Goal: Task Accomplishment & Management: Use online tool/utility

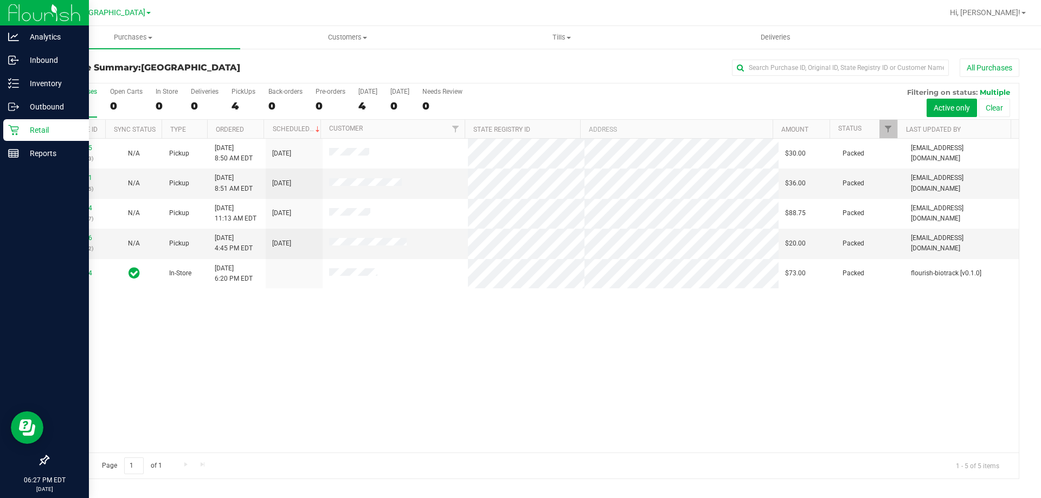
click at [17, 128] on icon at bounding box center [13, 130] width 11 height 11
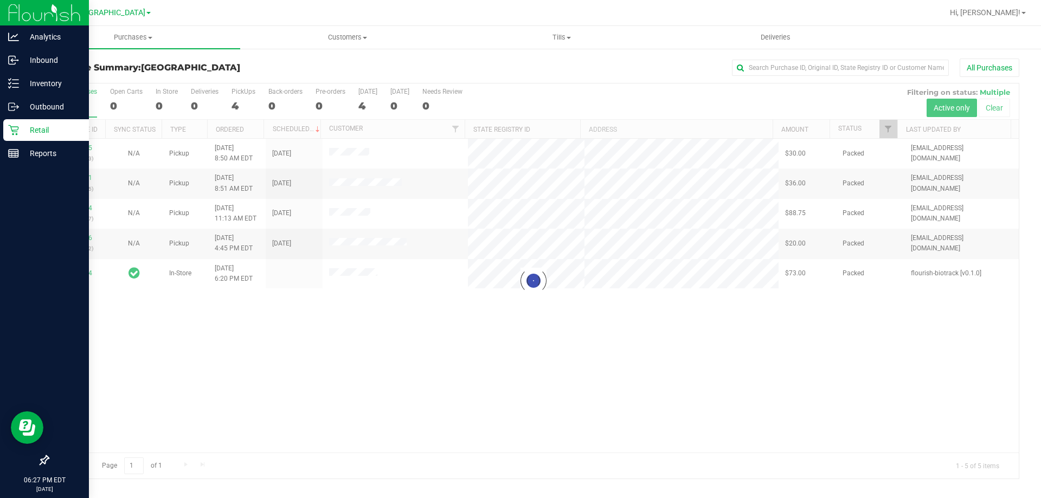
click at [43, 131] on p "Retail" at bounding box center [51, 130] width 65 height 13
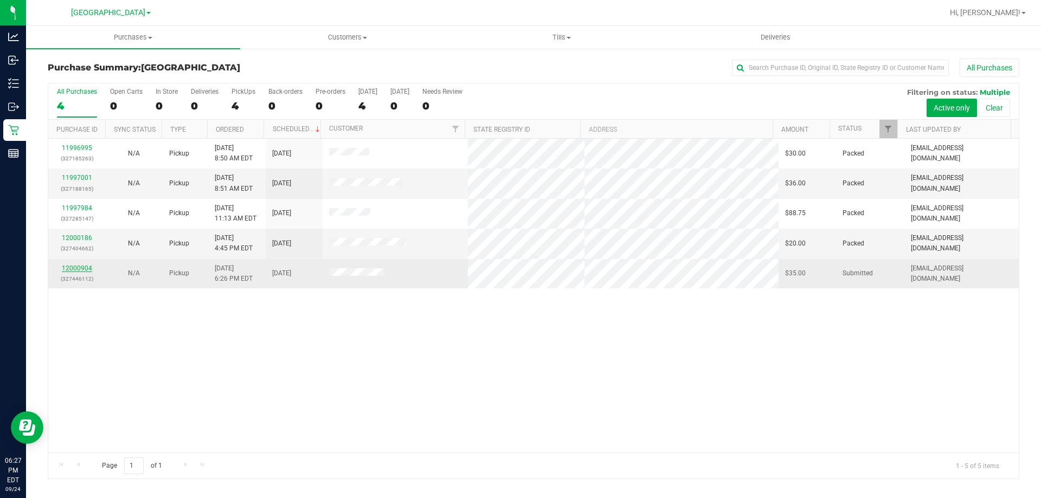
click at [86, 266] on link "12000904" at bounding box center [77, 268] width 30 height 8
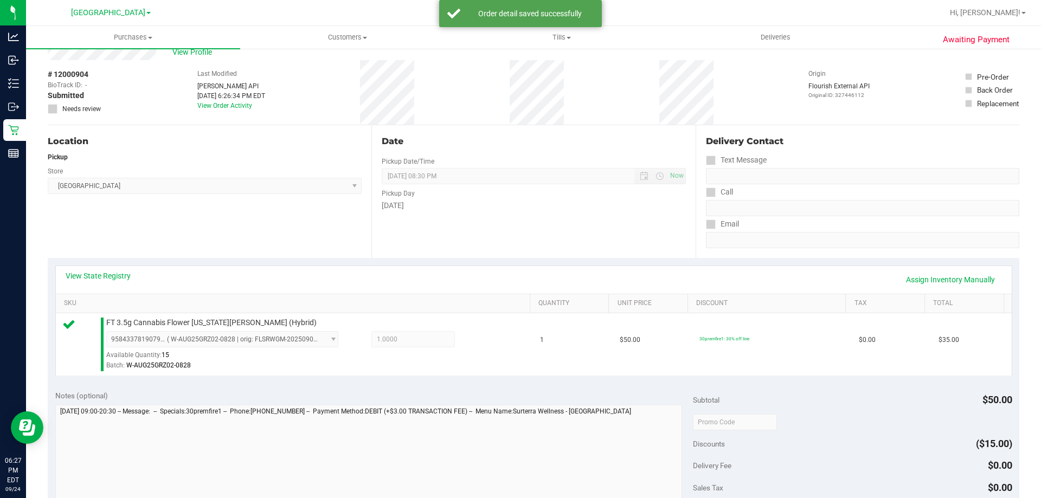
scroll to position [217, 0]
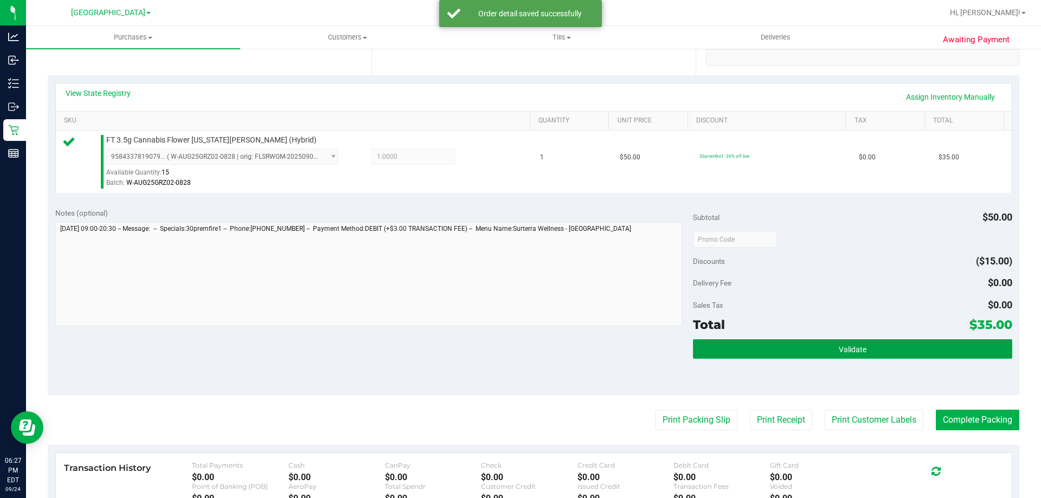
click at [801, 351] on button "Validate" at bounding box center [852, 349] width 319 height 20
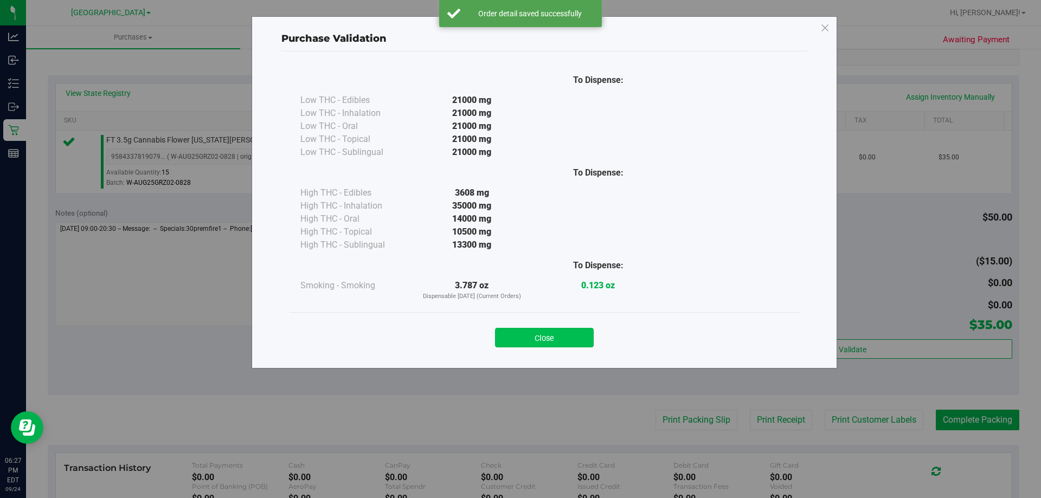
click at [551, 340] on button "Close" at bounding box center [544, 338] width 99 height 20
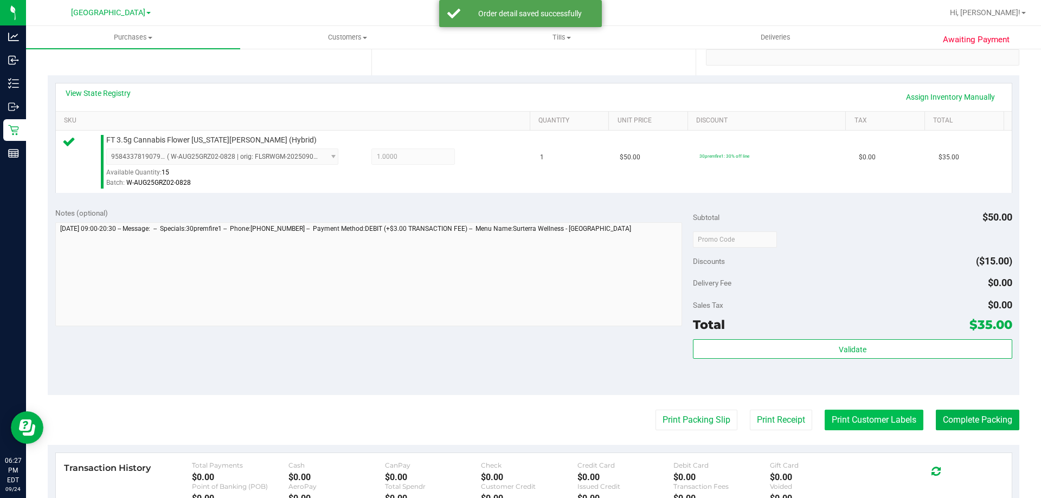
click at [888, 427] on button "Print Customer Labels" at bounding box center [873, 420] width 99 height 21
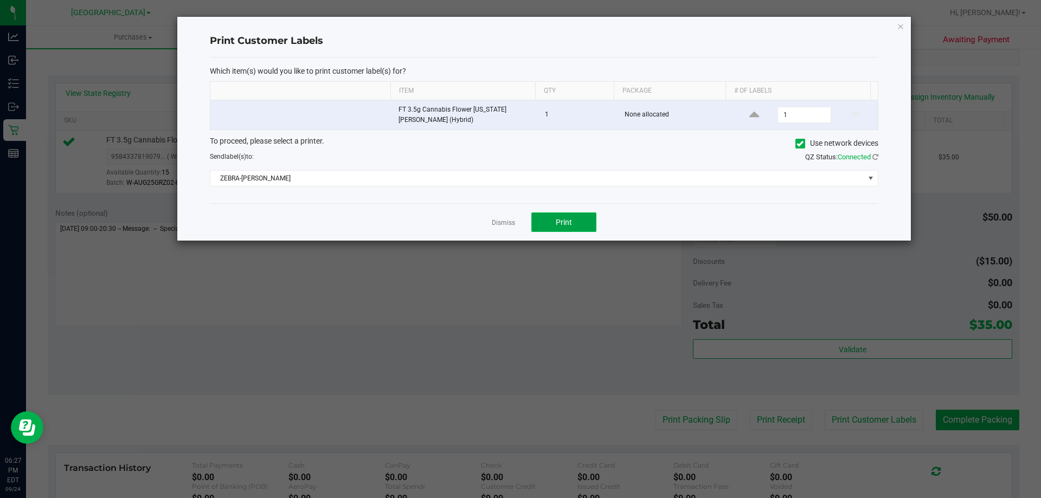
click at [579, 221] on button "Print" at bounding box center [563, 222] width 65 height 20
click at [491, 220] on div "Dismiss Print" at bounding box center [544, 221] width 668 height 37
click at [500, 222] on link "Dismiss" at bounding box center [503, 222] width 23 height 9
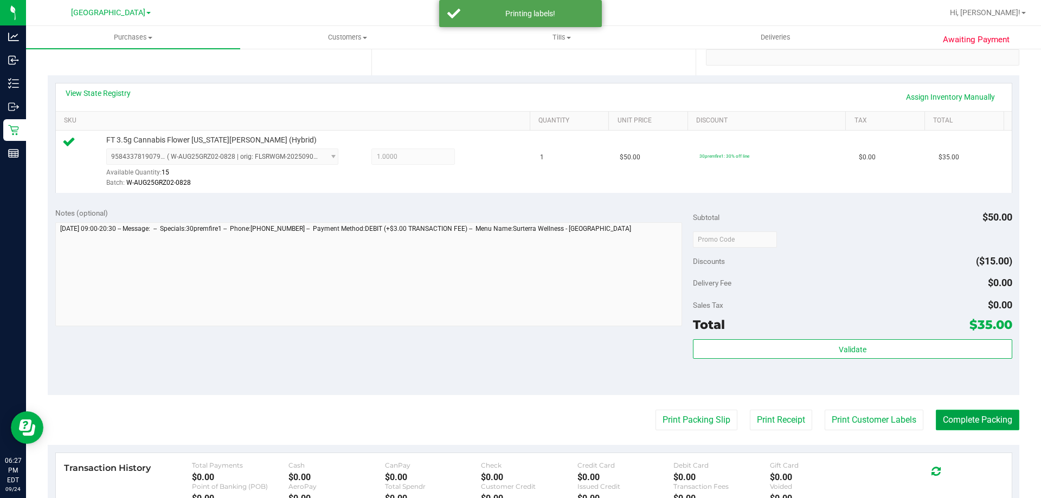
click at [991, 411] on button "Complete Packing" at bounding box center [976, 420] width 83 height 21
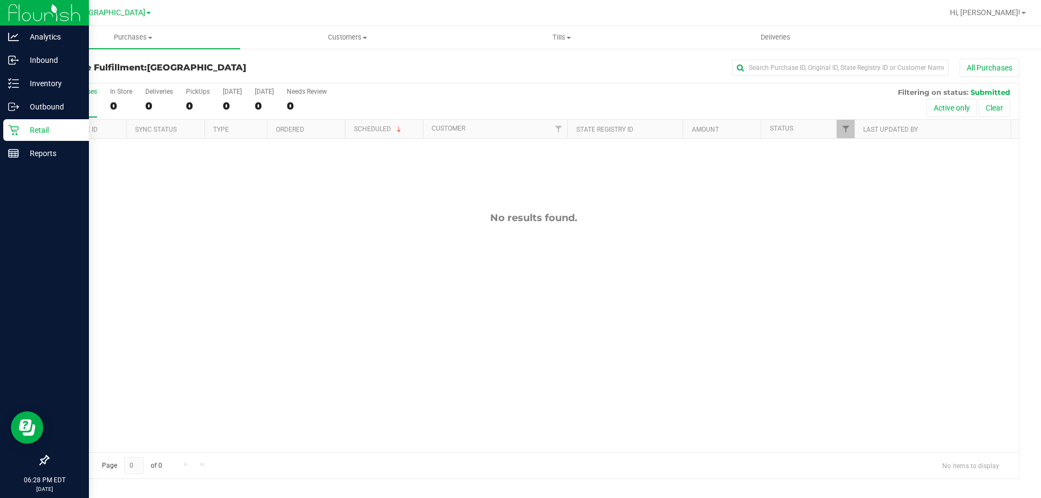
click at [9, 135] on div "Retail" at bounding box center [46, 130] width 86 height 22
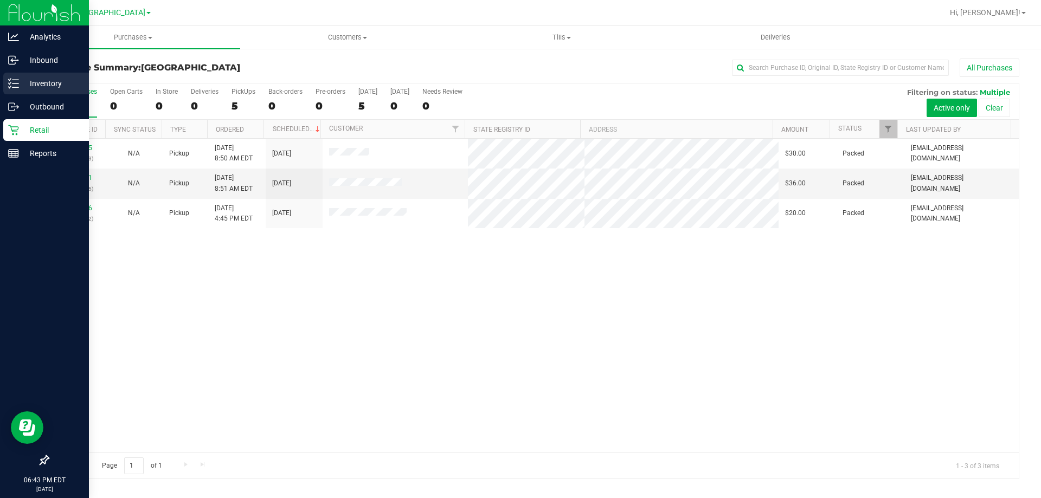
click at [17, 87] on line at bounding box center [15, 87] width 6 height 0
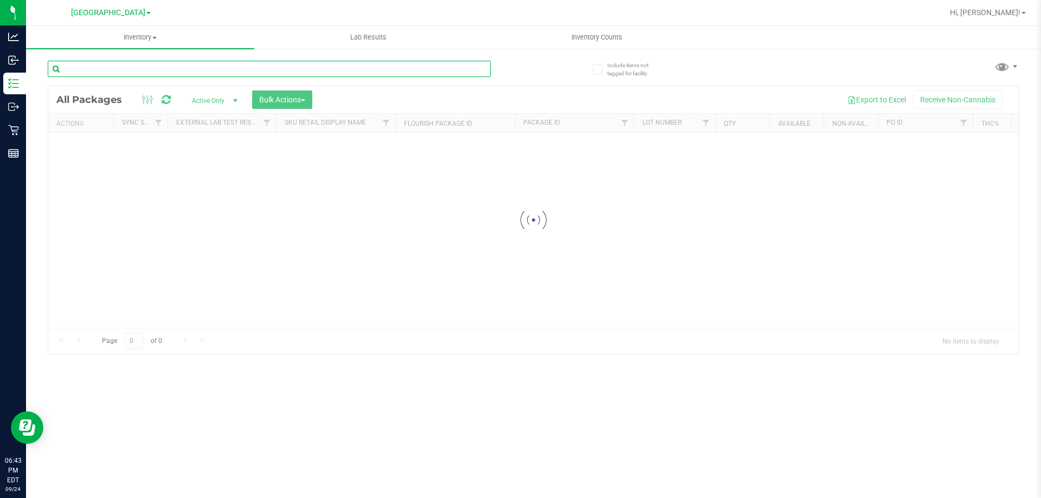
click at [198, 68] on input "text" at bounding box center [269, 69] width 443 height 16
drag, startPoint x: 177, startPoint y: 64, endPoint x: 0, endPoint y: -66, distance: 219.8
click at [0, 0] on html "Analytics Inbound Inventory Outbound Retail Reports 06:43 PM EDT 09/24/2025 09/…" at bounding box center [520, 249] width 1041 height 498
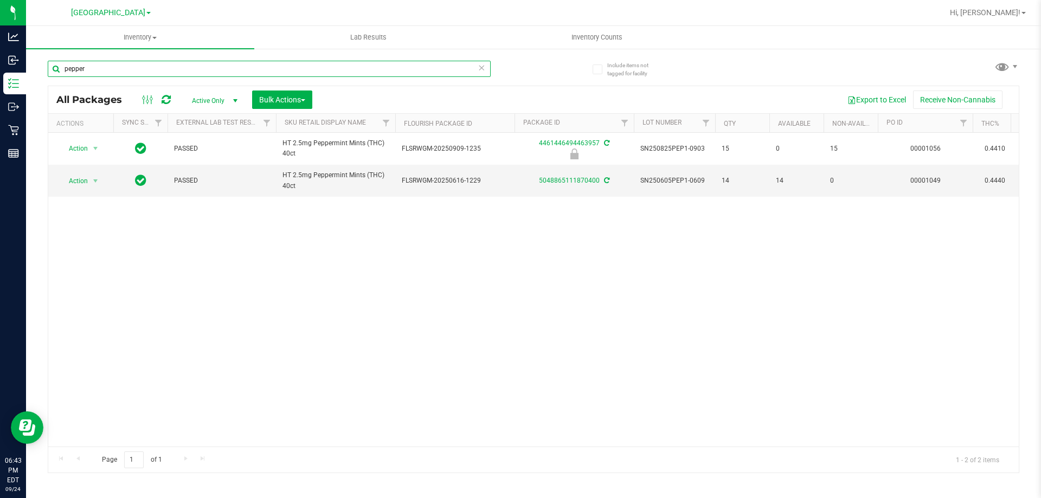
drag, startPoint x: 217, startPoint y: 68, endPoint x: 0, endPoint y: -3, distance: 228.5
click at [0, 0] on html "Analytics Inbound Inventory Outbound Retail Reports 06:43 PM EDT 09/24/2025 09/…" at bounding box center [520, 249] width 1041 height 498
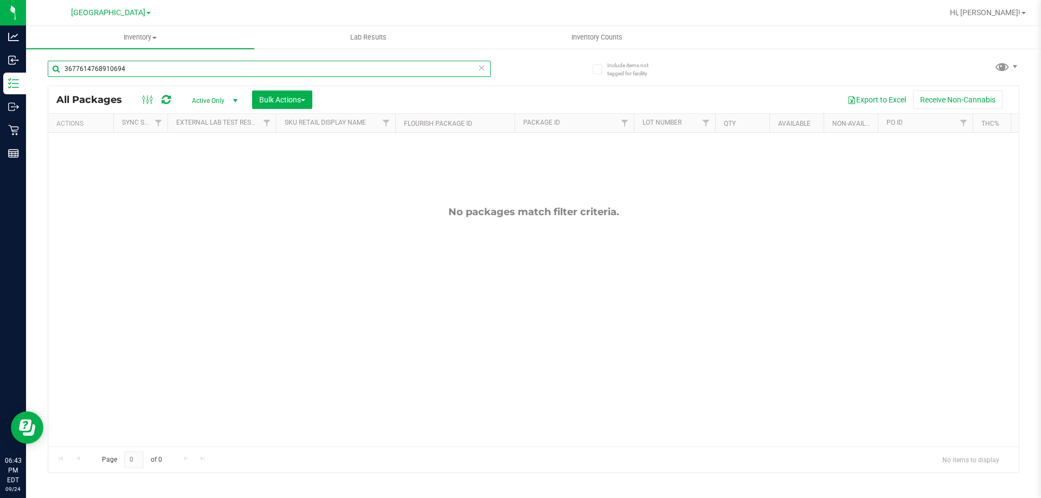
drag, startPoint x: 195, startPoint y: 68, endPoint x: 0, endPoint y: -9, distance: 209.2
click at [0, 0] on html "Analytics Inbound Inventory Outbound Retail Reports 06:43 PM EDT 09/24/2025 09/…" at bounding box center [520, 249] width 1041 height 498
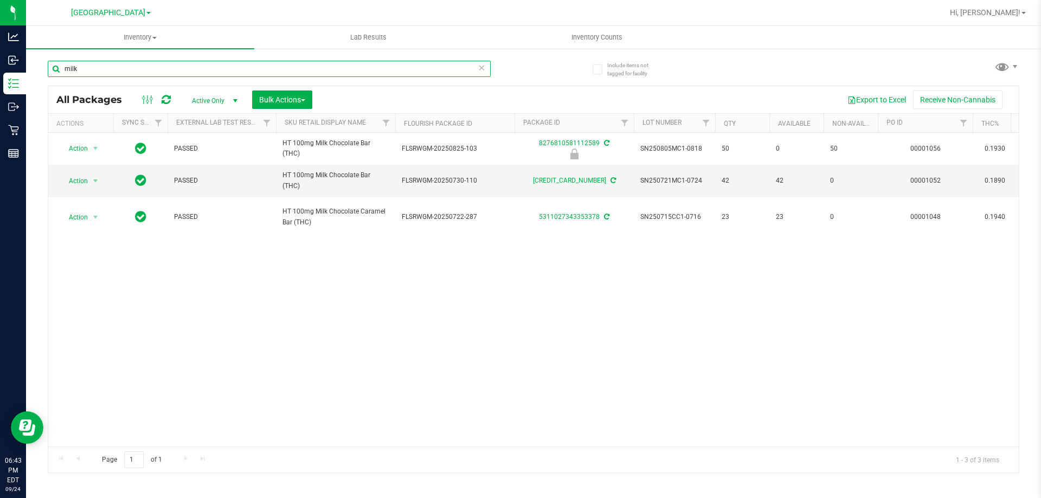
type input "milk"
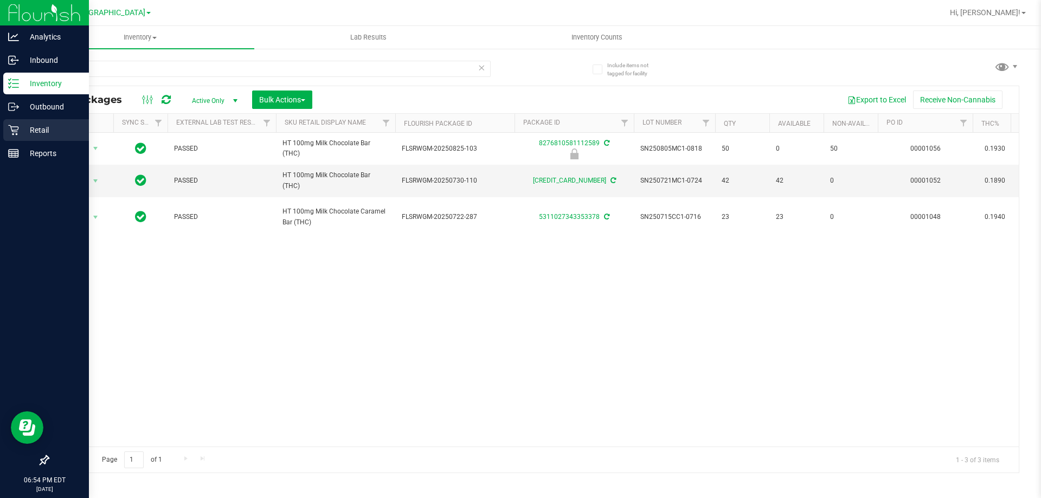
click at [15, 130] on icon at bounding box center [13, 130] width 10 height 10
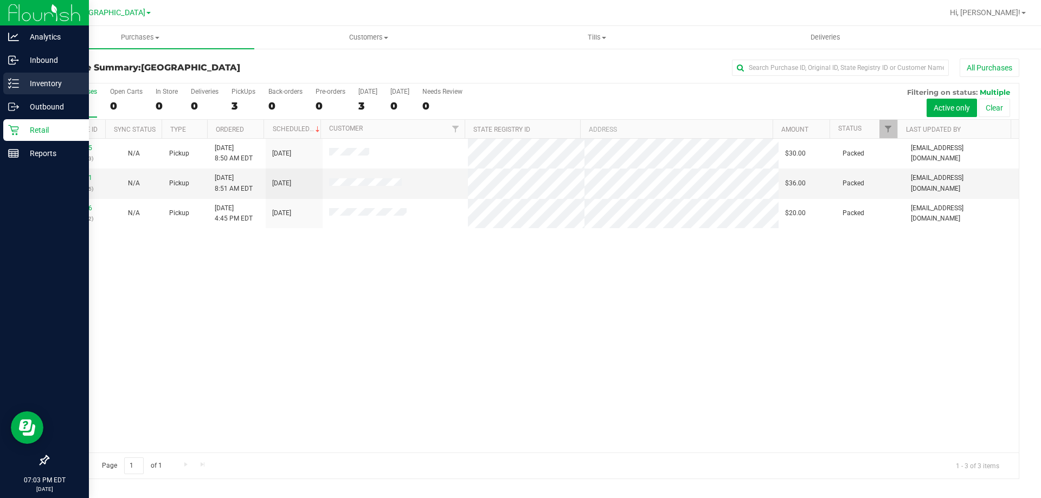
click at [35, 83] on p "Inventory" at bounding box center [51, 83] width 65 height 13
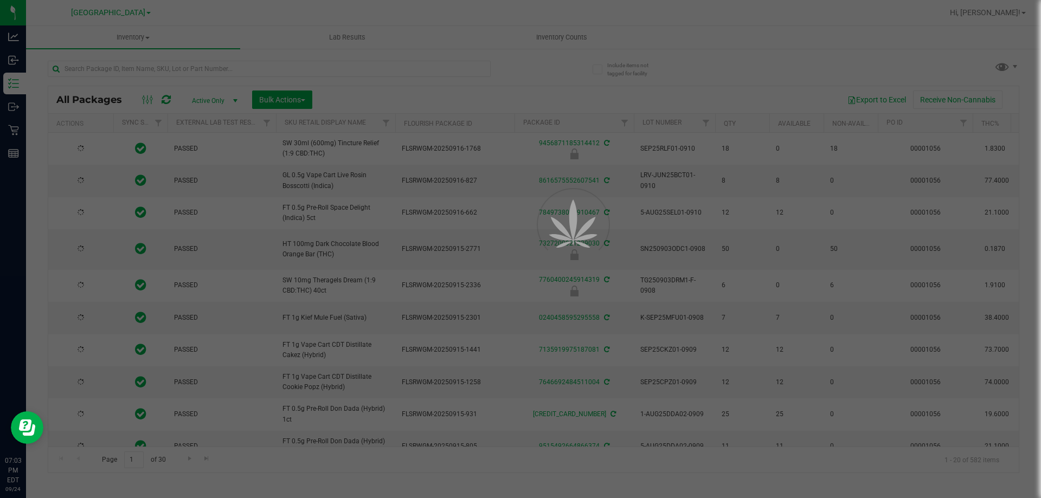
click at [116, 70] on div at bounding box center [520, 249] width 1041 height 498
type input "2026-03-16"
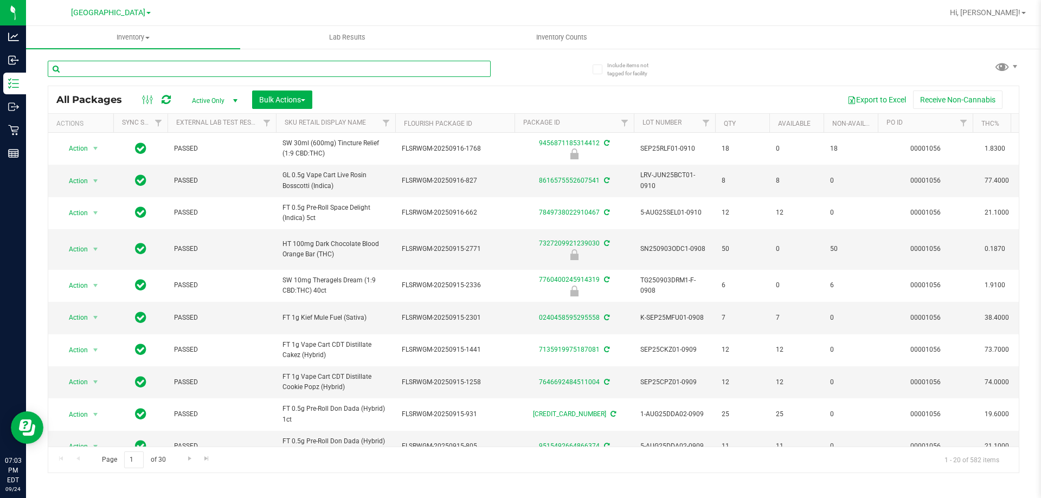
click at [116, 70] on input "text" at bounding box center [269, 69] width 443 height 16
type input "7355969321355721"
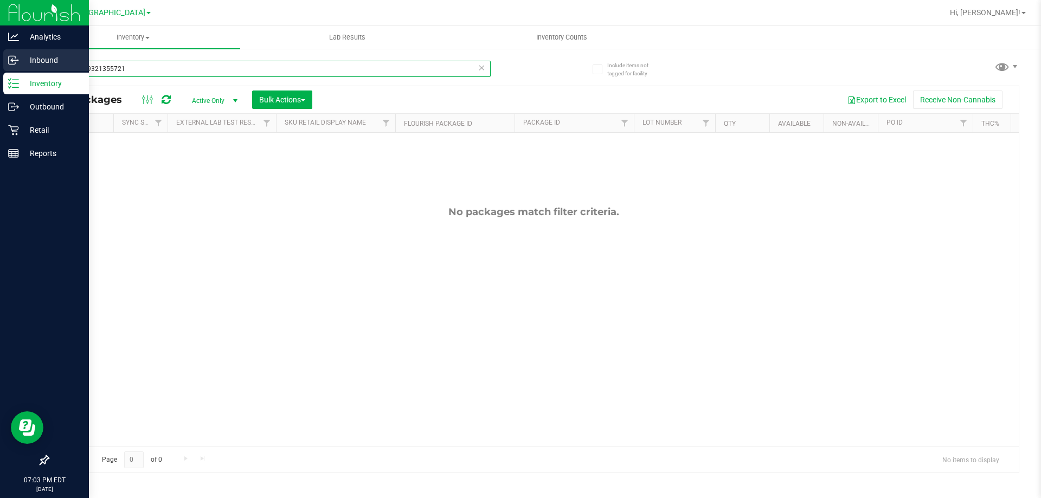
drag, startPoint x: 132, startPoint y: 69, endPoint x: 10, endPoint y: 67, distance: 122.0
click at [0, 66] on div "Analytics Inbound Inventory Outbound Retail Reports 07:03 PM EDT 09/24/2025 09/…" at bounding box center [520, 249] width 1041 height 498
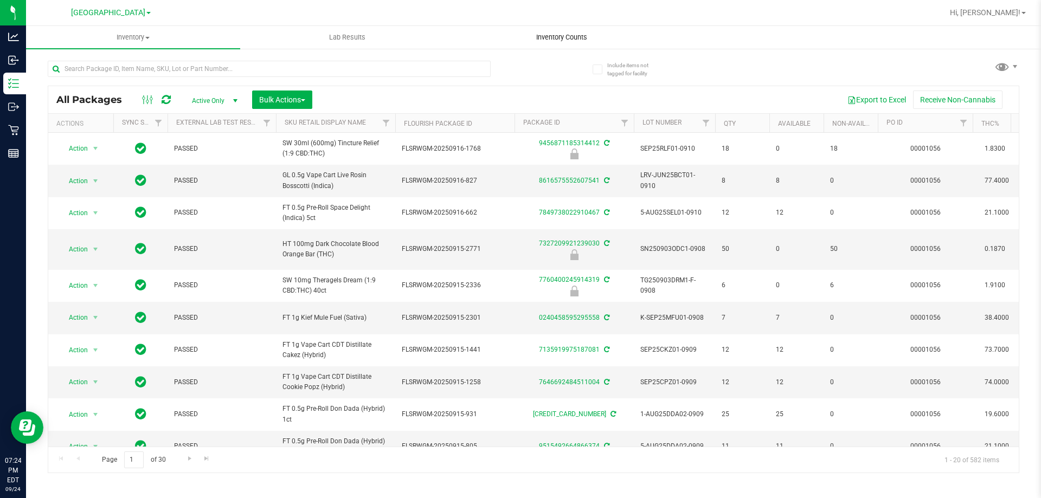
click at [582, 35] on span "Inventory Counts" at bounding box center [561, 38] width 80 height 10
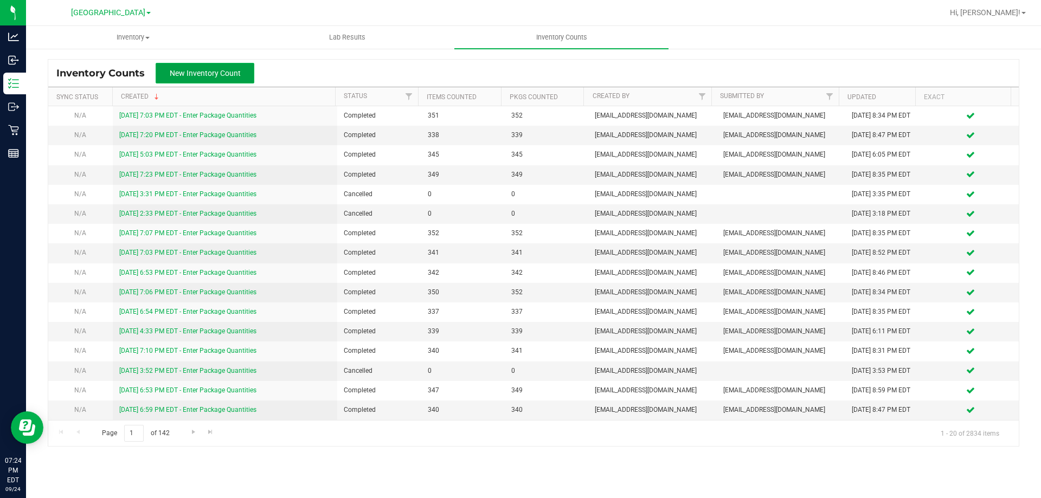
click at [242, 70] on button "New Inventory Count" at bounding box center [205, 73] width 99 height 21
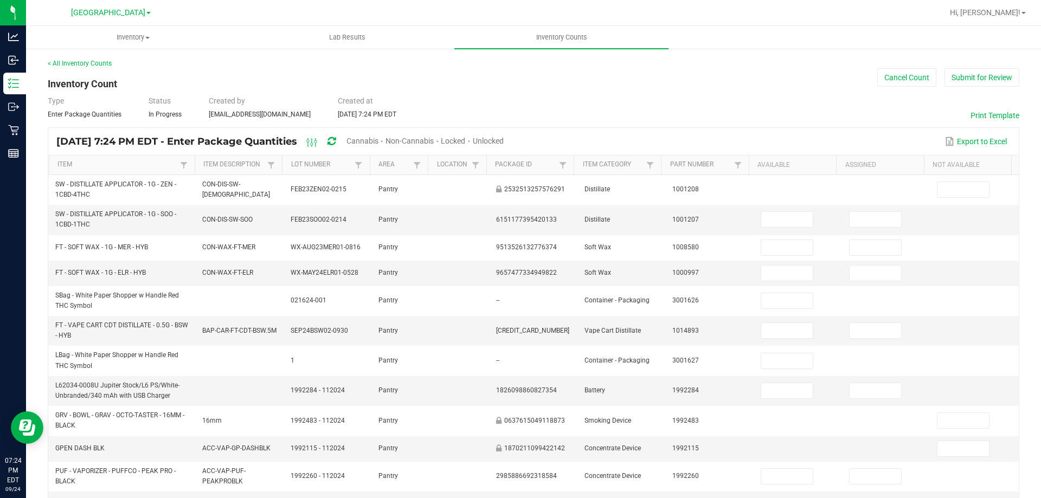
click at [385, 133] on div "Cannabis" at bounding box center [365, 142] width 39 height 20
click at [378, 138] on span "Cannabis" at bounding box center [362, 141] width 32 height 9
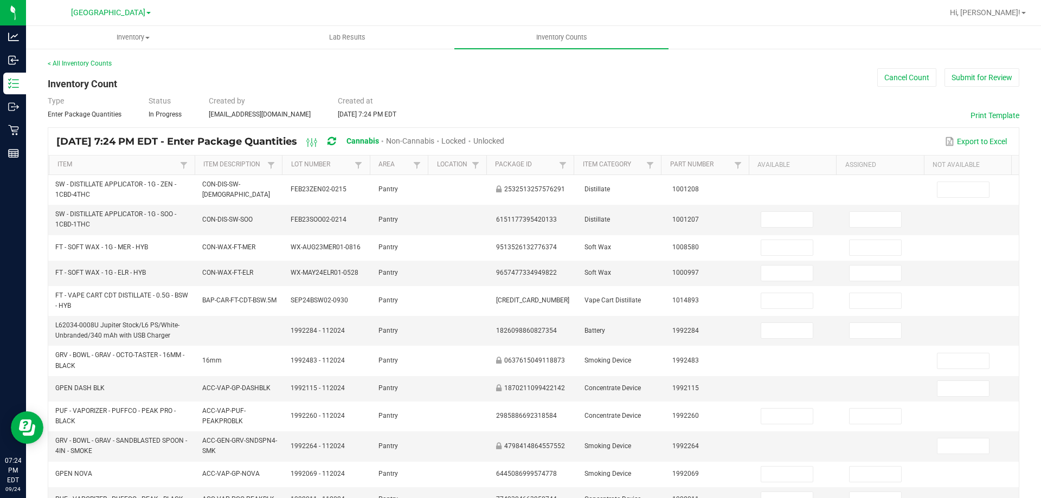
click at [504, 137] on span "Unlocked" at bounding box center [488, 141] width 31 height 9
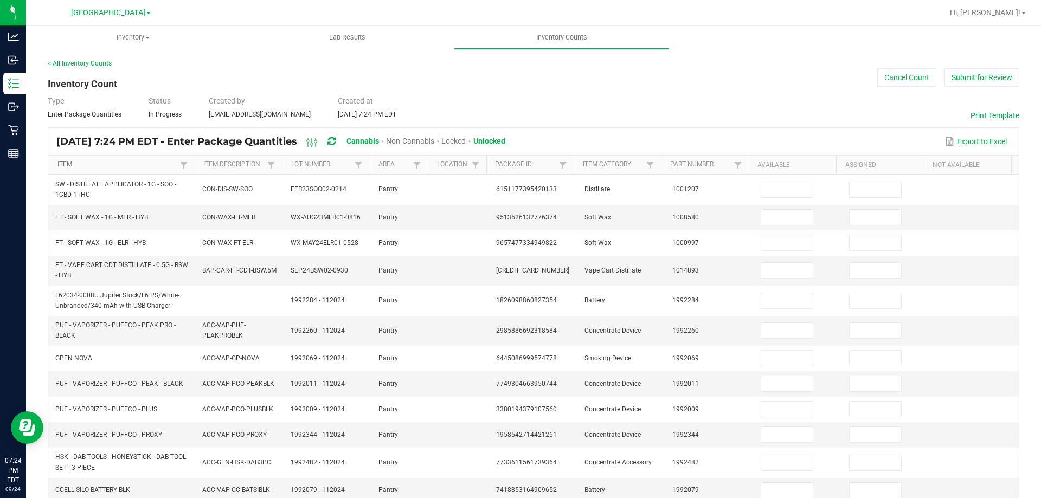
click at [72, 164] on link "Item" at bounding box center [116, 164] width 119 height 9
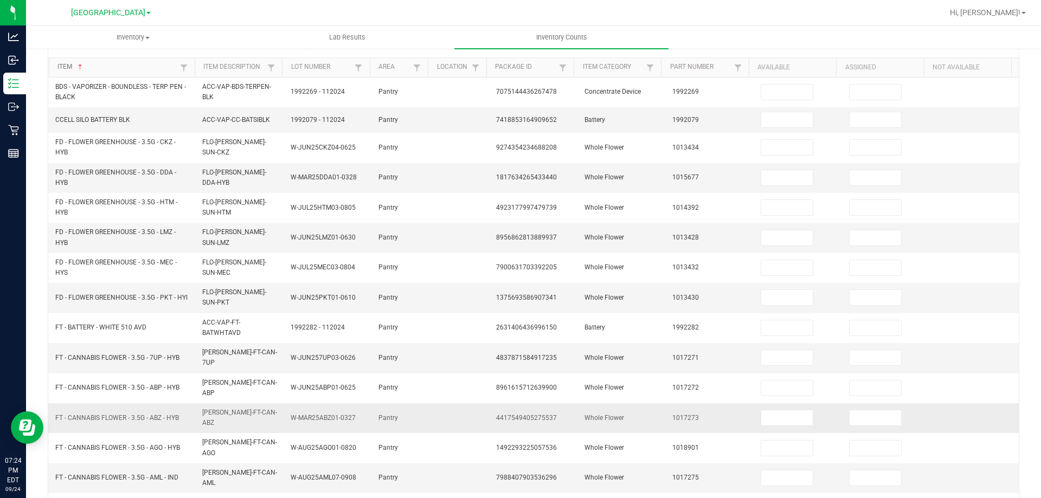
scroll to position [257, 0]
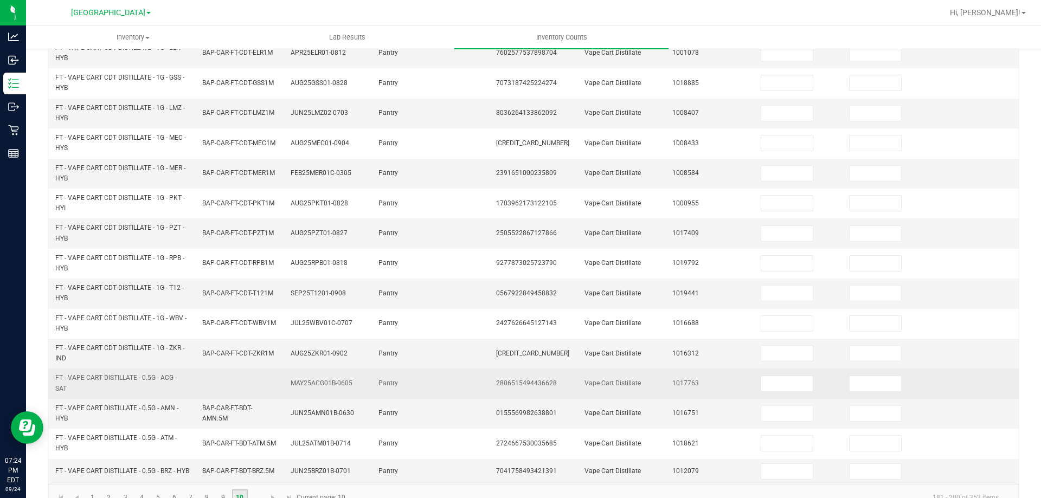
scroll to position [316, 0]
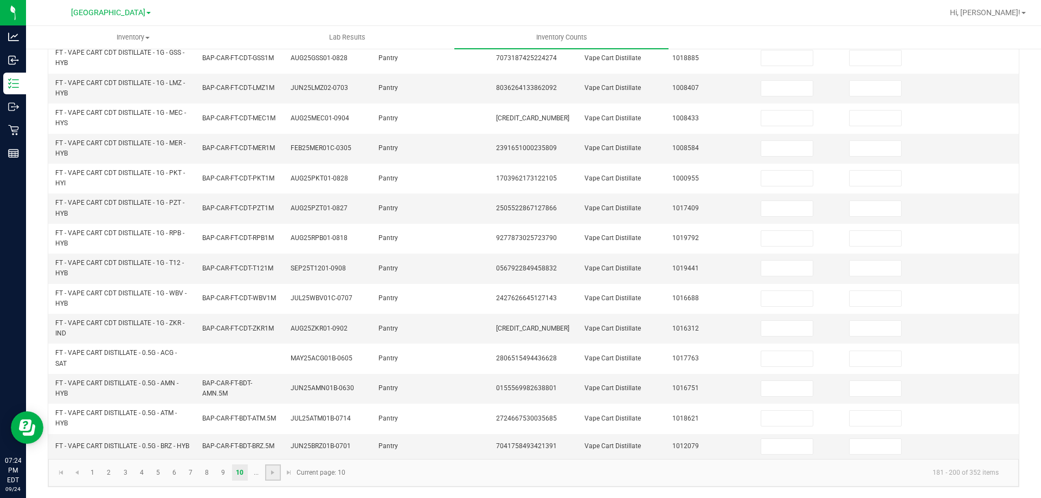
click at [267, 474] on link at bounding box center [273, 472] width 16 height 16
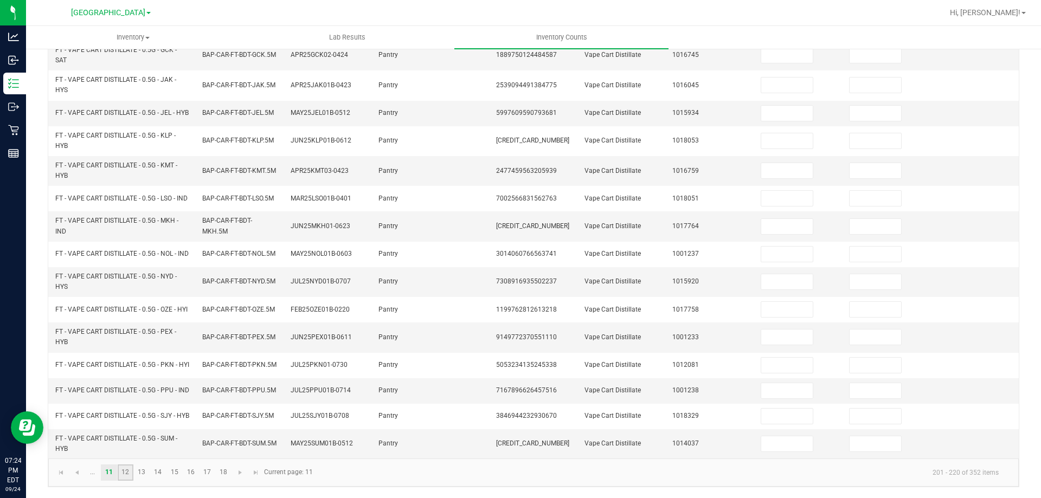
click at [132, 473] on link "12" at bounding box center [126, 472] width 16 height 16
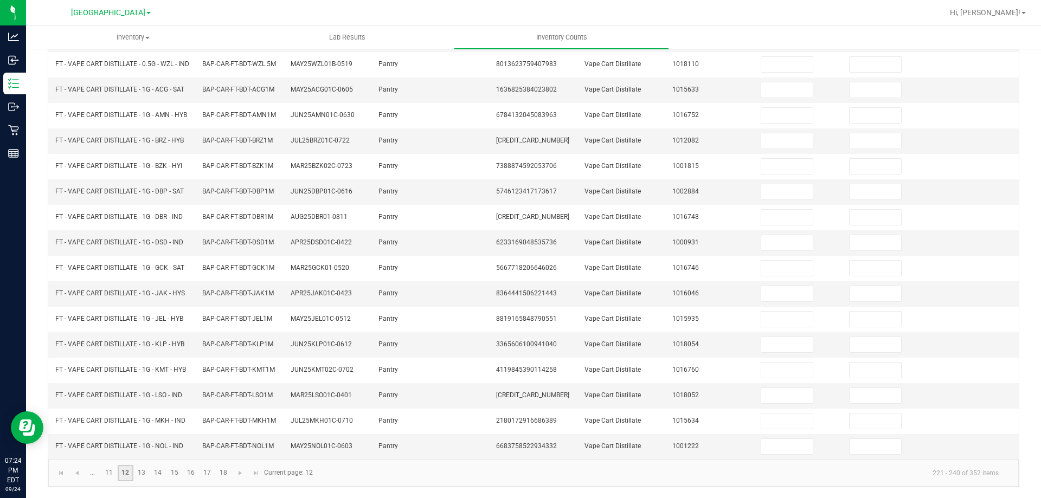
scroll to position [257, 0]
click at [147, 473] on link "13" at bounding box center [142, 473] width 16 height 16
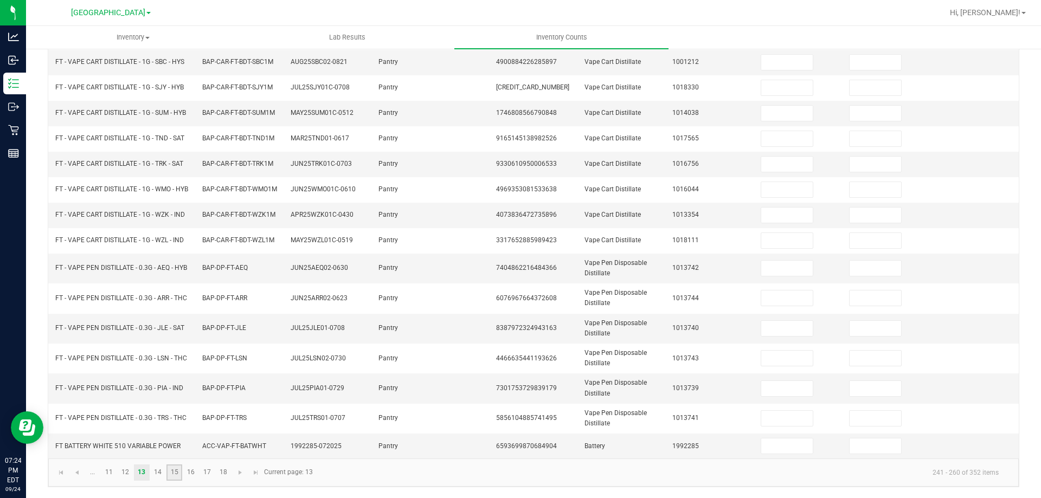
click at [166, 470] on link "15" at bounding box center [174, 472] width 16 height 16
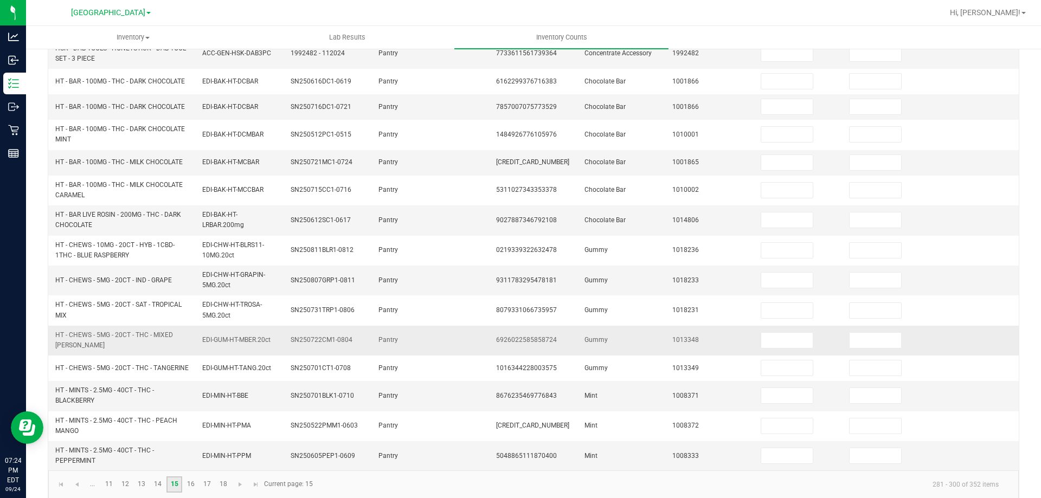
scroll to position [302, 0]
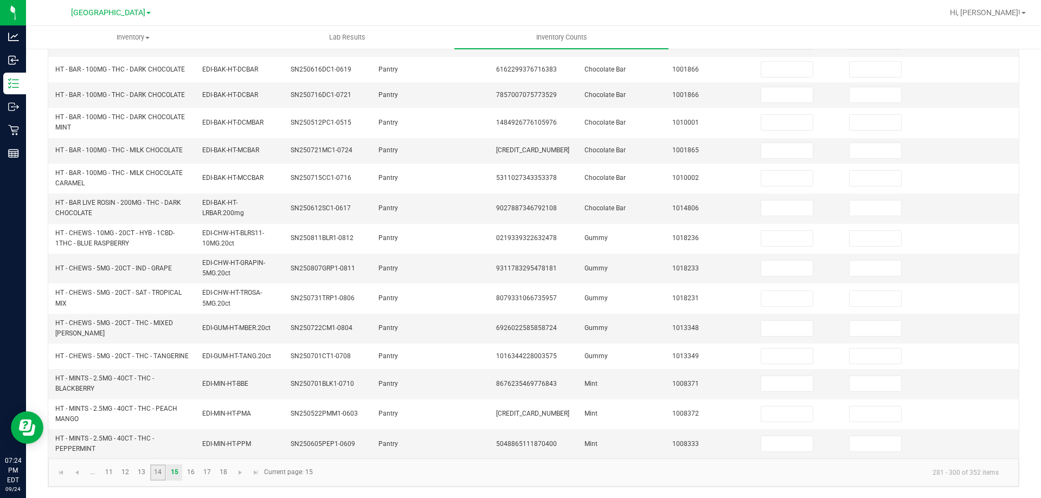
click at [155, 470] on link "14" at bounding box center [158, 472] width 16 height 16
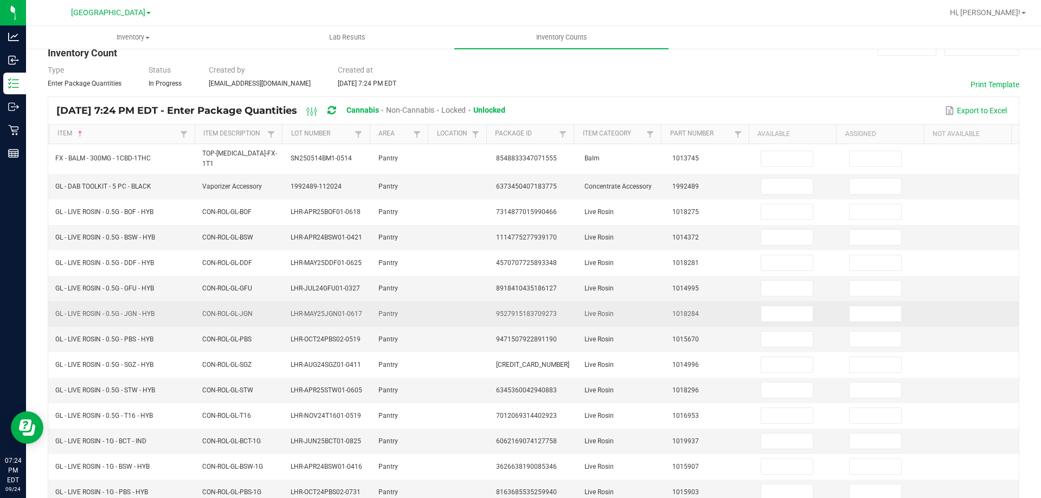
scroll to position [0, 0]
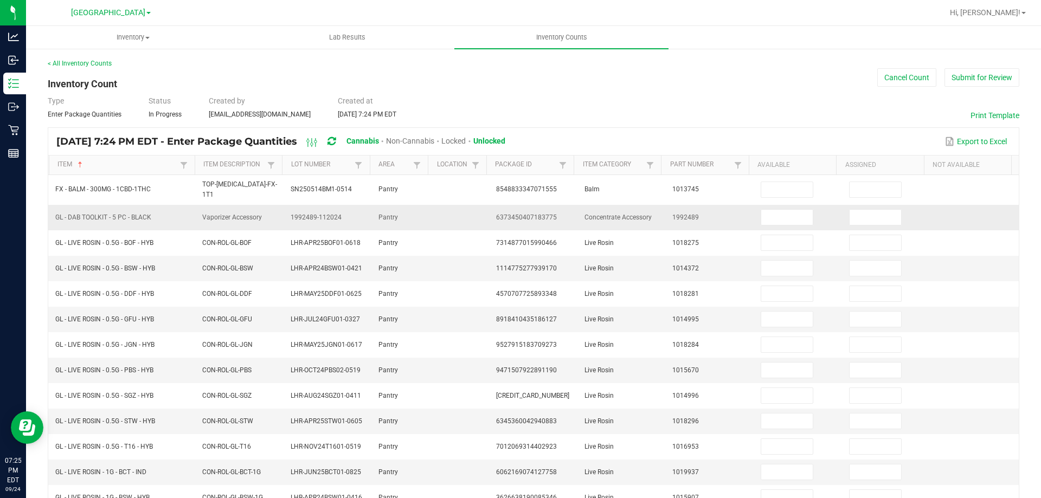
click at [765, 223] on td at bounding box center [798, 217] width 88 height 25
click at [771, 215] on input at bounding box center [786, 217] width 51 height 15
type input "5"
type input "0"
type input "5"
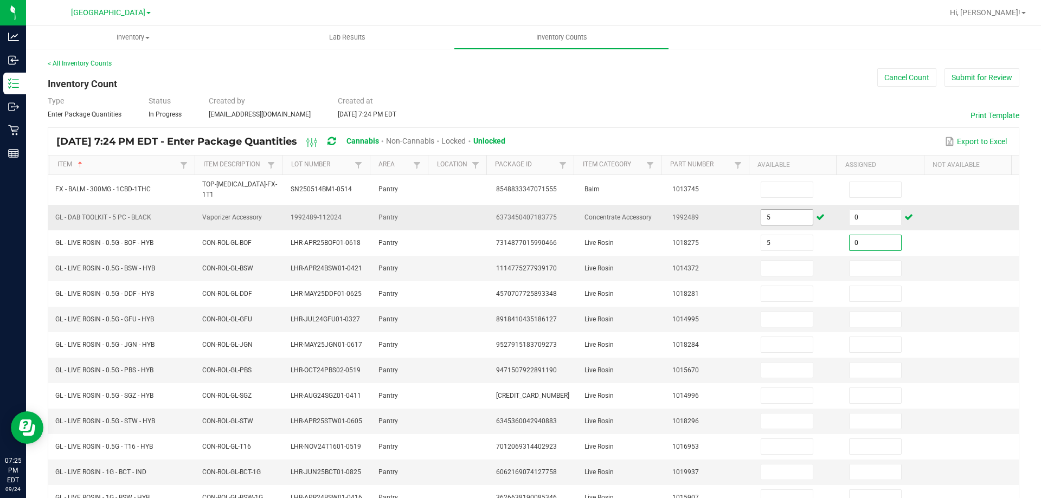
type input "0"
type input "4"
type input "0"
type input "2"
type input "0"
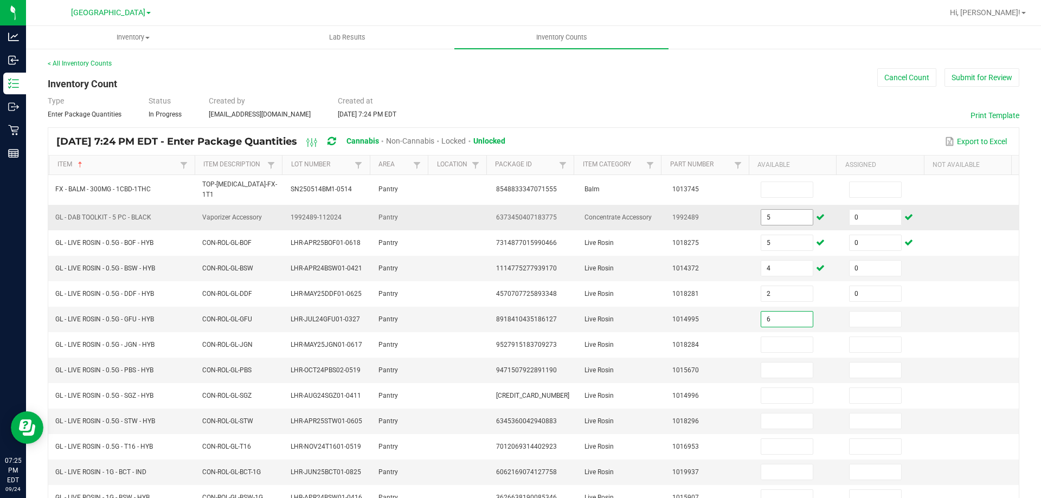
type input "6"
type input "0"
type input "4"
type input "0"
type input "4"
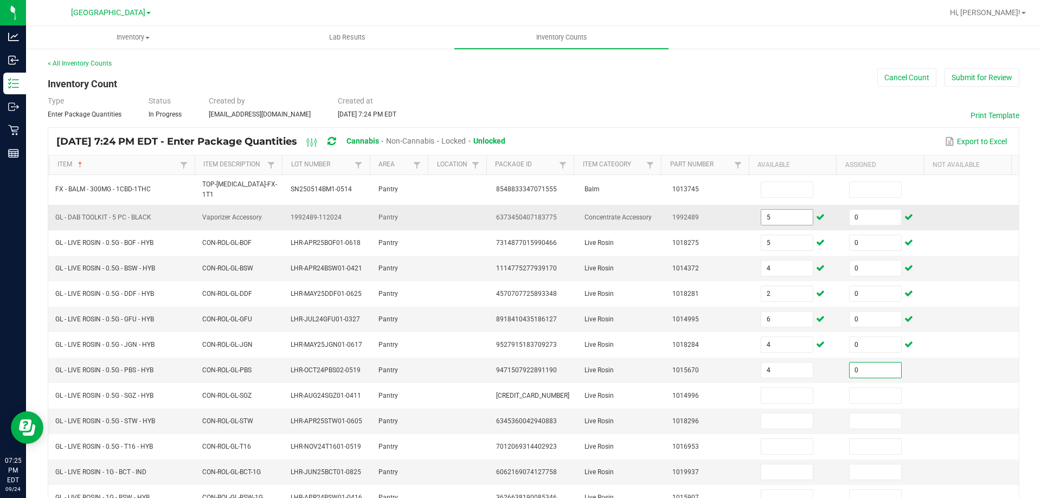
type input "0"
type input "2"
type input "0"
type input "8"
type input "0"
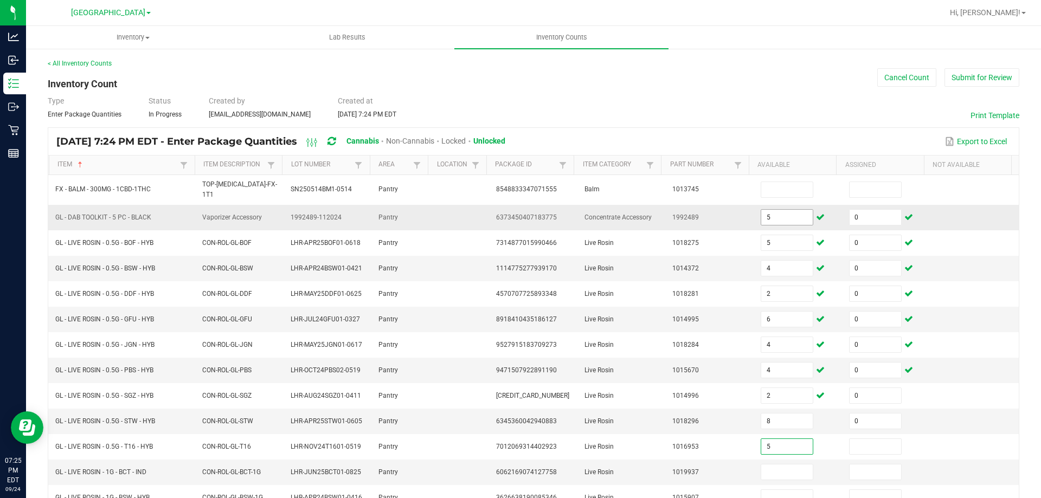
type input "5"
type input "0"
type input "6"
type input "0"
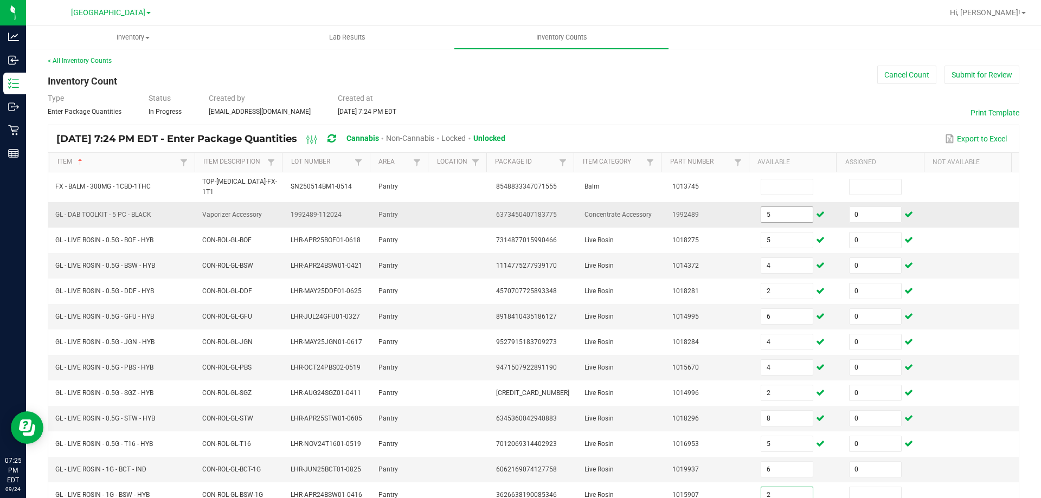
type input "2"
type input "0"
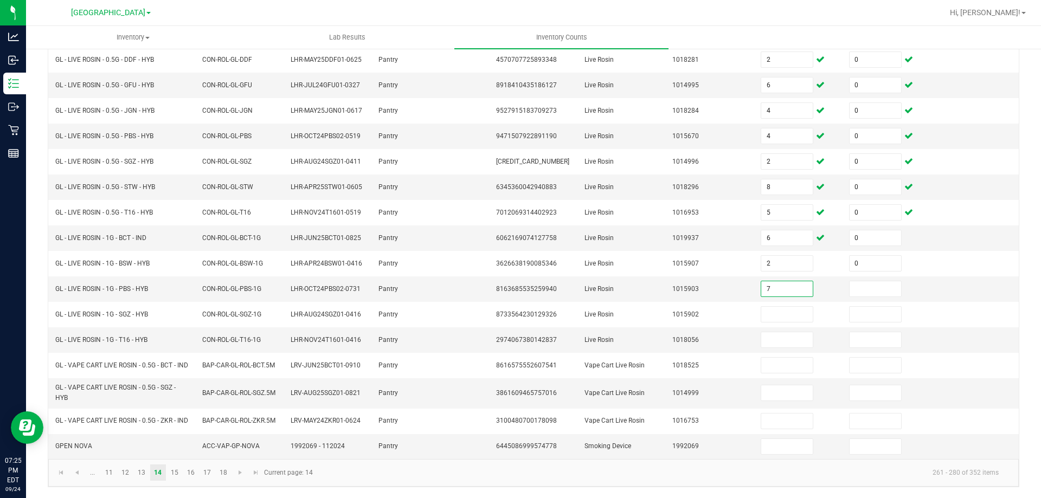
type input "7"
type input "0"
type input "2"
type input "0"
type input "1"
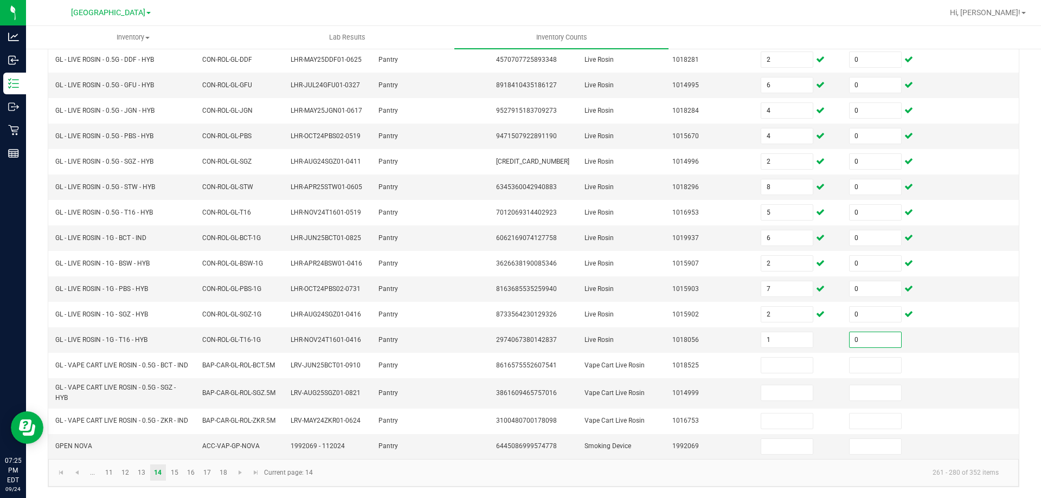
type input "0"
type input "8"
type input "0"
type input "1"
type input "0"
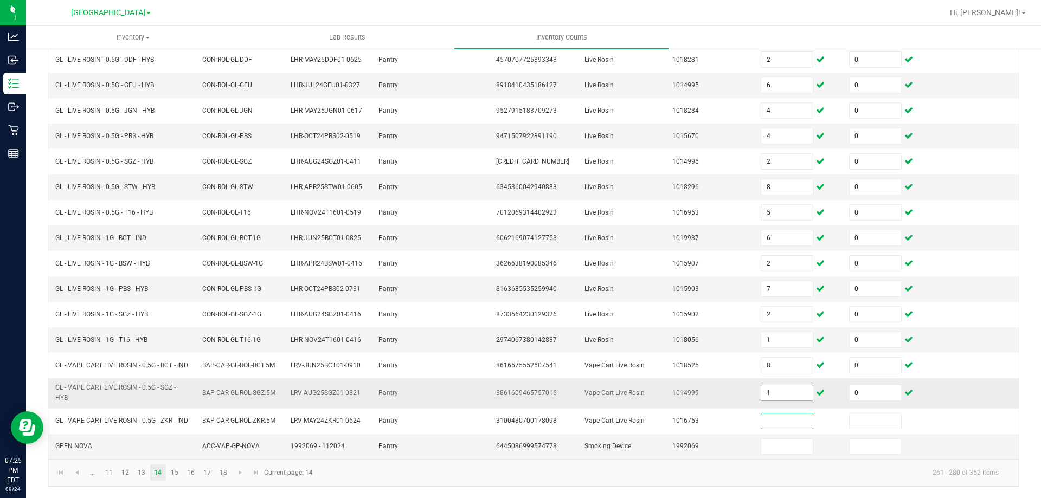
click at [783, 393] on input "1" at bounding box center [786, 392] width 51 height 15
type input "2"
type input "1"
type input "0"
type input "1"
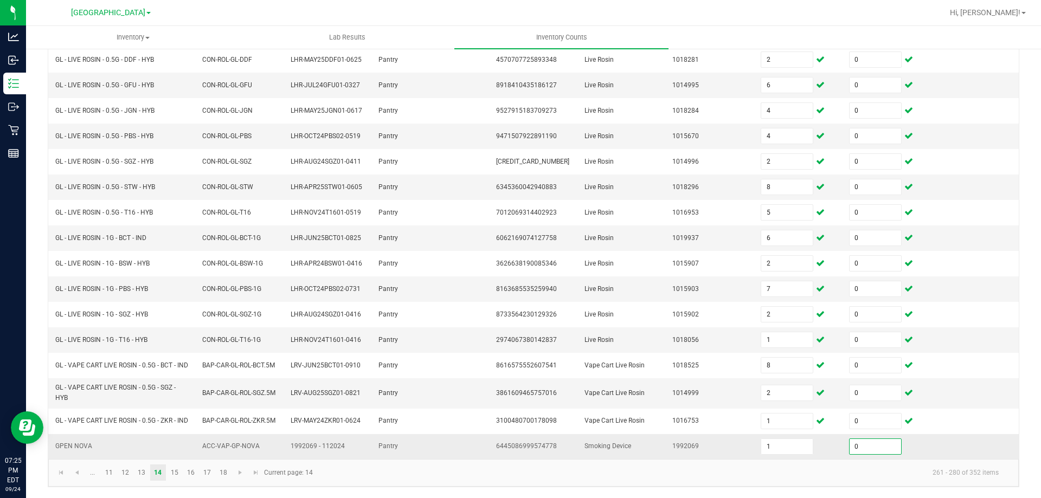
type input "0"
click at [178, 475] on link "15" at bounding box center [174, 472] width 16 height 16
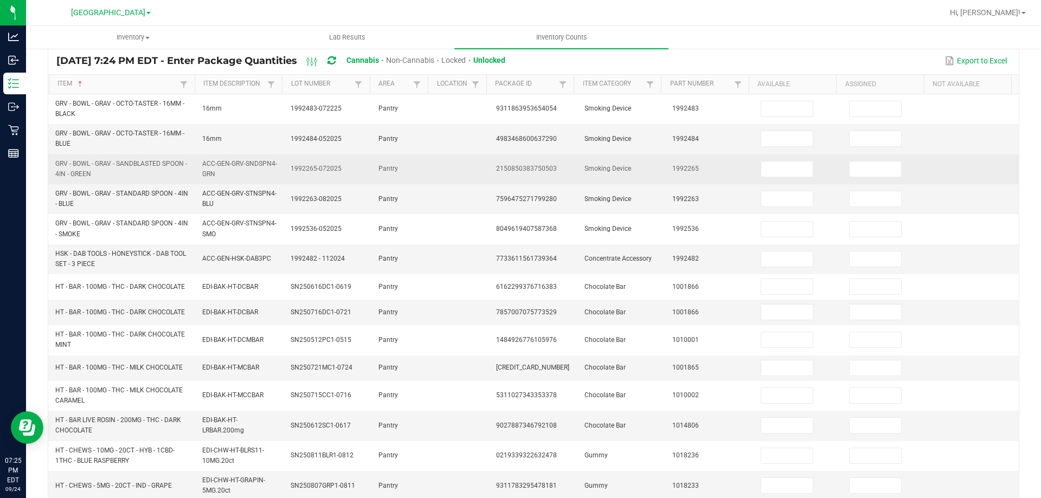
scroll to position [0, 0]
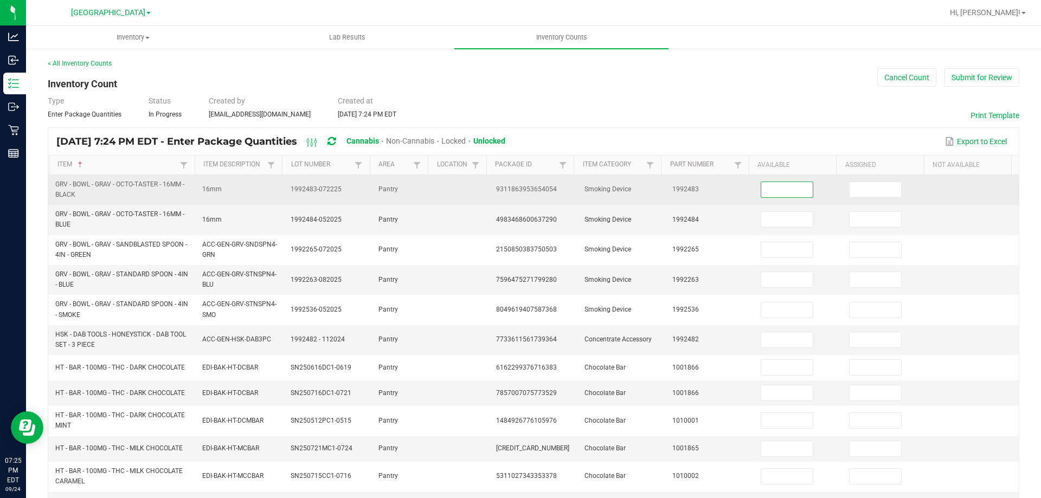
click at [791, 190] on input at bounding box center [786, 189] width 51 height 15
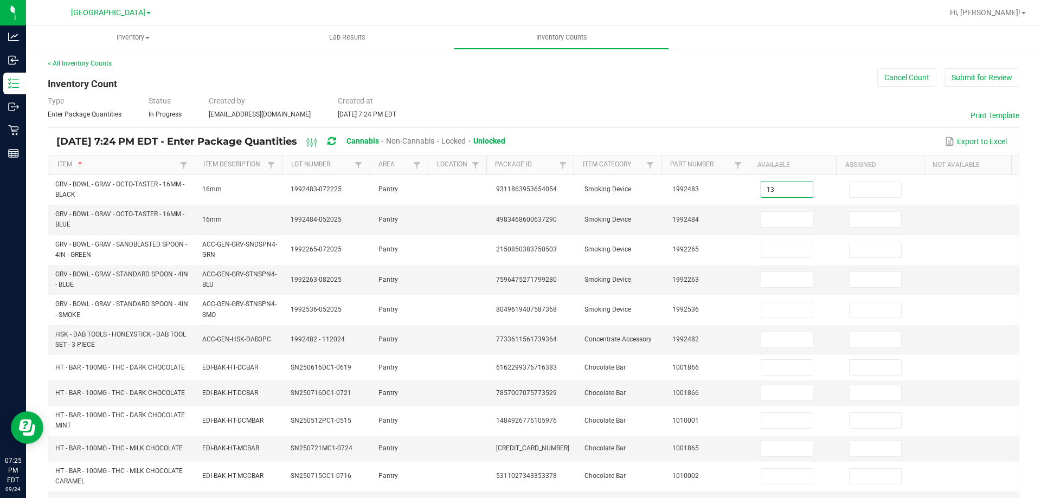
type input "13"
type input "0"
type input "2"
type input "0"
type input "1"
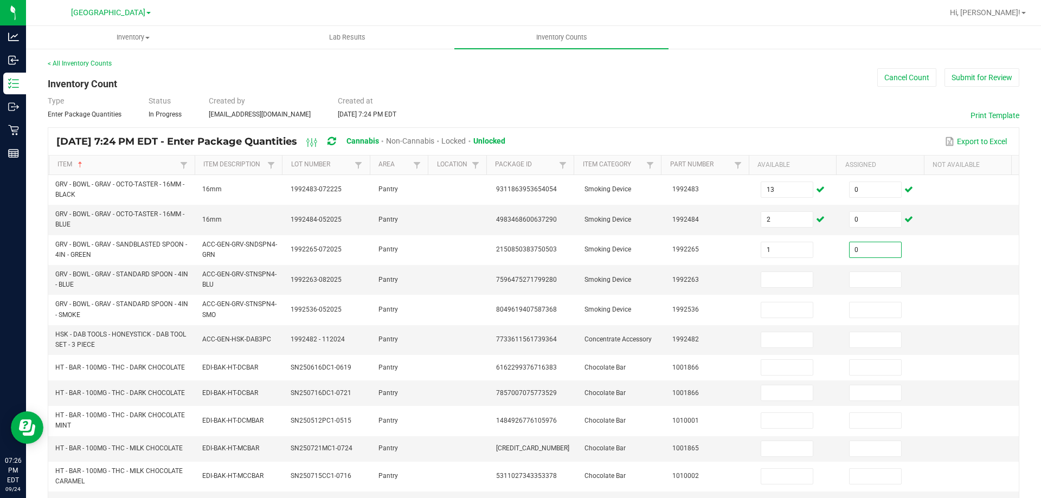
type input "0"
type input "6"
type input "0"
type input "8"
type input "0"
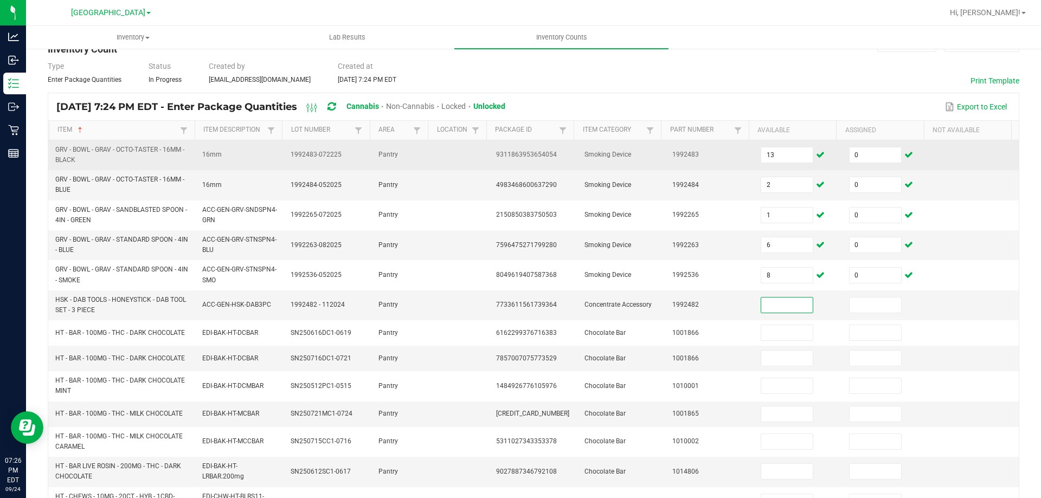
scroll to position [54, 0]
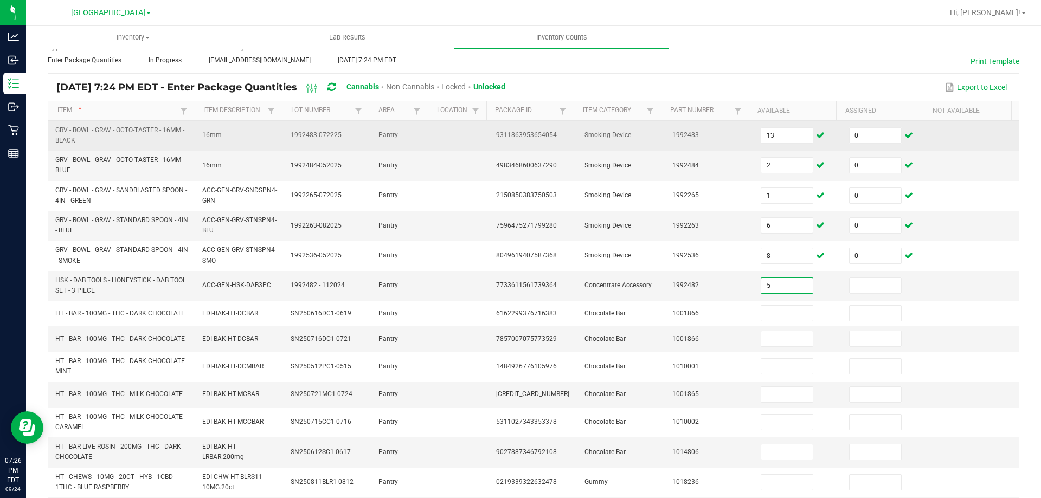
type input "5"
type input "0"
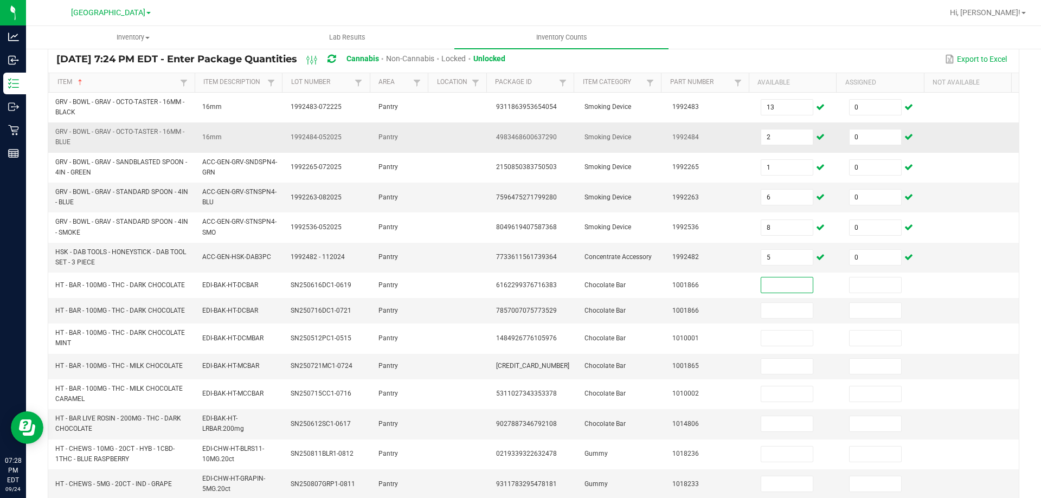
scroll to position [108, 0]
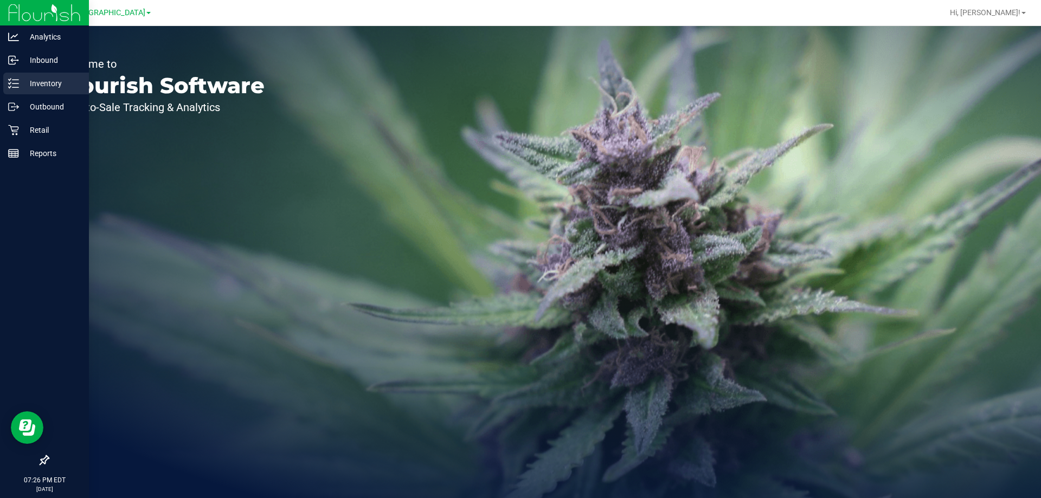
click at [33, 82] on p "Inventory" at bounding box center [51, 83] width 65 height 13
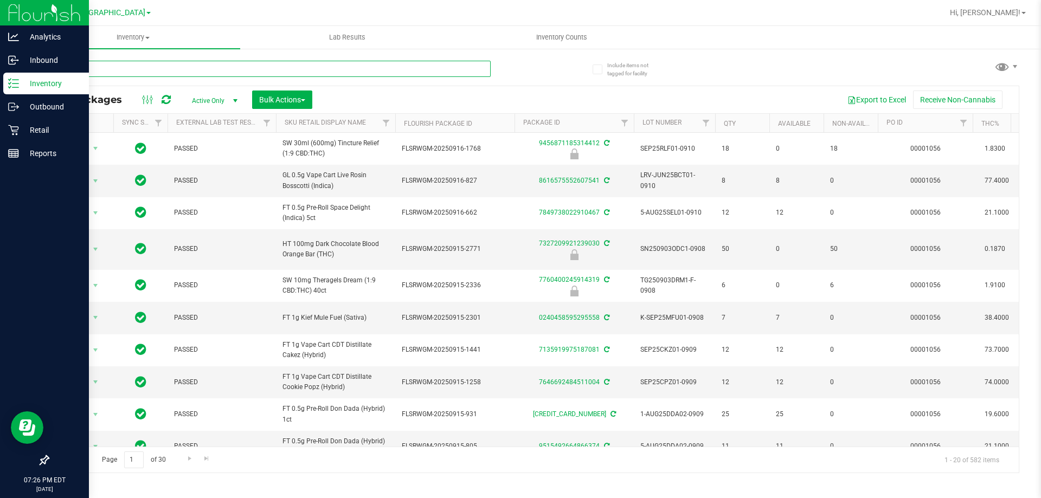
click at [122, 74] on input "text" at bounding box center [269, 69] width 443 height 16
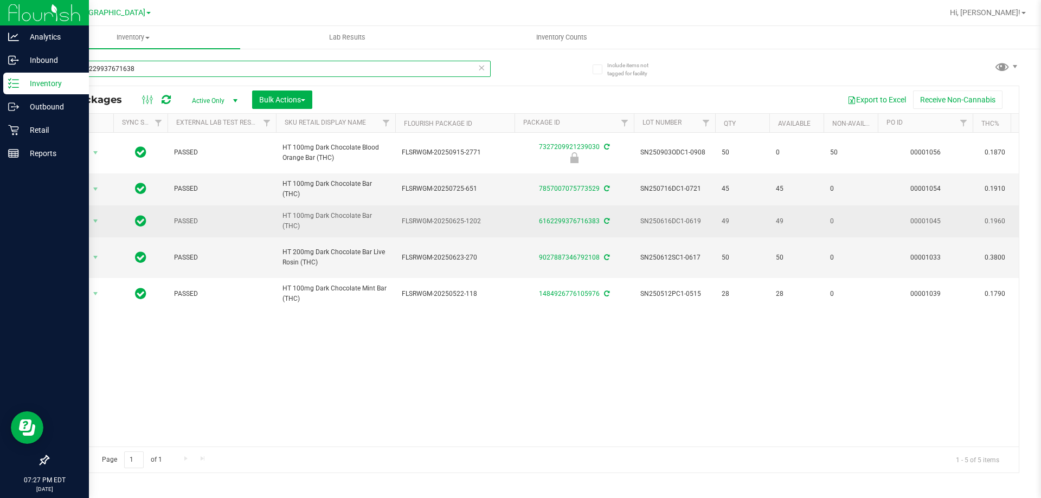
type input "dark6162299376716383"
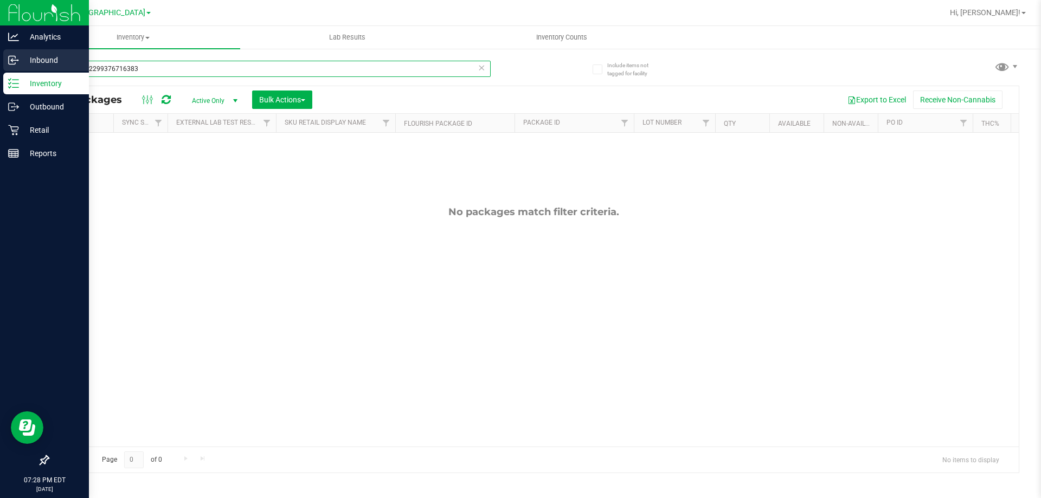
drag, startPoint x: 194, startPoint y: 63, endPoint x: 0, endPoint y: 63, distance: 194.0
click at [0, 63] on div "Analytics Inbound Inventory Outbound Retail Reports 07:28 PM EDT 09/24/2025 09/…" at bounding box center [520, 249] width 1041 height 498
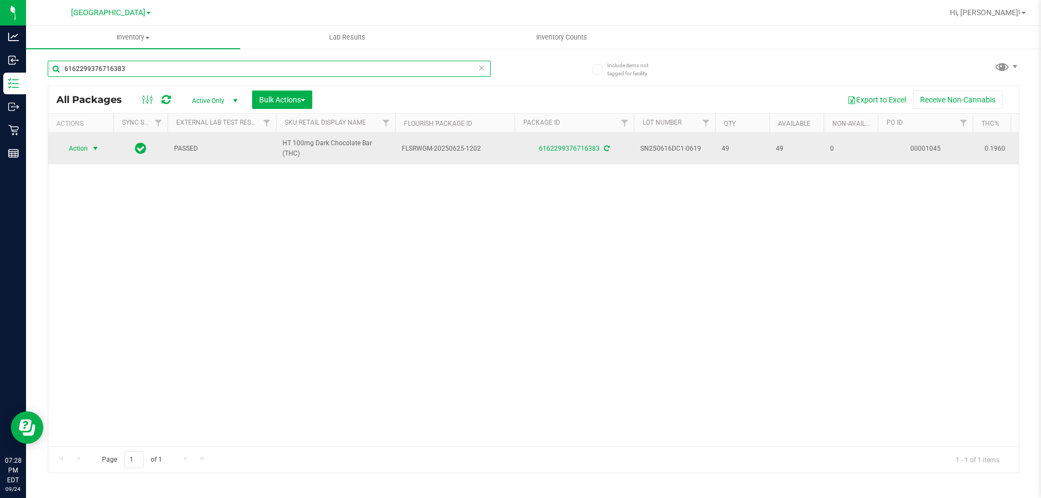
type input "6162299376716383"
click at [89, 150] on span "select" at bounding box center [96, 148] width 14 height 15
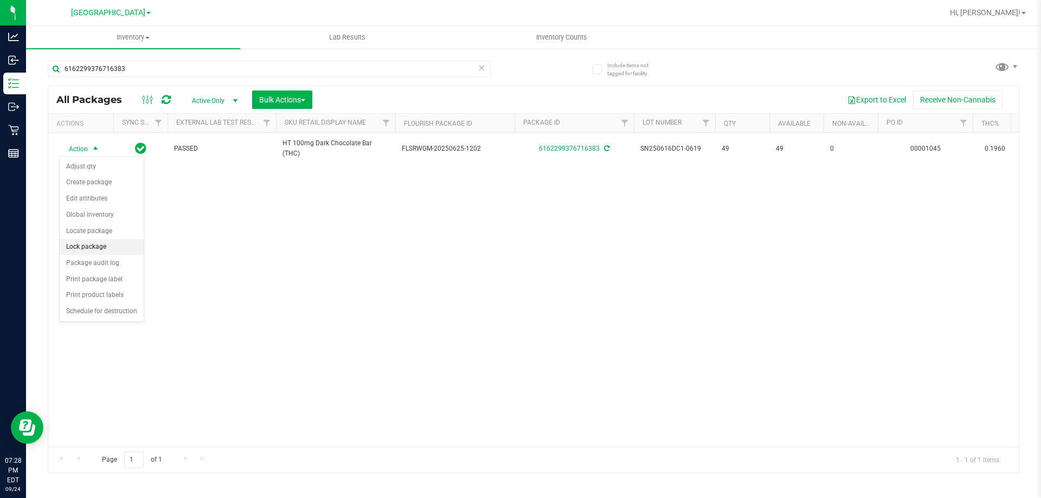
click at [107, 245] on li "Lock package" at bounding box center [102, 247] width 84 height 16
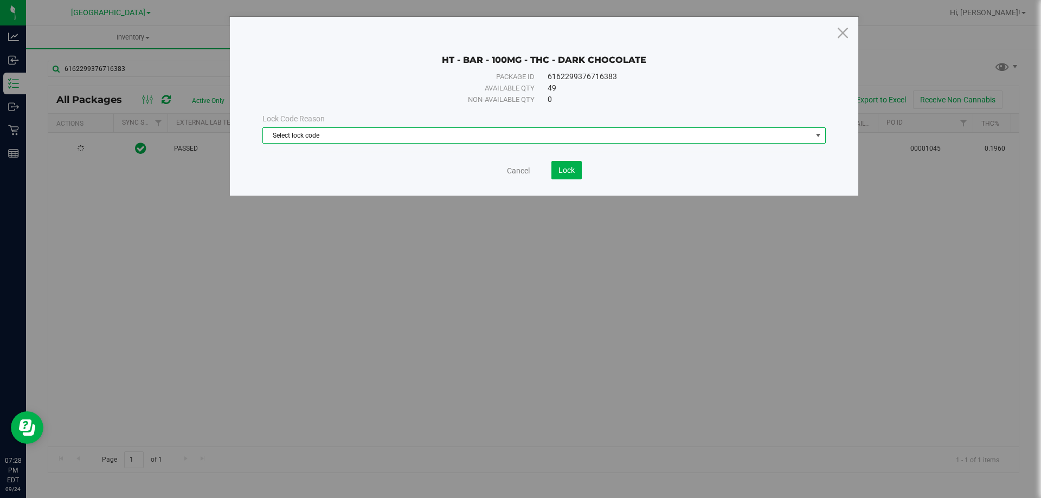
click at [398, 139] on span "Select lock code" at bounding box center [537, 135] width 549 height 15
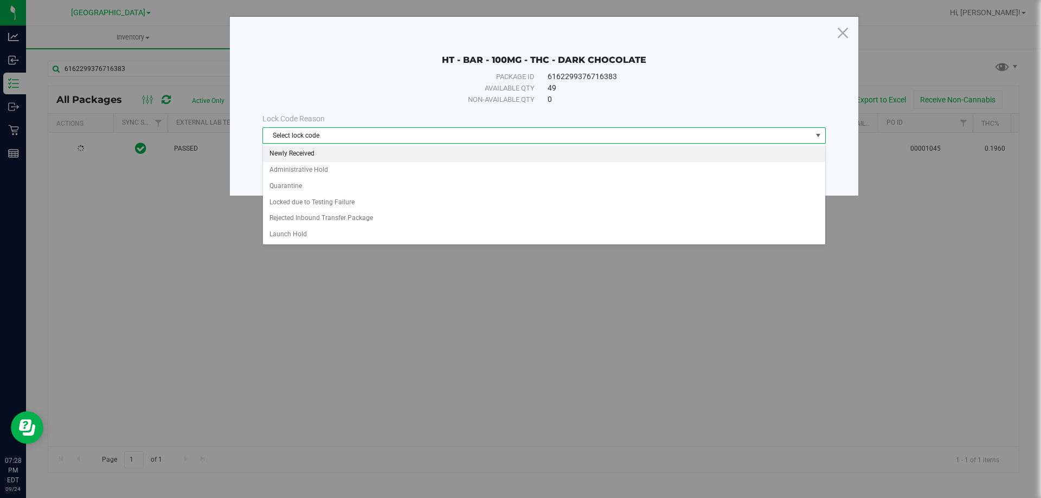
click at [320, 152] on li "Newly Received" at bounding box center [544, 154] width 562 height 16
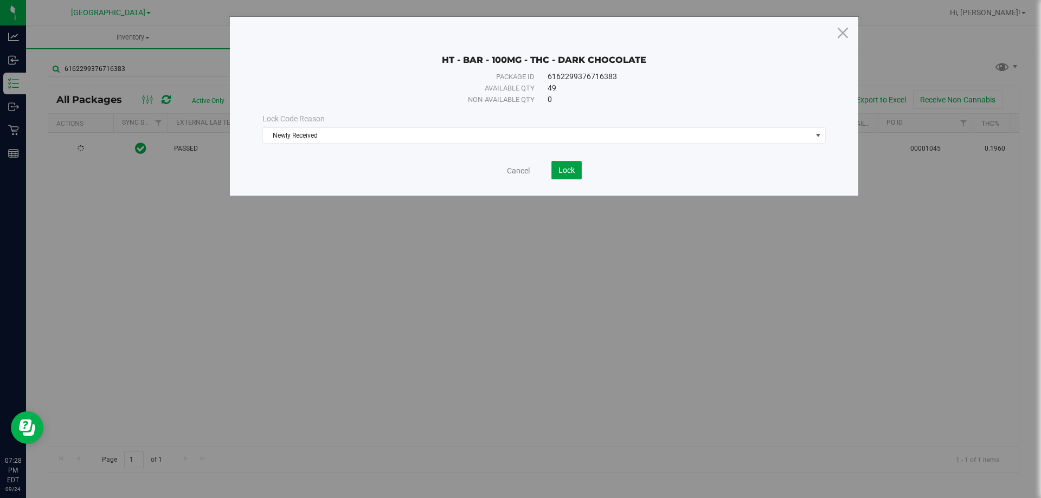
click at [576, 167] on button "Lock" at bounding box center [566, 170] width 30 height 18
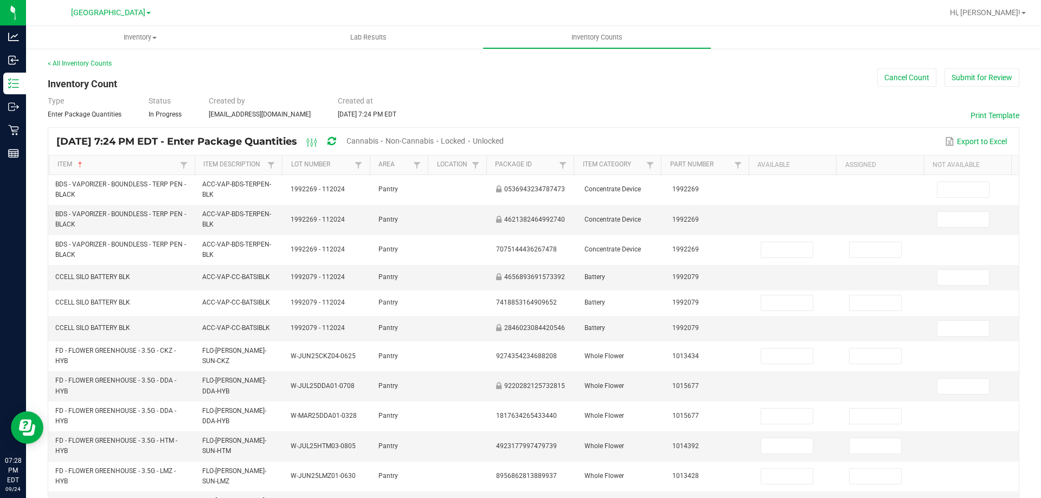
click at [504, 138] on span "Unlocked" at bounding box center [488, 141] width 31 height 9
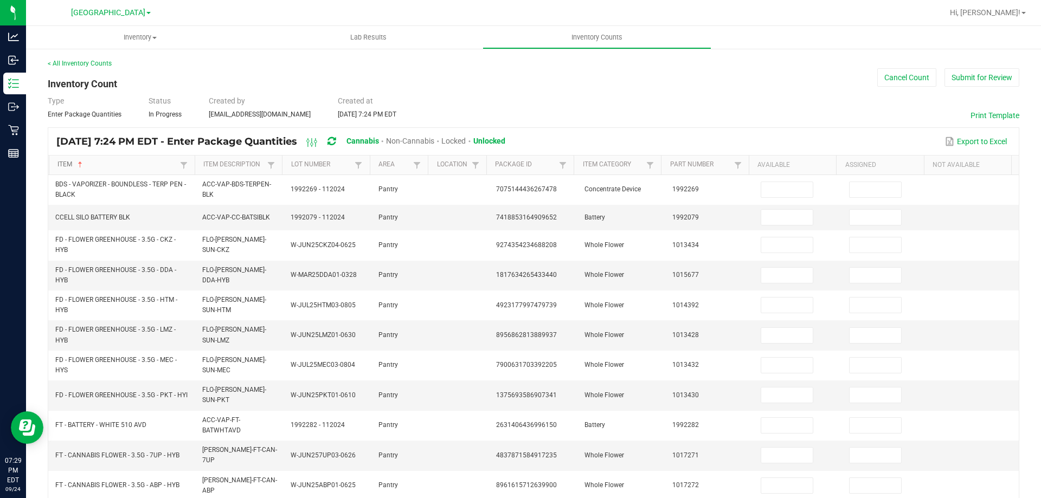
click at [68, 165] on link "Item" at bounding box center [116, 164] width 119 height 9
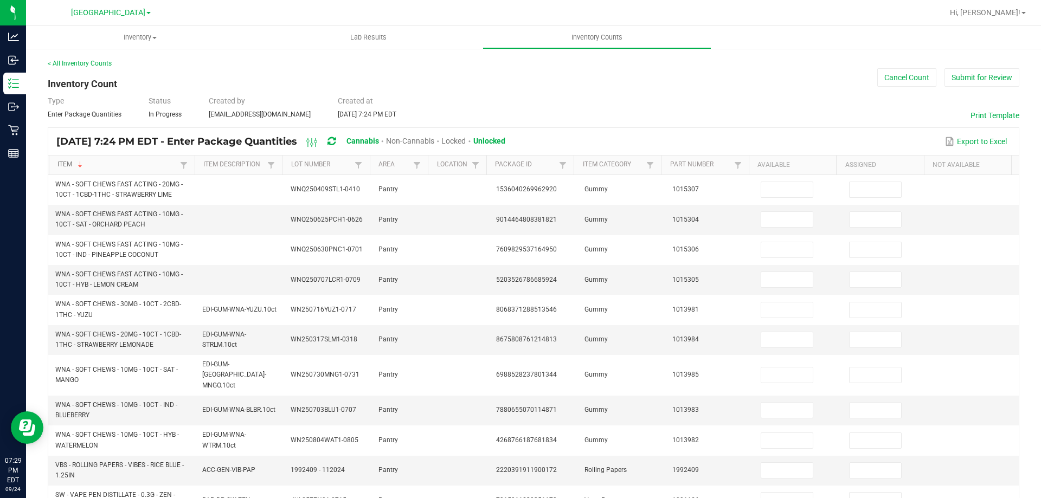
click at [72, 164] on link "Item" at bounding box center [116, 164] width 119 height 9
click at [69, 164] on link "Item" at bounding box center [116, 164] width 119 height 9
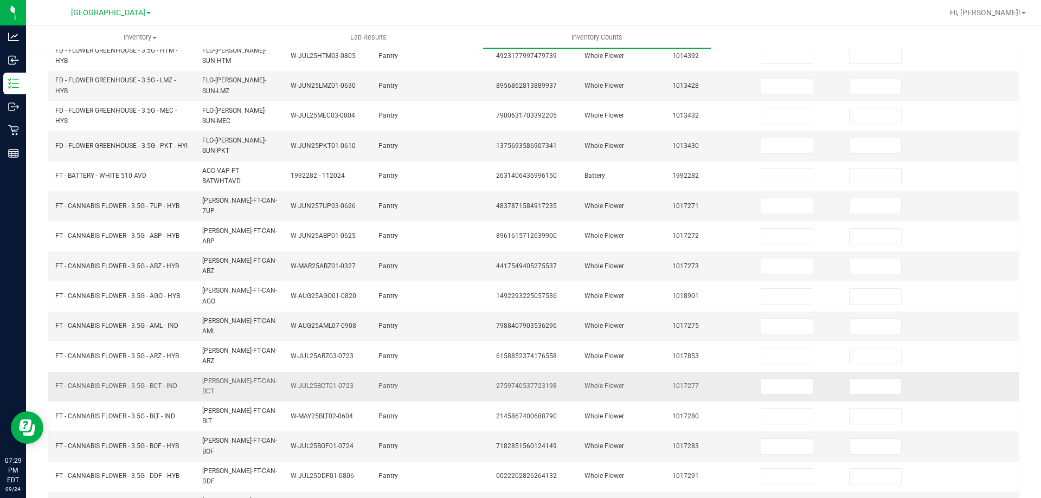
scroll to position [257, 0]
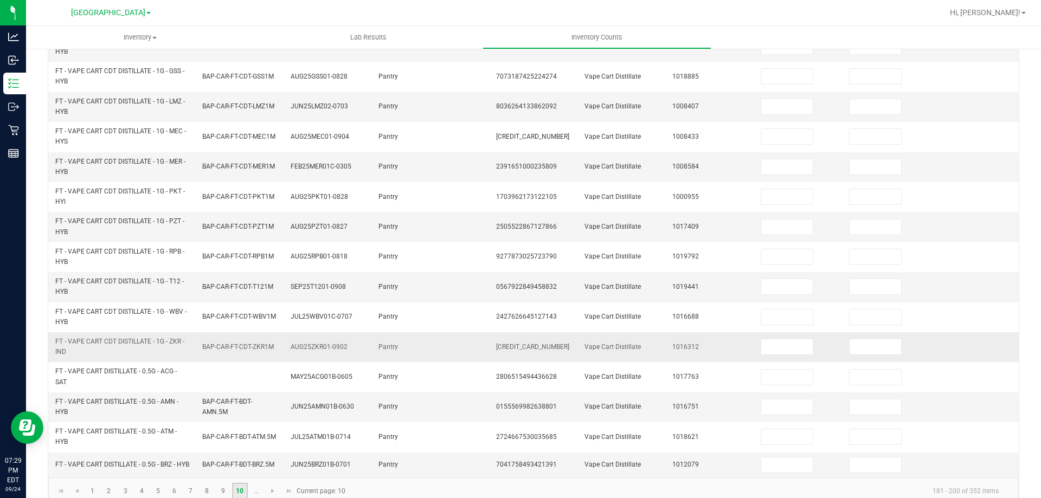
scroll to position [316, 0]
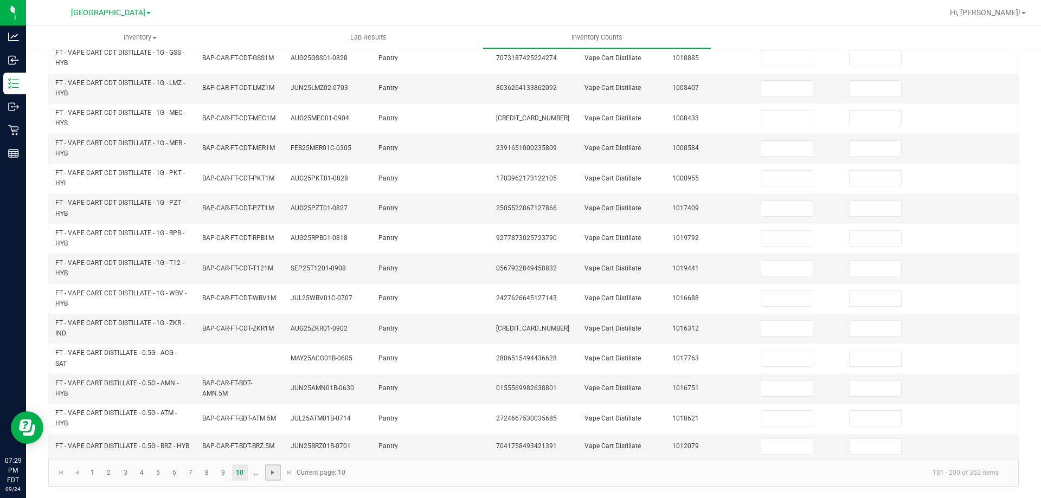
click at [268, 475] on span "Go to the next page" at bounding box center [272, 472] width 9 height 9
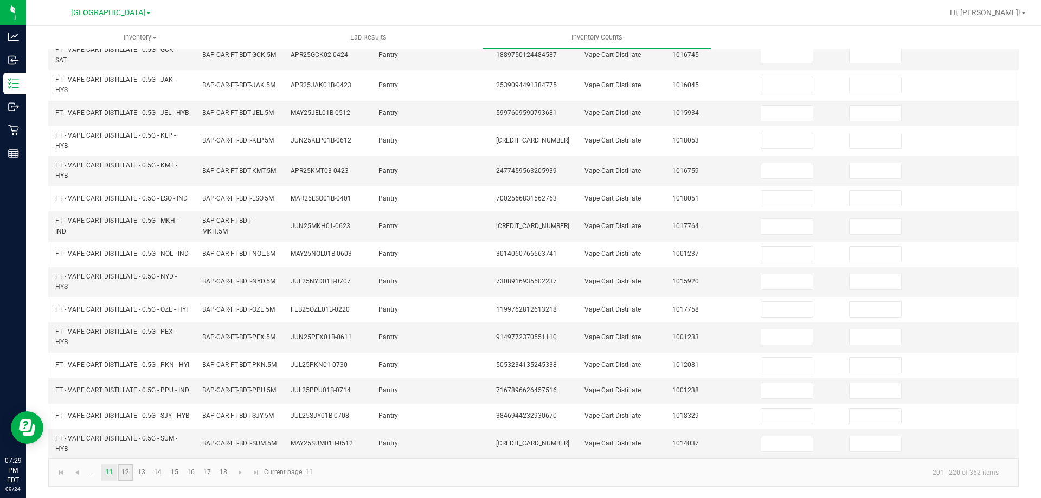
click at [130, 476] on link "12" at bounding box center [126, 472] width 16 height 16
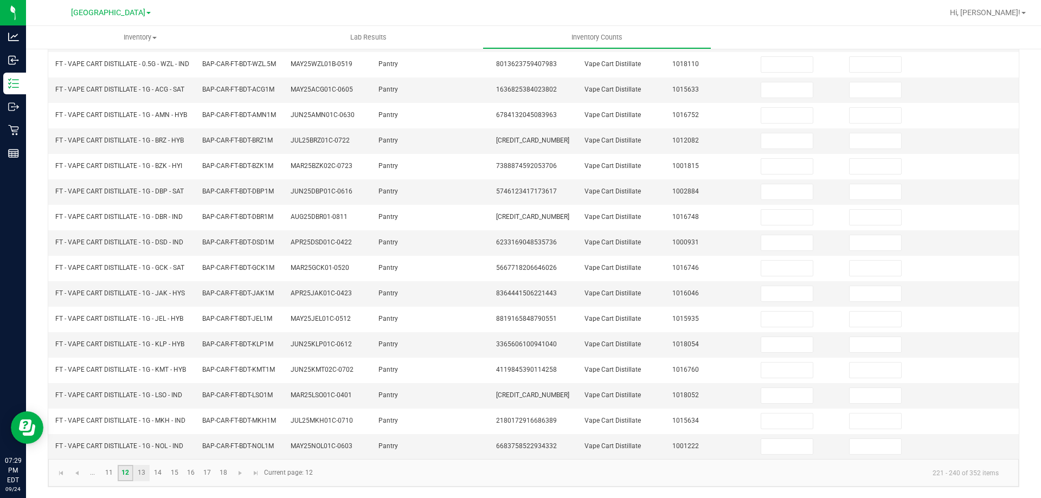
scroll to position [257, 0]
click at [143, 474] on link "13" at bounding box center [142, 473] width 16 height 16
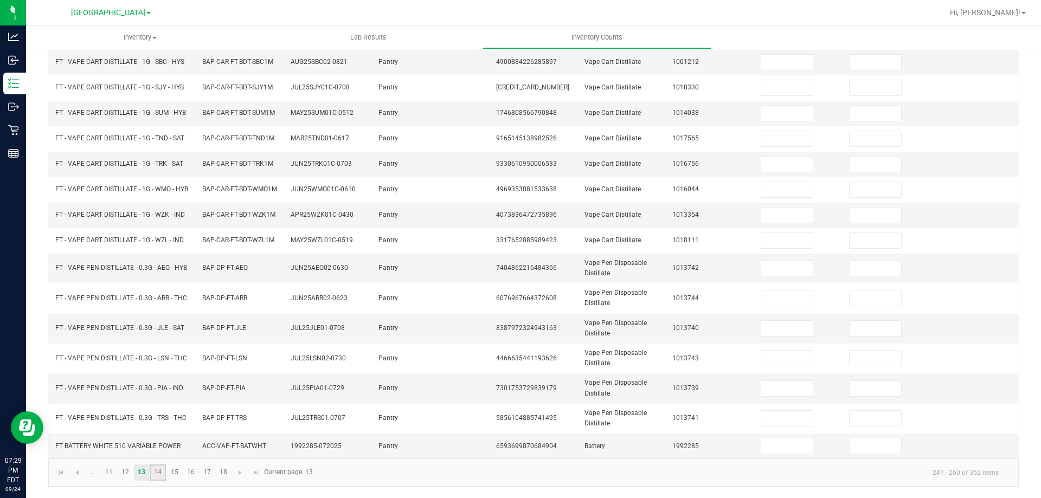
click at [162, 474] on link "14" at bounding box center [158, 472] width 16 height 16
type input "5"
type input "0"
type input "2"
type input "0"
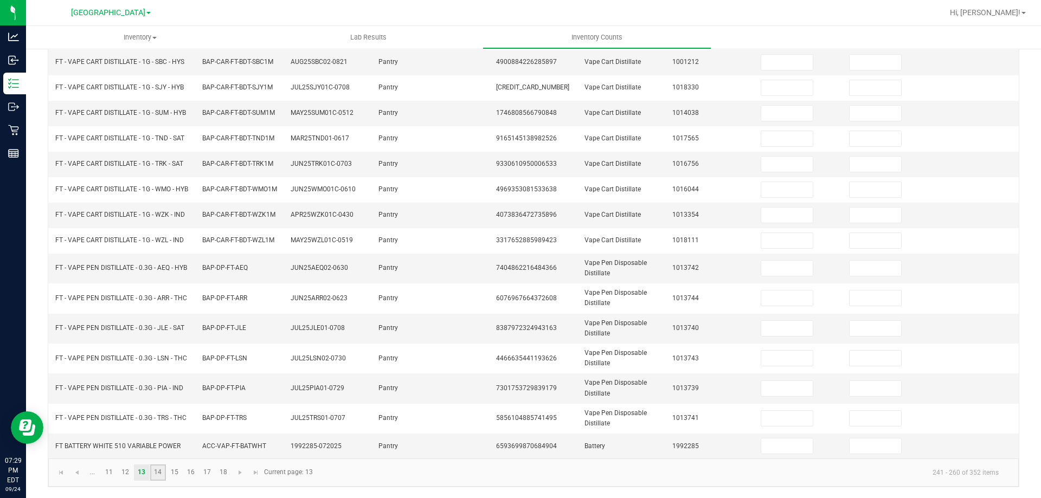
type input "4"
type input "0"
type input "2"
type input "0"
type input "8"
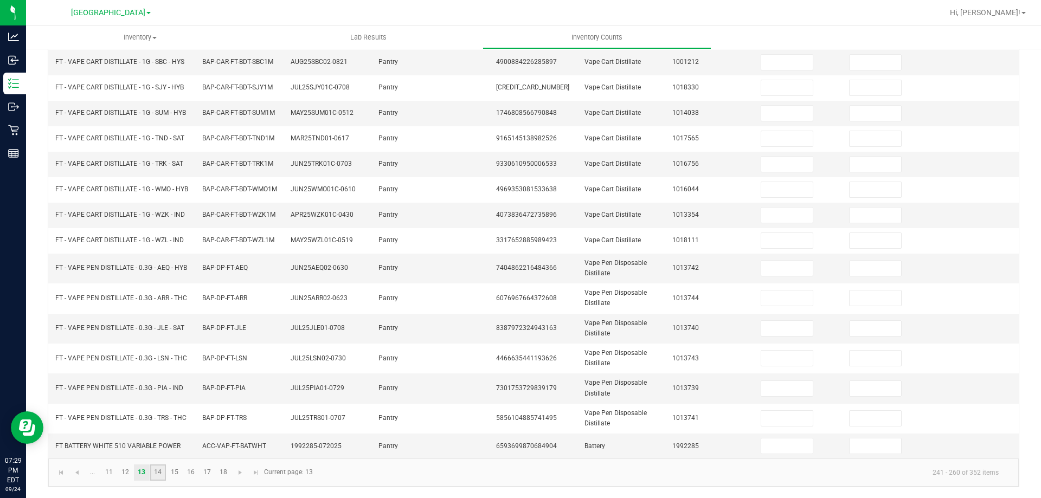
type input "0"
type input "5"
type input "0"
type input "6"
type input "0"
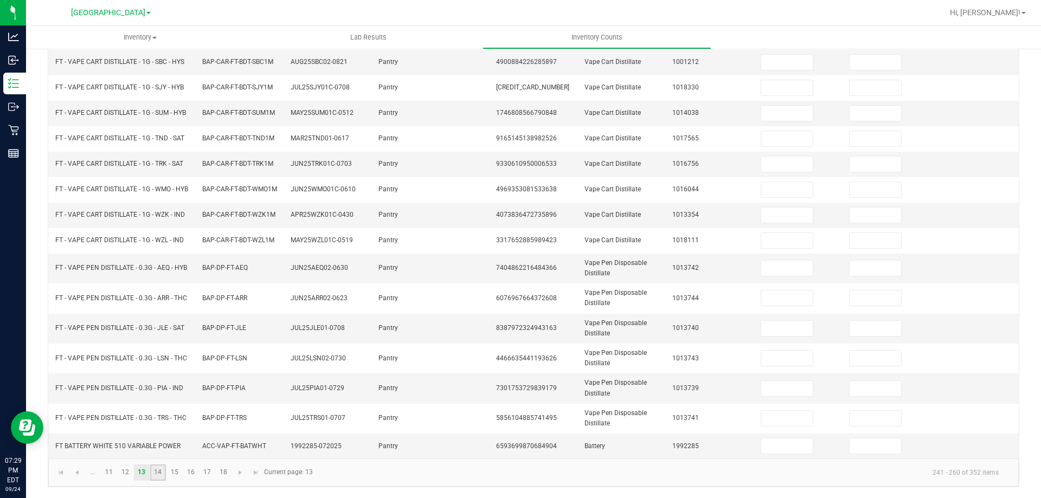
type input "7"
type input "0"
type input "2"
type input "0"
type input "1"
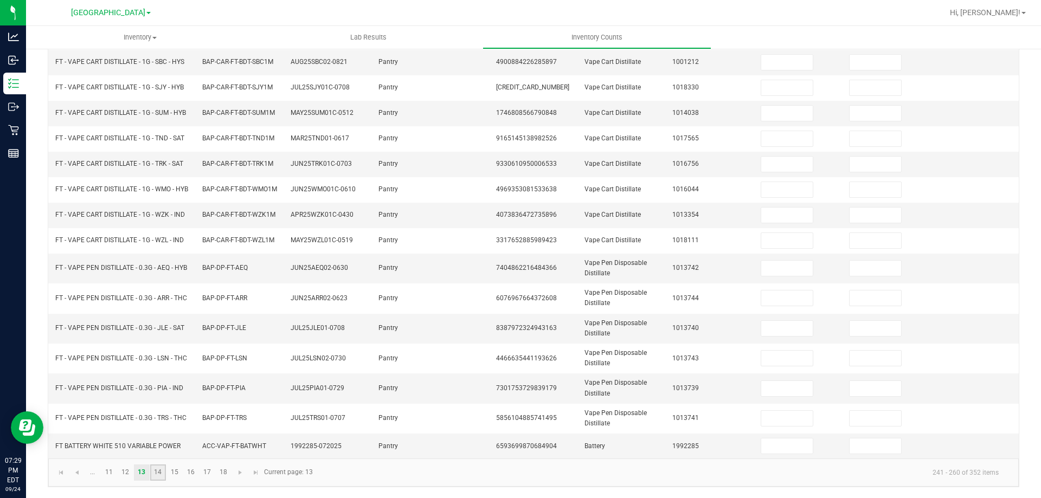
type input "0"
type input "5"
type input "0"
type input "4"
type input "0"
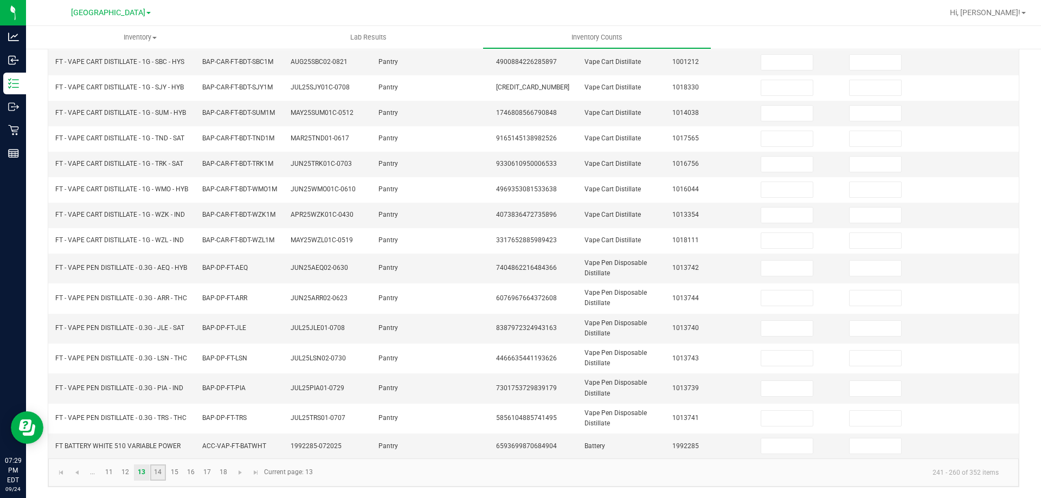
type input "6"
type input "0"
type input "4"
type input "0"
type input "2"
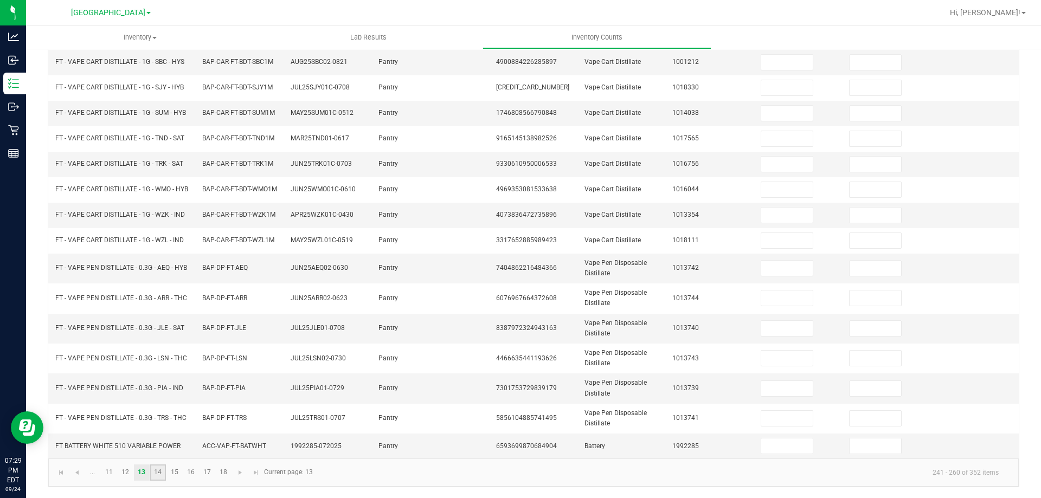
type input "0"
type input "2"
type input "0"
type input "1"
type input "0"
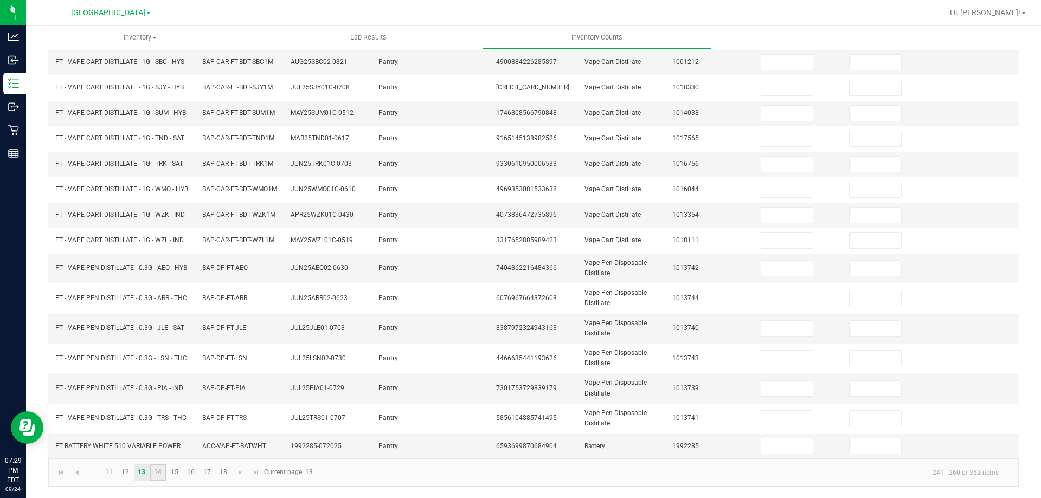
type input "8"
type input "0"
type input "1"
type input "0"
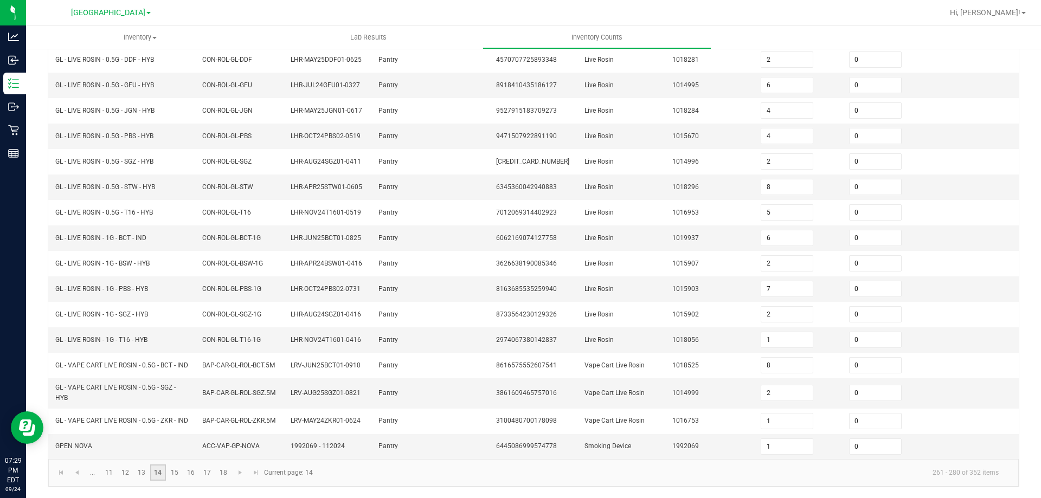
scroll to position [238, 0]
click at [145, 474] on link "13" at bounding box center [142, 472] width 16 height 16
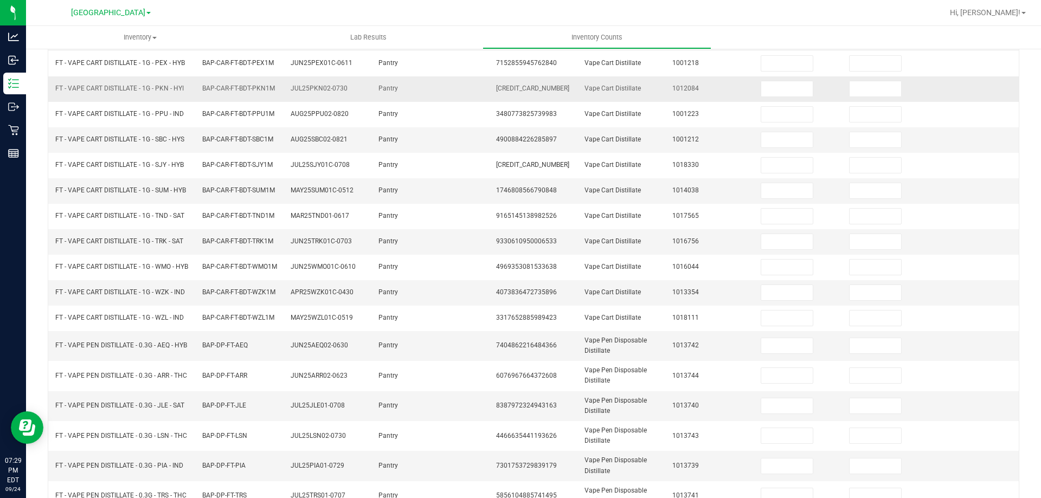
scroll to position [257, 0]
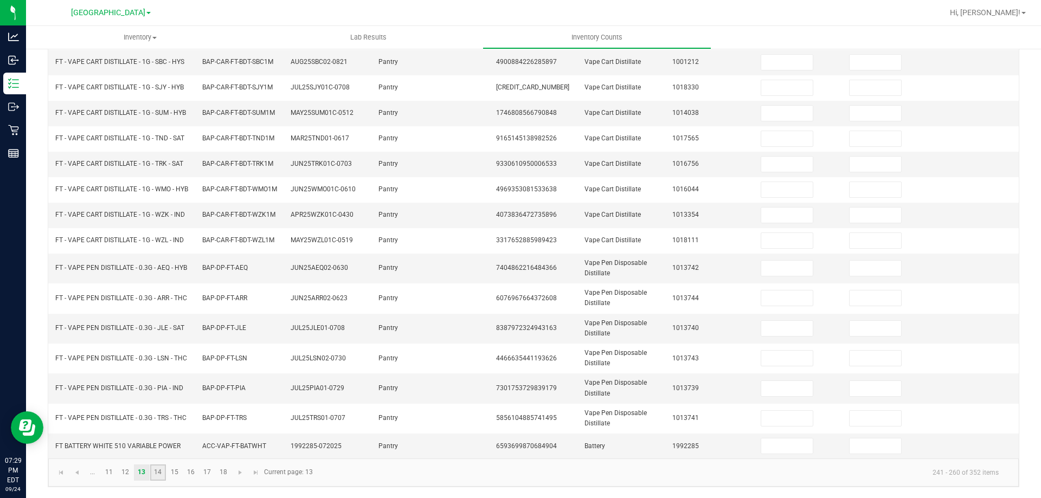
click at [155, 473] on link "14" at bounding box center [158, 472] width 16 height 16
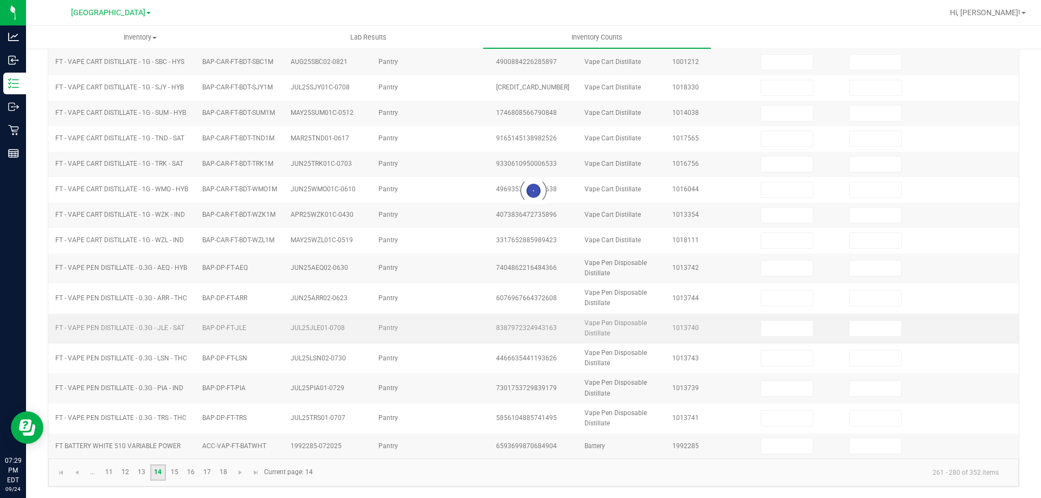
type input "5"
type input "0"
type input "2"
type input "0"
type input "4"
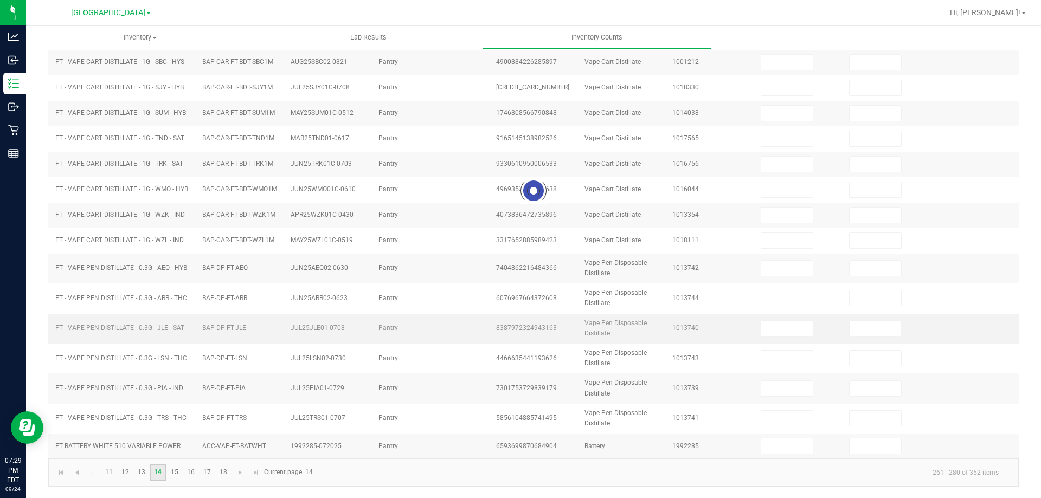
type input "0"
type input "2"
type input "0"
type input "8"
type input "0"
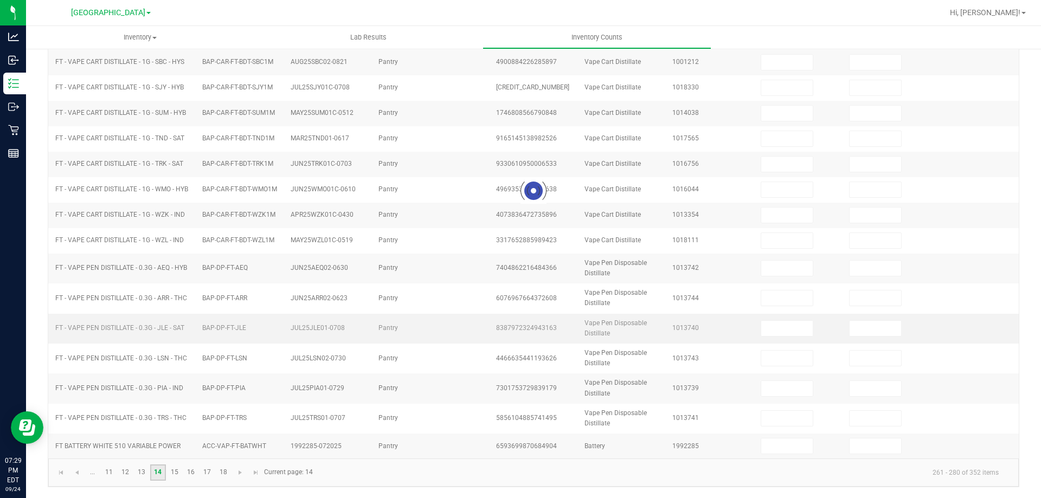
type input "5"
type input "0"
type input "6"
type input "0"
type input "7"
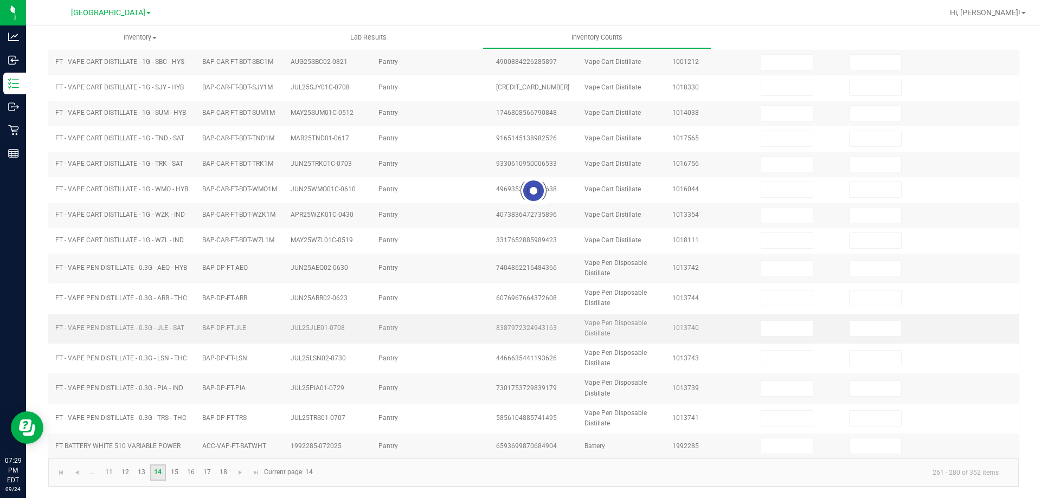
type input "0"
type input "2"
type input "0"
type input "1"
type input "0"
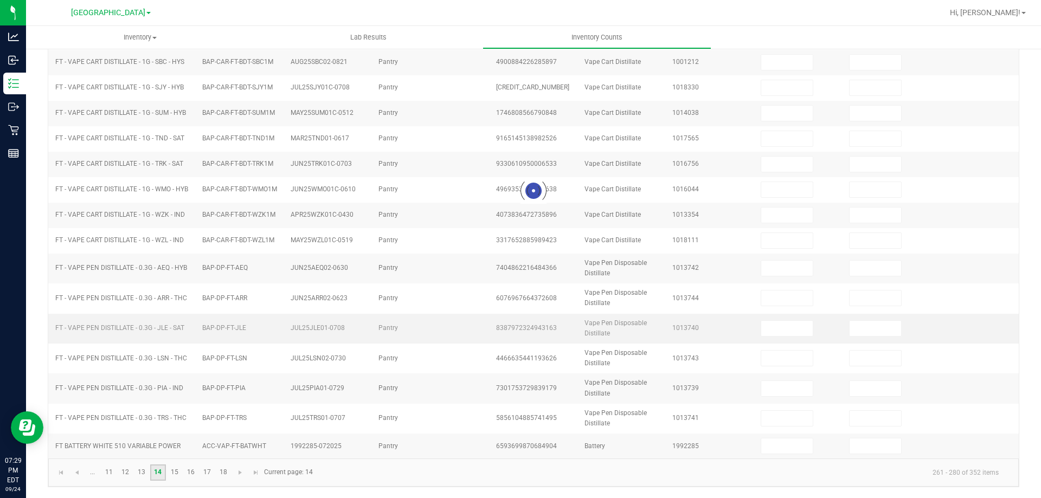
type input "5"
type input "0"
type input "4"
type input "0"
type input "6"
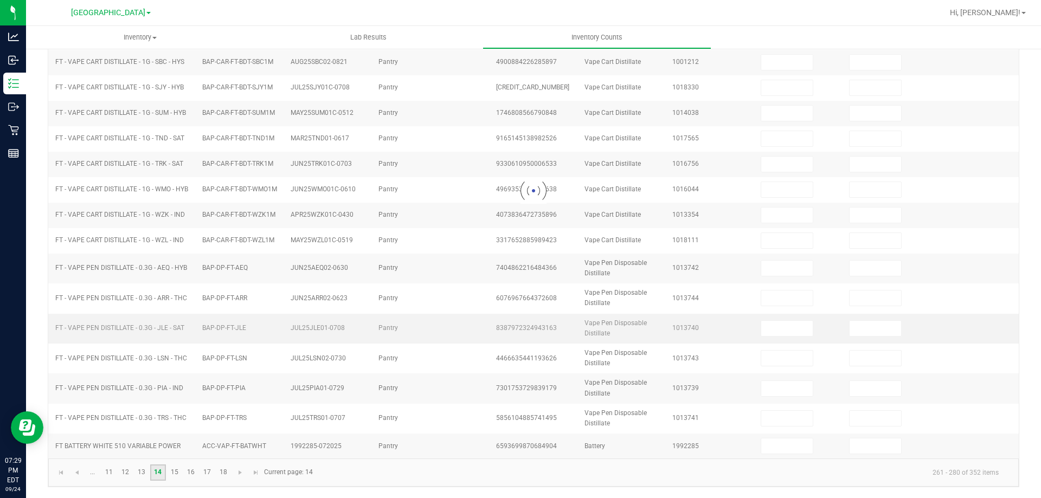
type input "0"
type input "4"
type input "0"
type input "2"
type input "0"
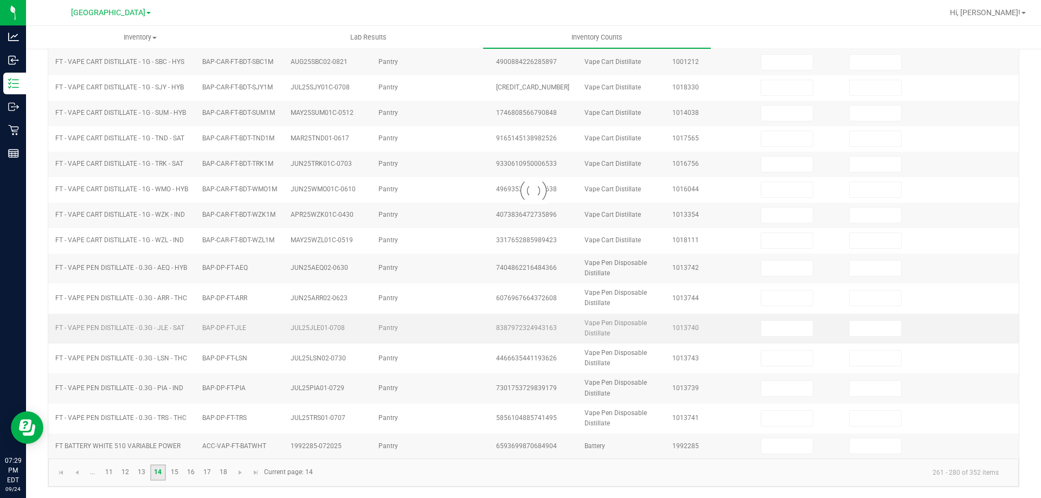
type input "2"
type input "0"
type input "1"
type input "0"
type input "8"
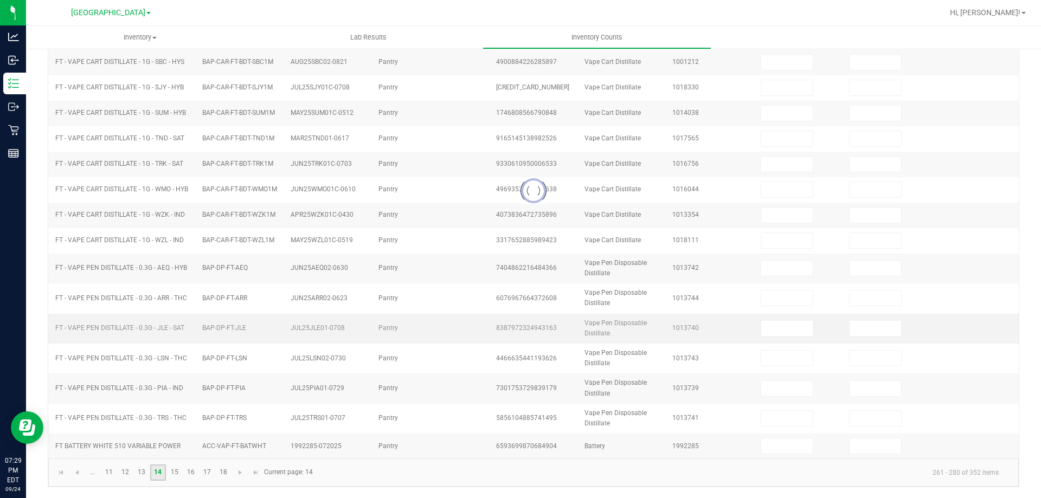
type input "0"
type input "1"
type input "0"
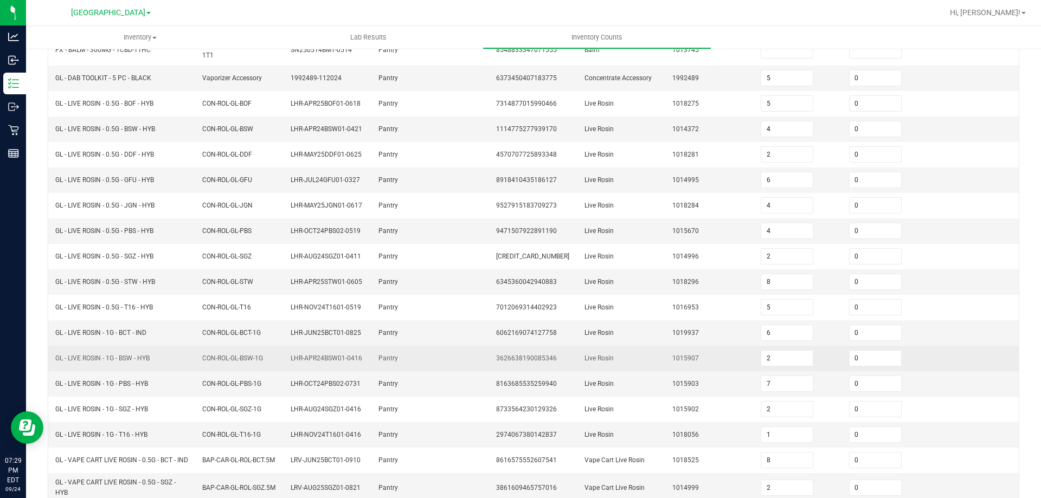
scroll to position [238, 0]
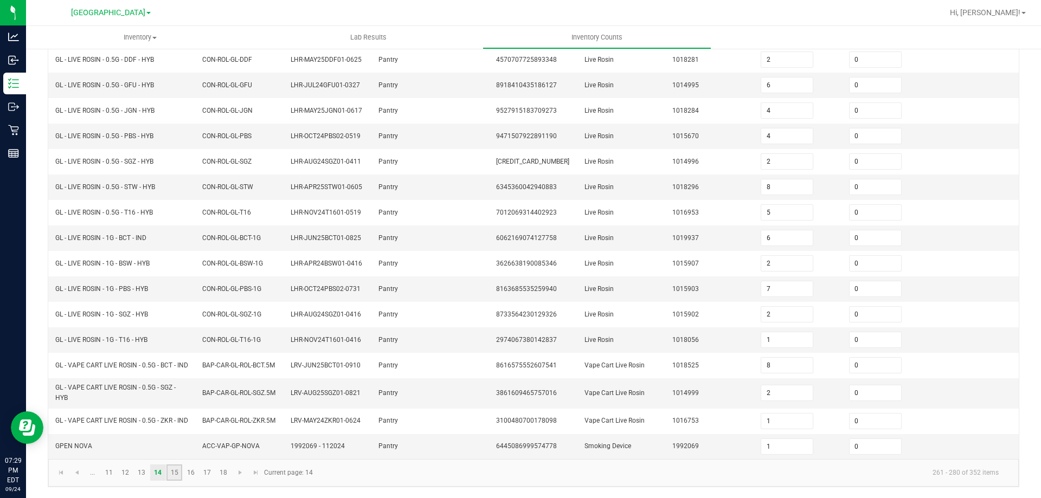
click at [173, 474] on link "15" at bounding box center [174, 472] width 16 height 16
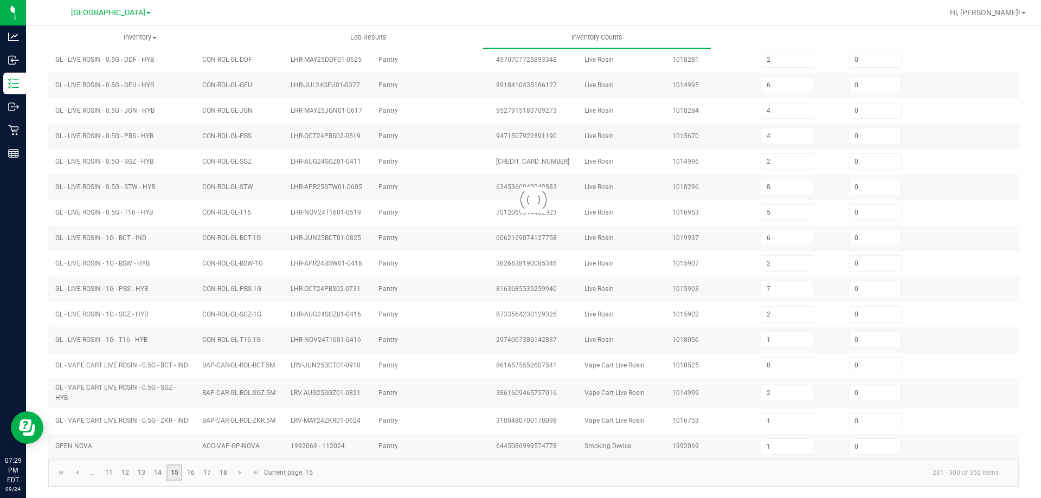
type input "1"
type input "8"
type input "13"
type input "0"
type input "2"
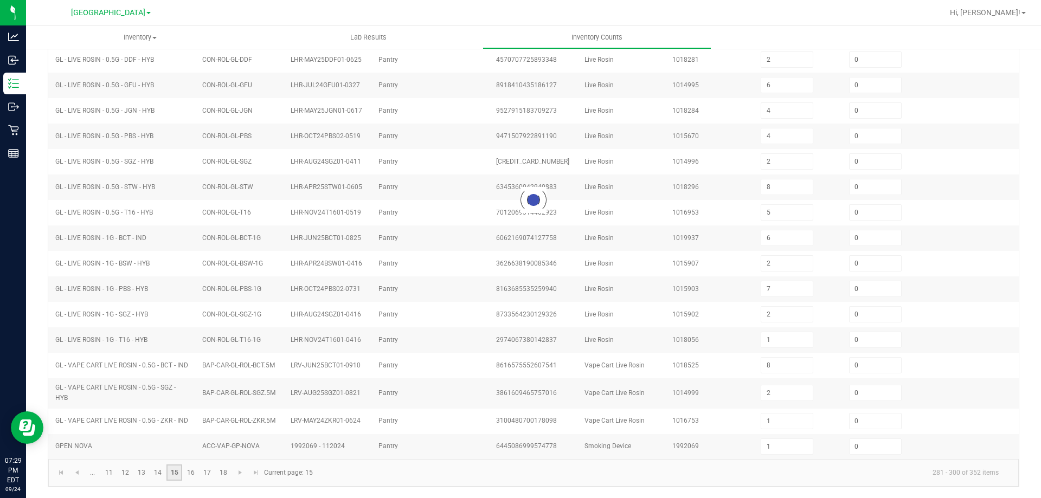
type input "6"
type input "5"
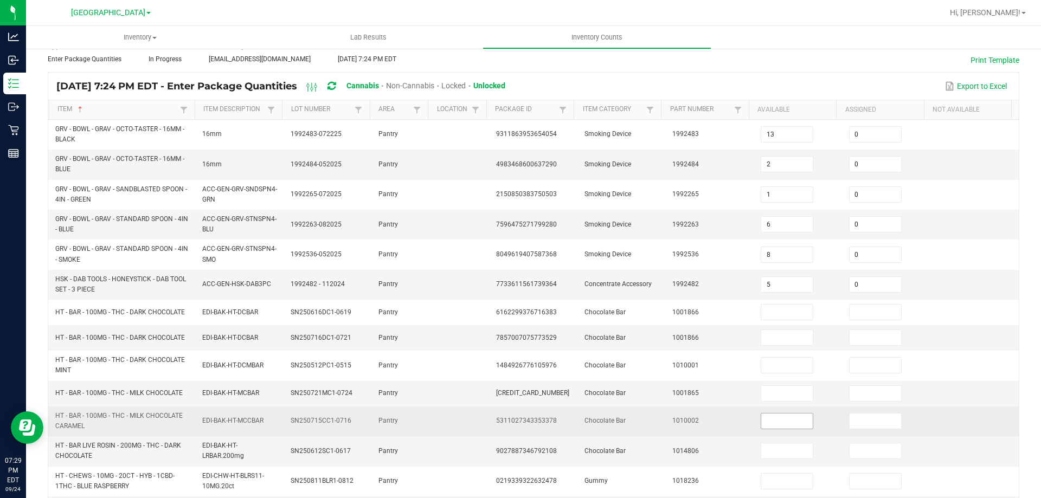
scroll to position [163, 0]
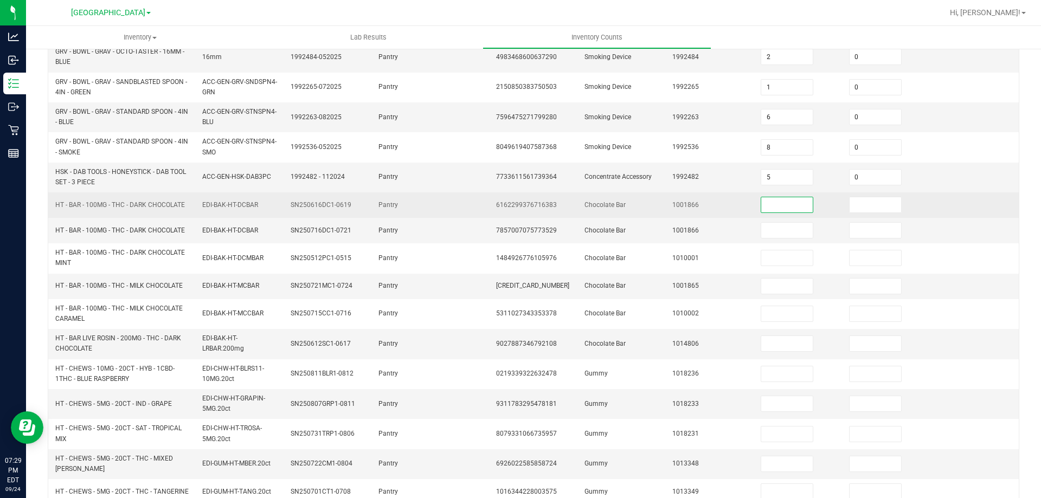
click at [763, 208] on input at bounding box center [786, 204] width 51 height 15
type input "45"
type input "0"
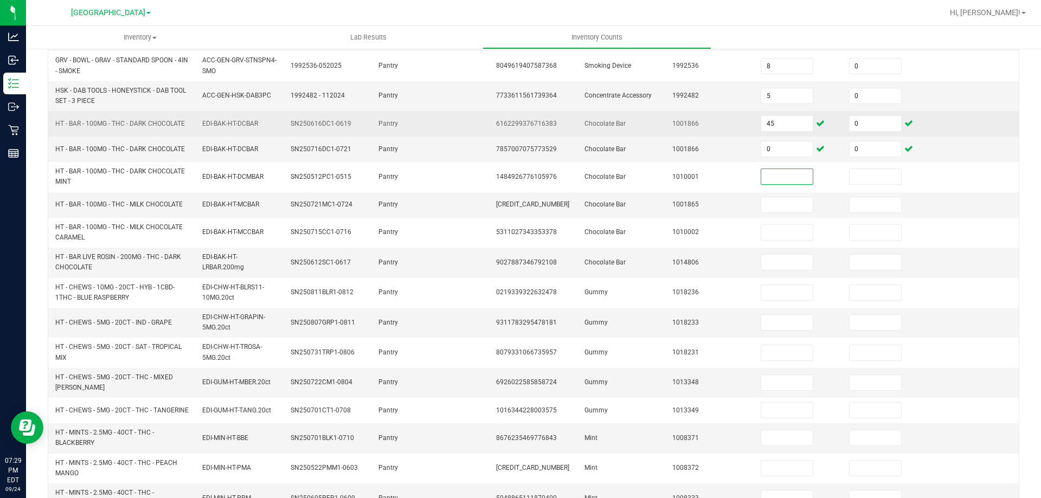
scroll to position [217, 0]
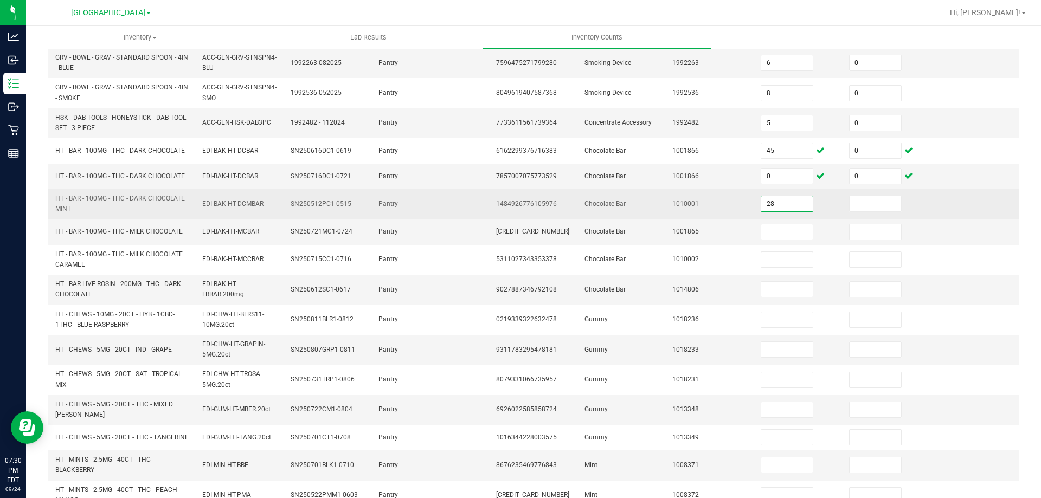
type input "28"
type input "0"
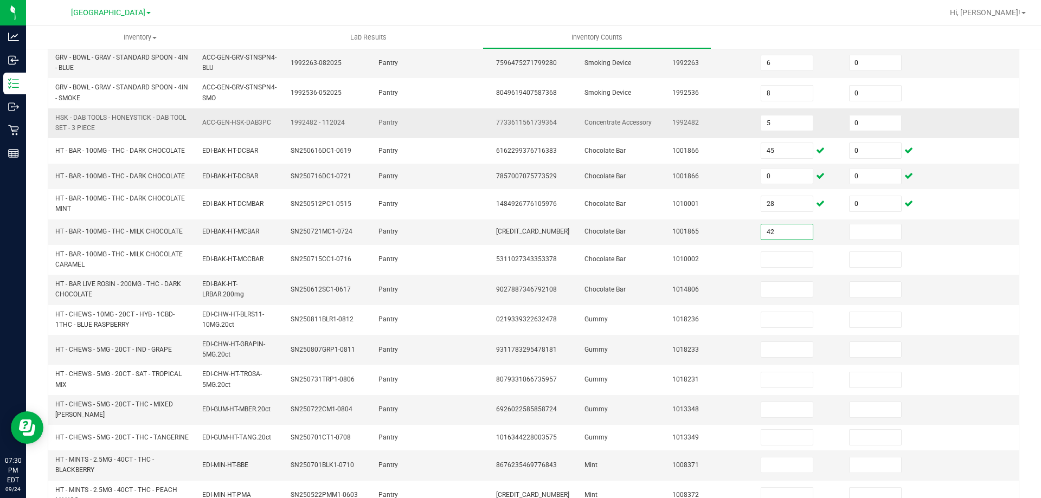
type input "42"
type input "0"
type input "23"
type input "0"
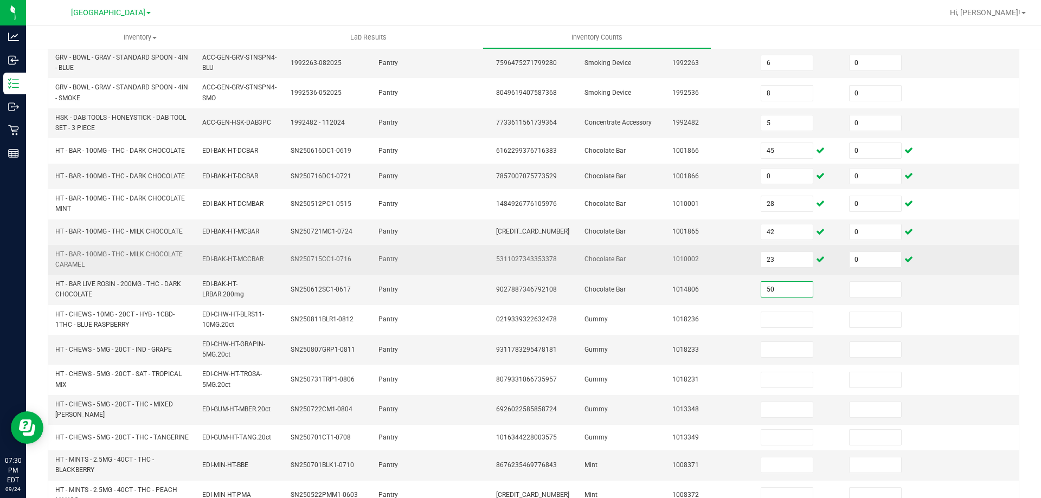
type input "50"
type input "0"
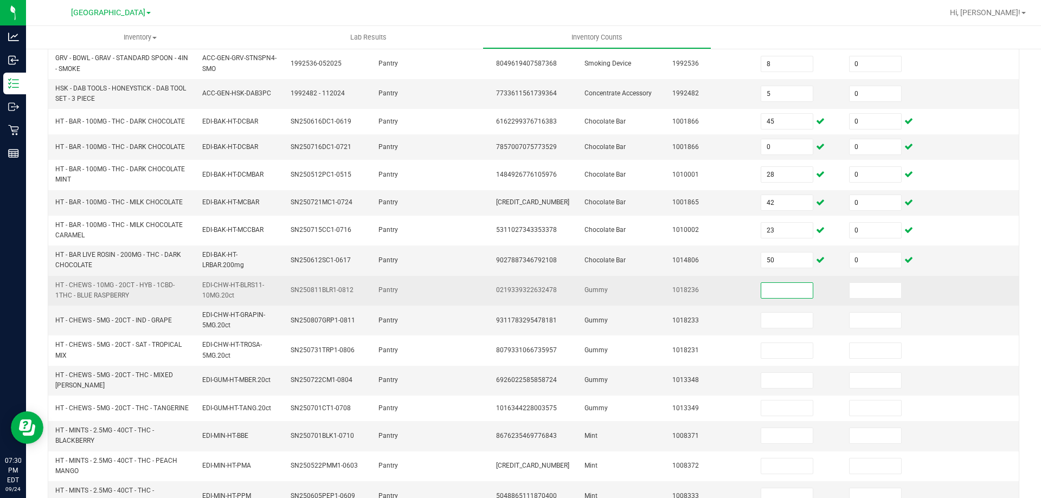
scroll to position [271, 0]
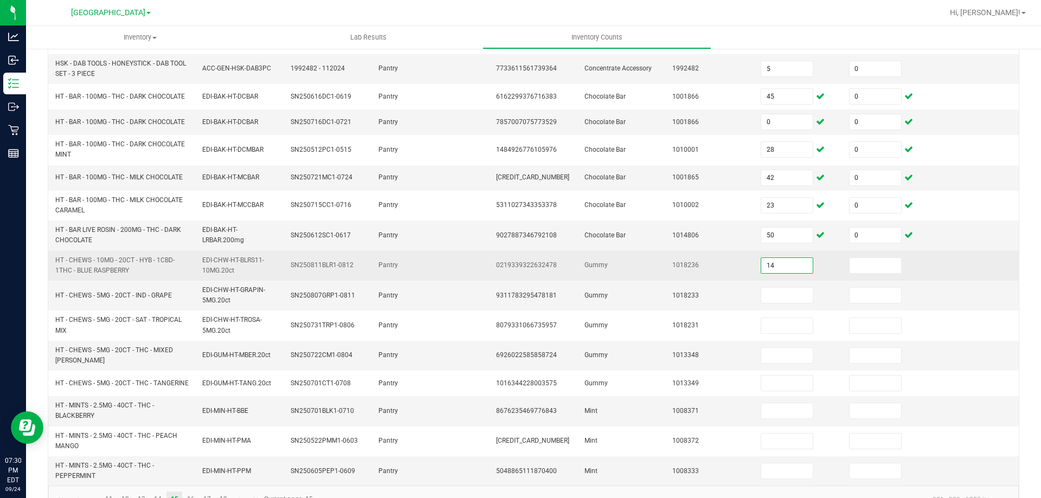
type input "14"
type input "0"
type input "9"
type input "0"
type input "3"
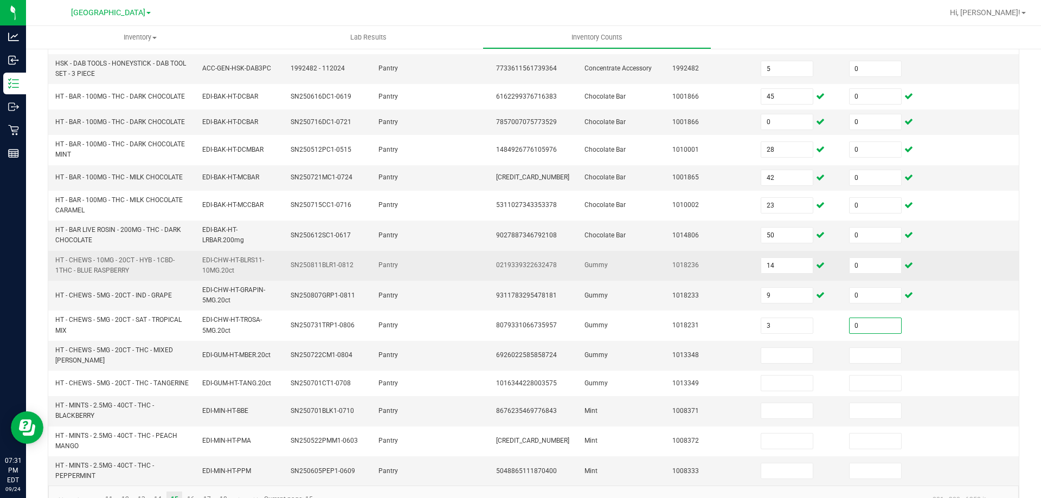
type input "0"
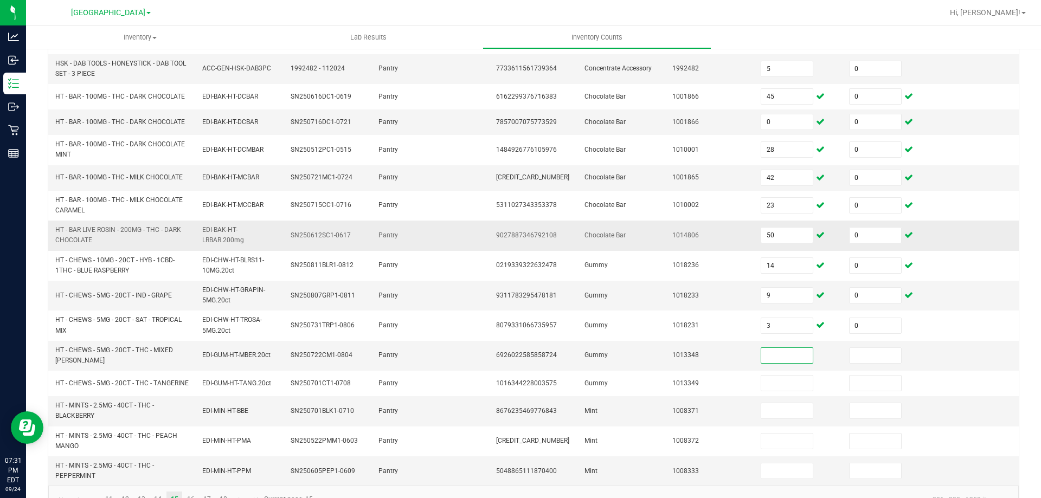
scroll to position [302, 0]
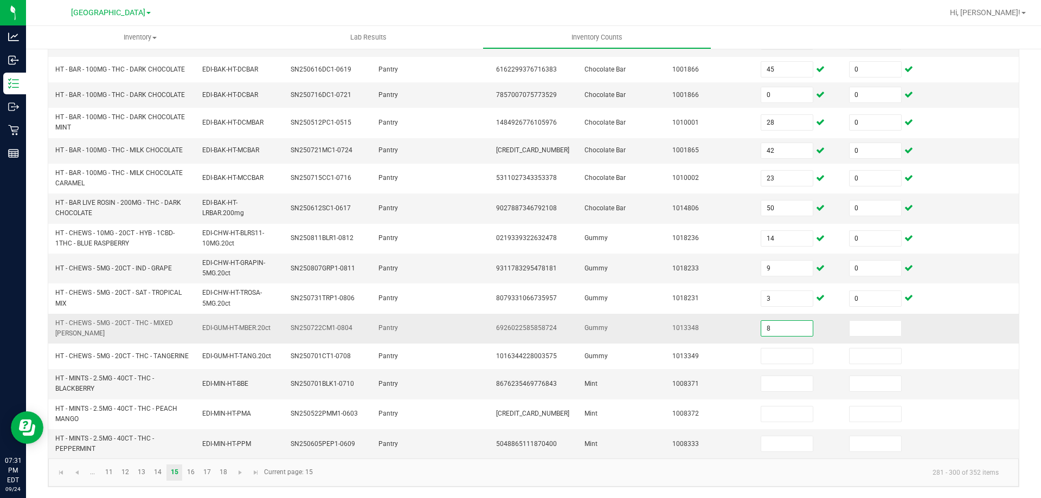
type input "8"
type input "0"
type input "3"
type input "0"
type input "3"
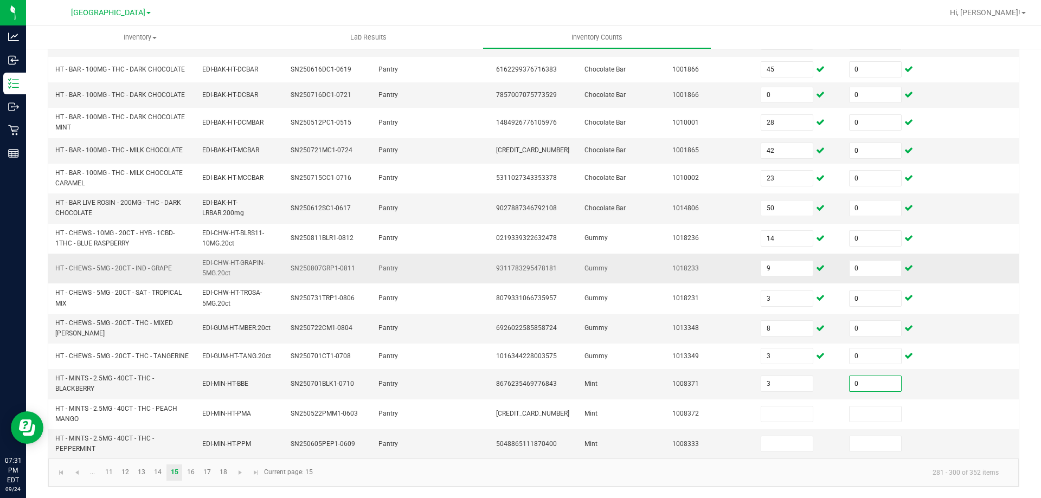
type input "0"
type input "7"
type input "0"
type input "14"
type input "0"
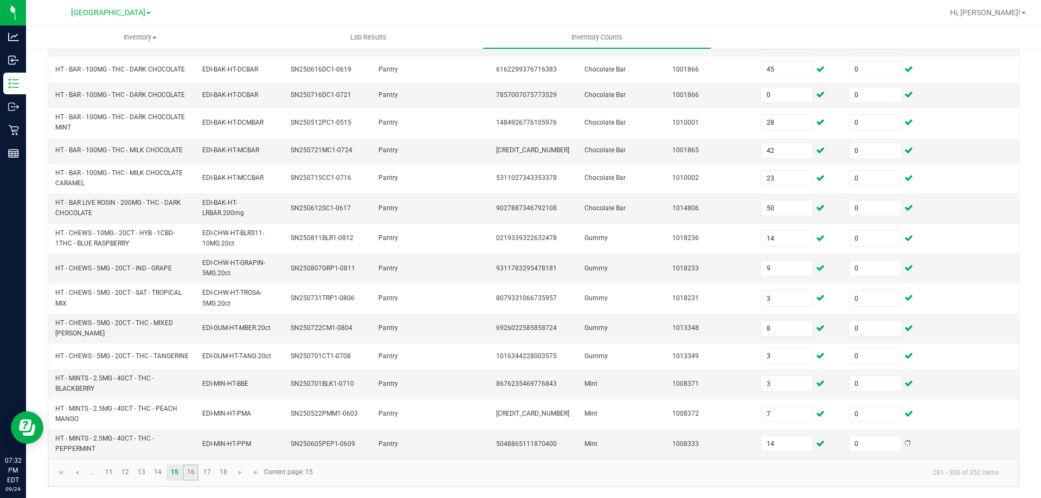
click at [191, 472] on link "16" at bounding box center [191, 472] width 16 height 16
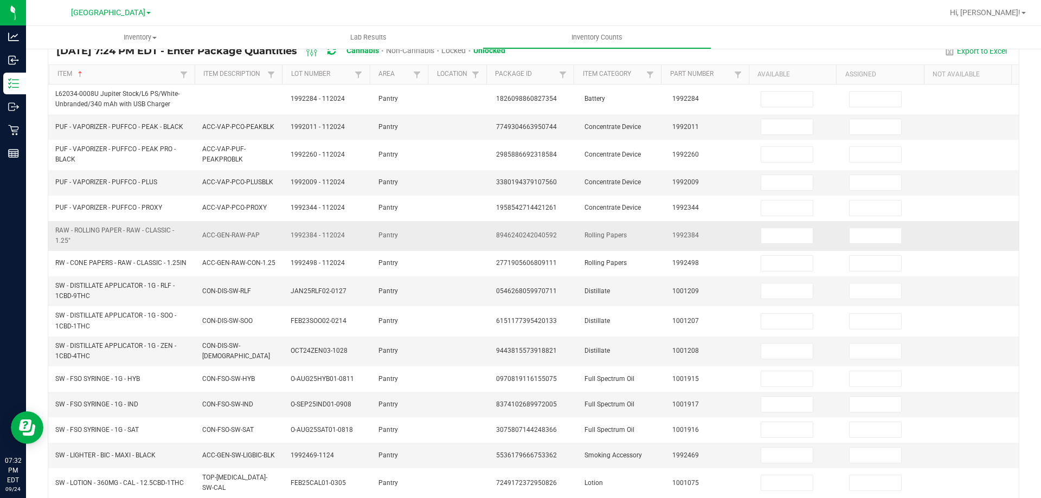
scroll to position [0, 0]
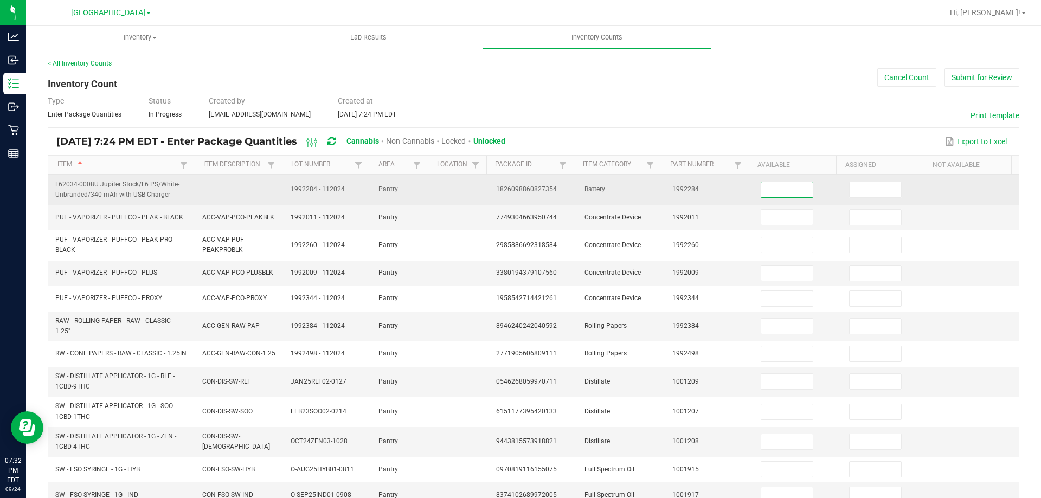
click at [773, 193] on input at bounding box center [786, 189] width 51 height 15
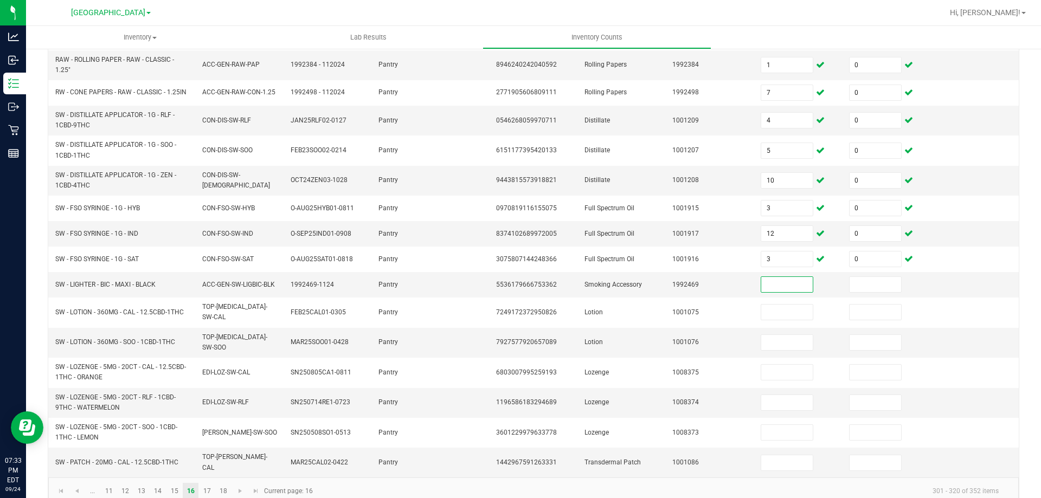
scroll to position [266, 0]
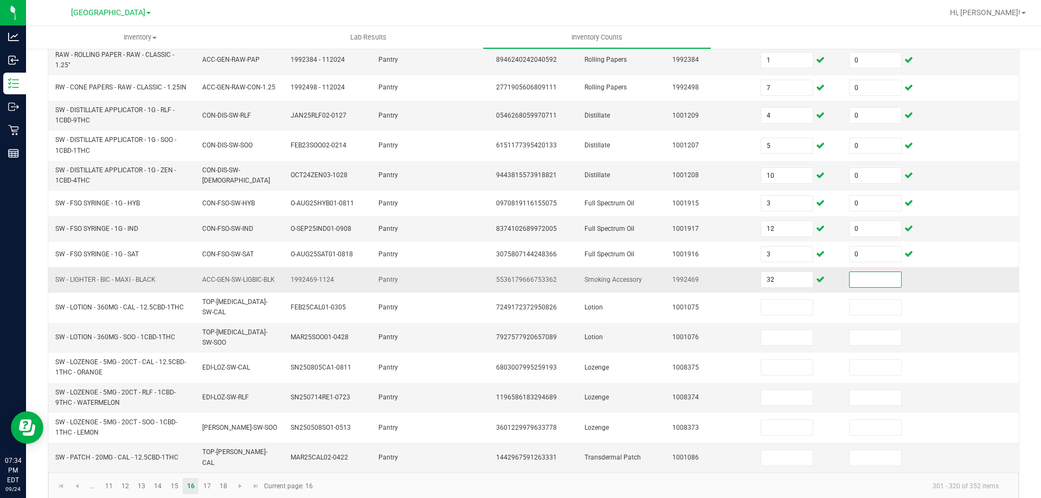
drag, startPoint x: 869, startPoint y: 281, endPoint x: 854, endPoint y: 258, distance: 27.4
click at [869, 280] on input at bounding box center [874, 279] width 51 height 15
click at [210, 478] on link "17" at bounding box center [207, 486] width 16 height 16
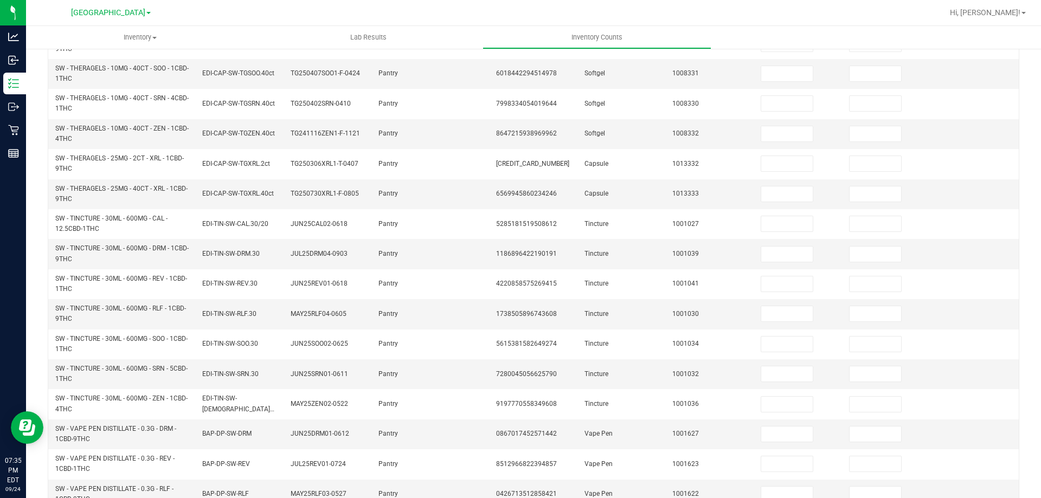
scroll to position [0, 0]
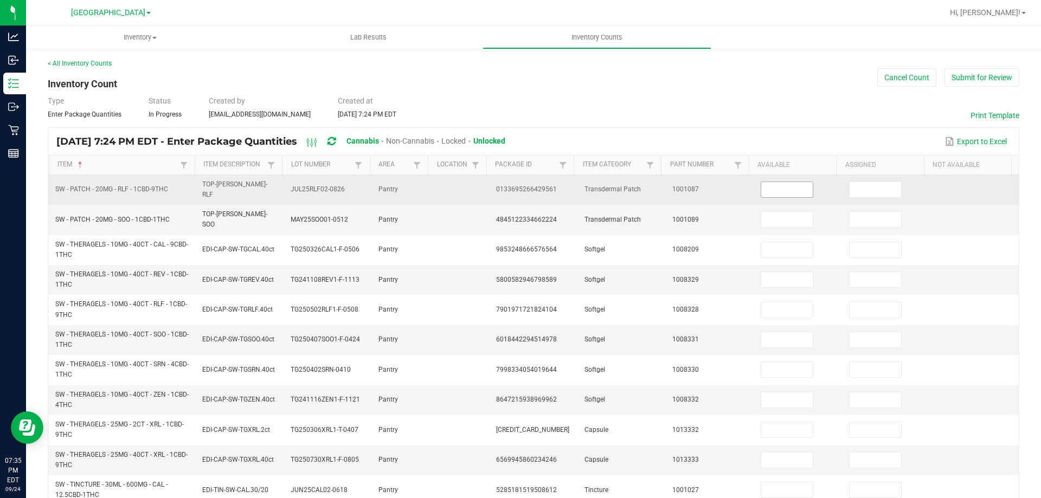
click at [771, 182] on input at bounding box center [786, 189] width 51 height 15
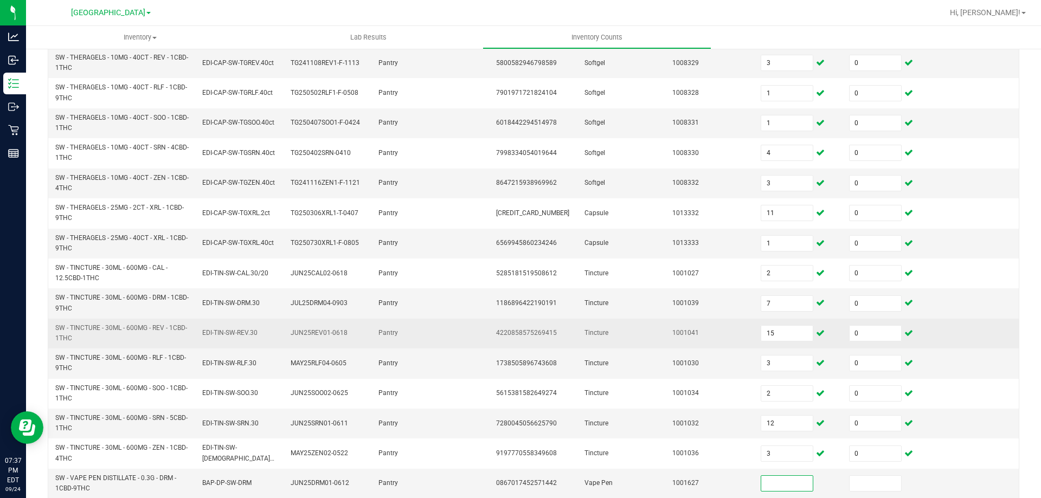
scroll to position [307, 0]
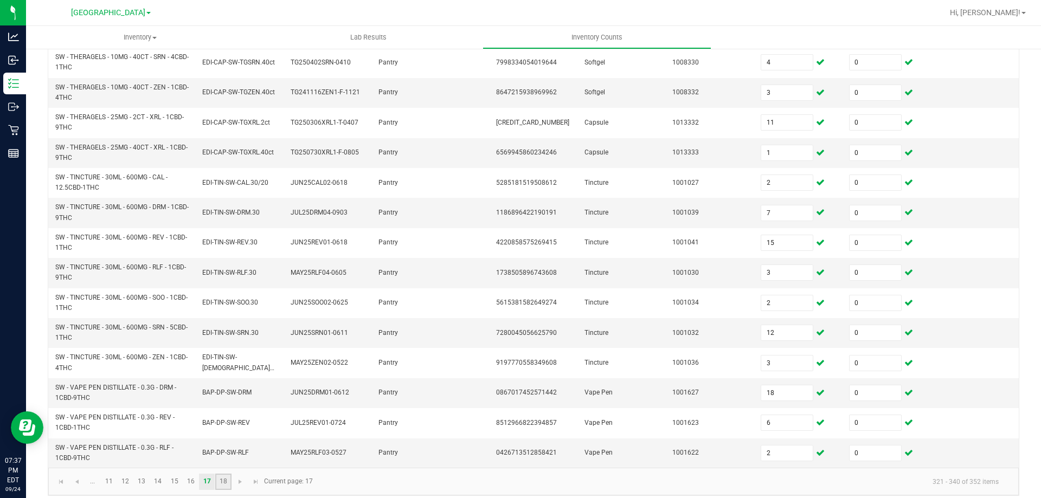
click at [224, 474] on link "18" at bounding box center [223, 482] width 16 height 16
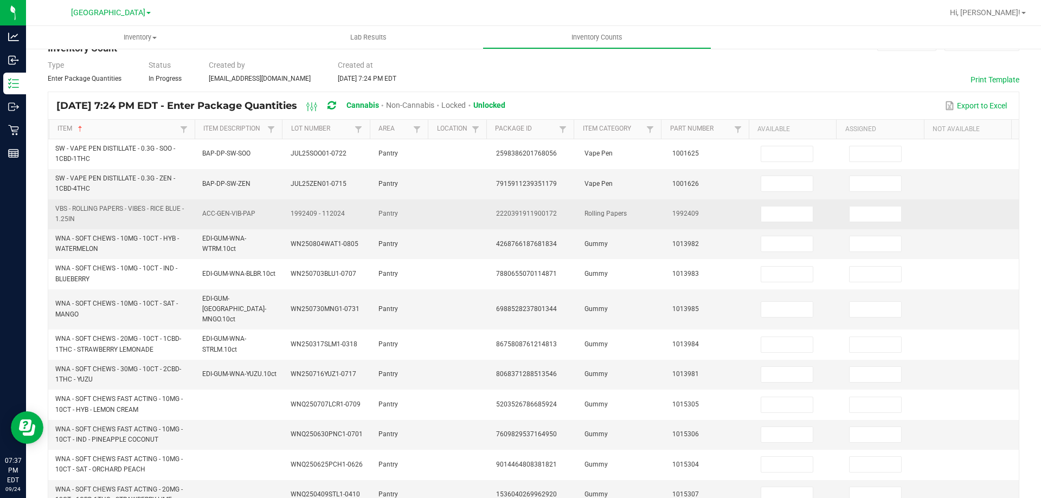
scroll to position [0, 0]
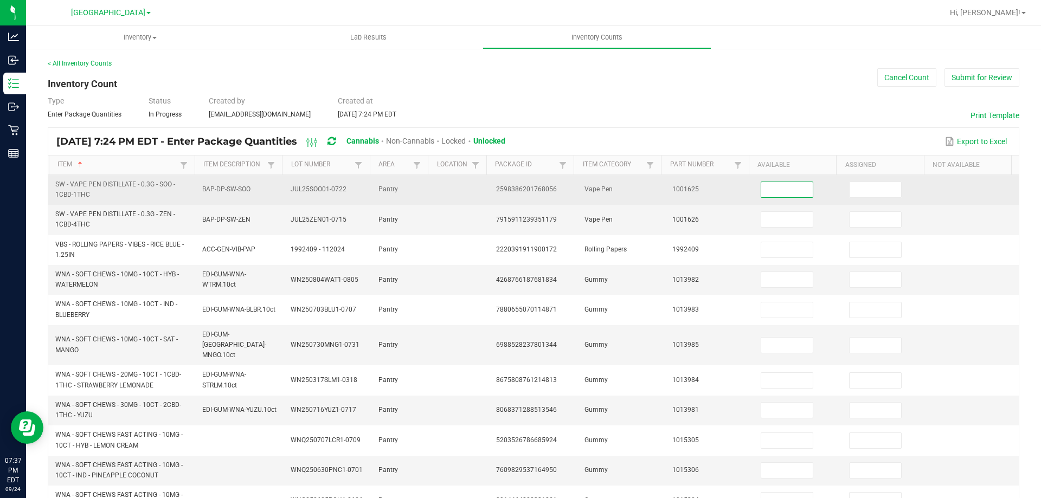
click at [766, 185] on input at bounding box center [786, 189] width 51 height 15
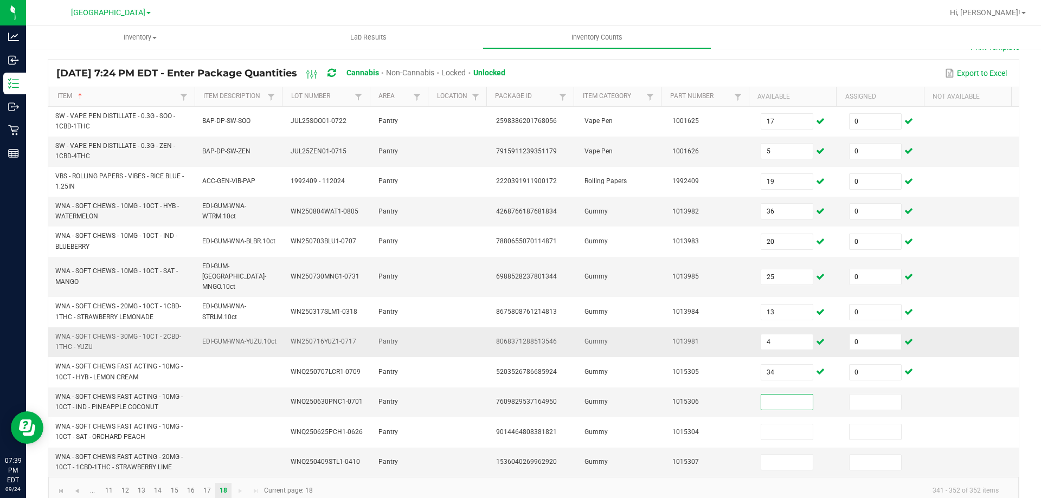
scroll to position [76, 0]
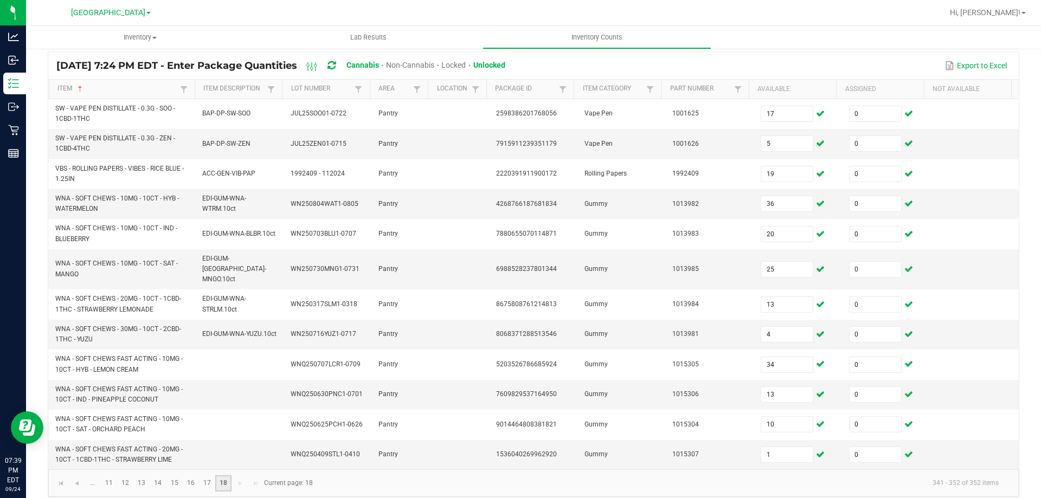
click at [228, 475] on link "18" at bounding box center [223, 483] width 16 height 16
click at [59, 479] on span "Go to the first page" at bounding box center [61, 483] width 9 height 9
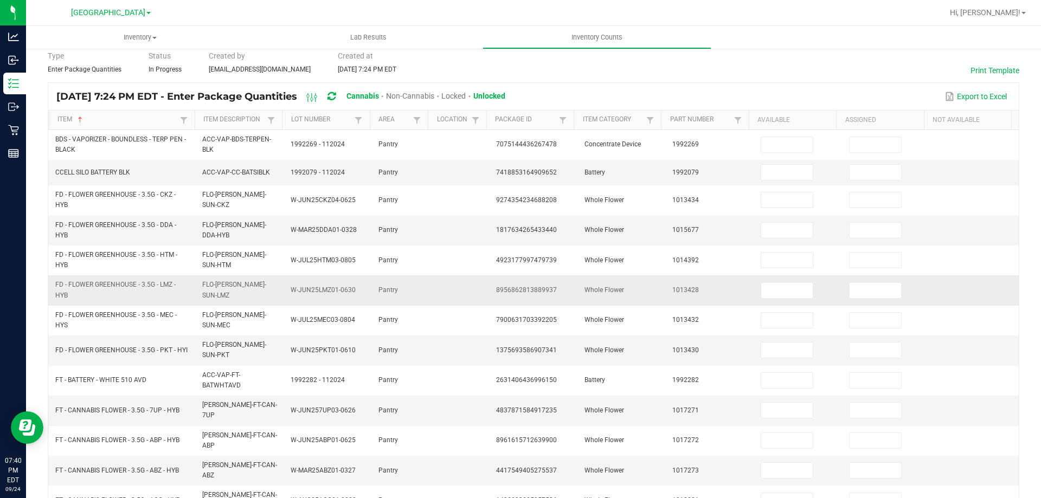
scroll to position [0, 0]
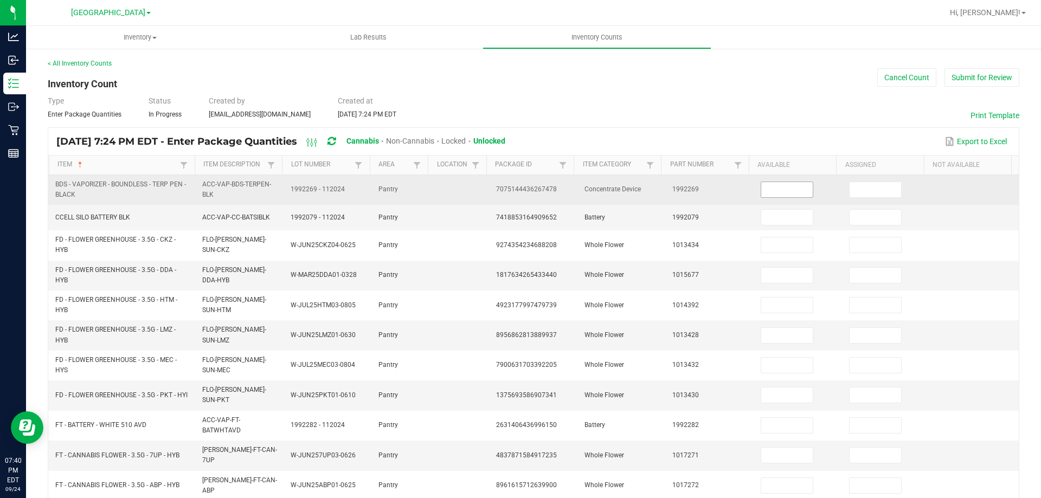
click at [770, 190] on input at bounding box center [786, 189] width 51 height 15
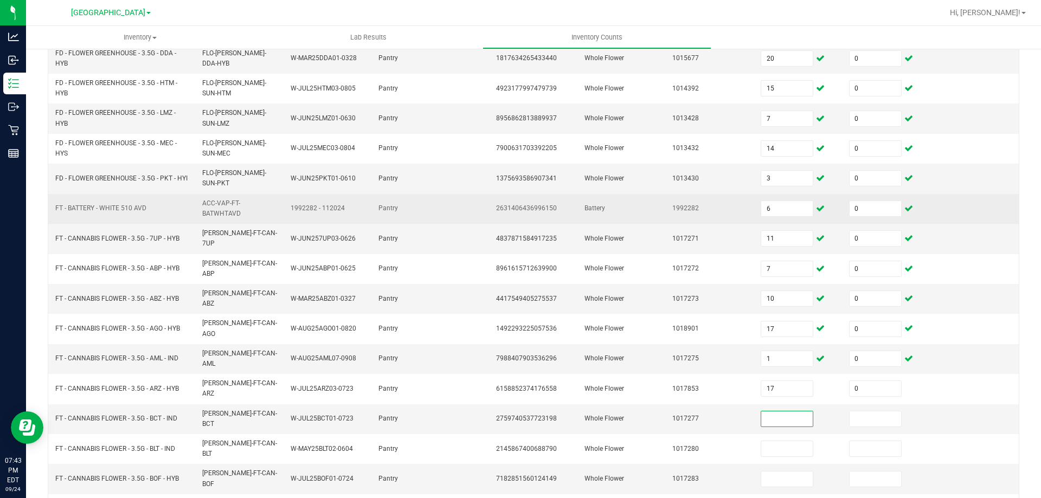
scroll to position [257, 0]
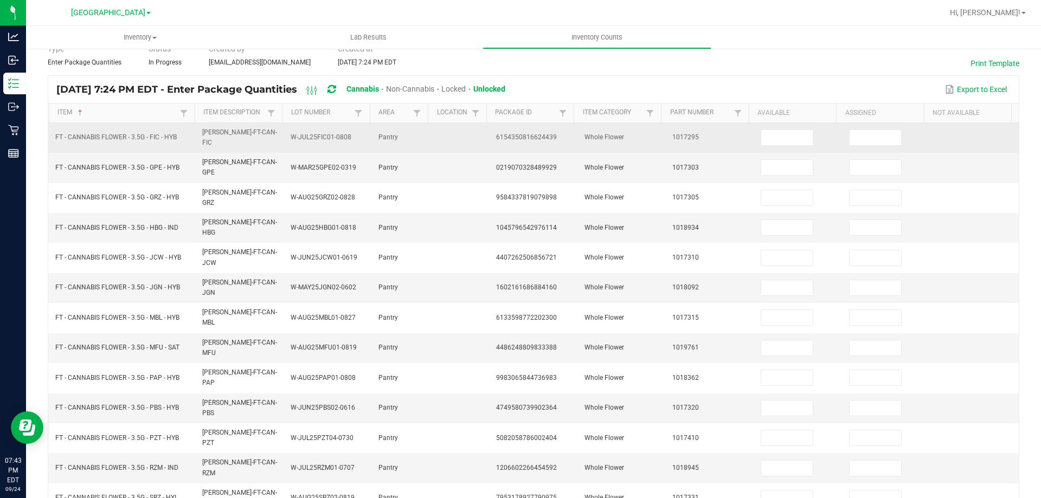
scroll to position [0, 0]
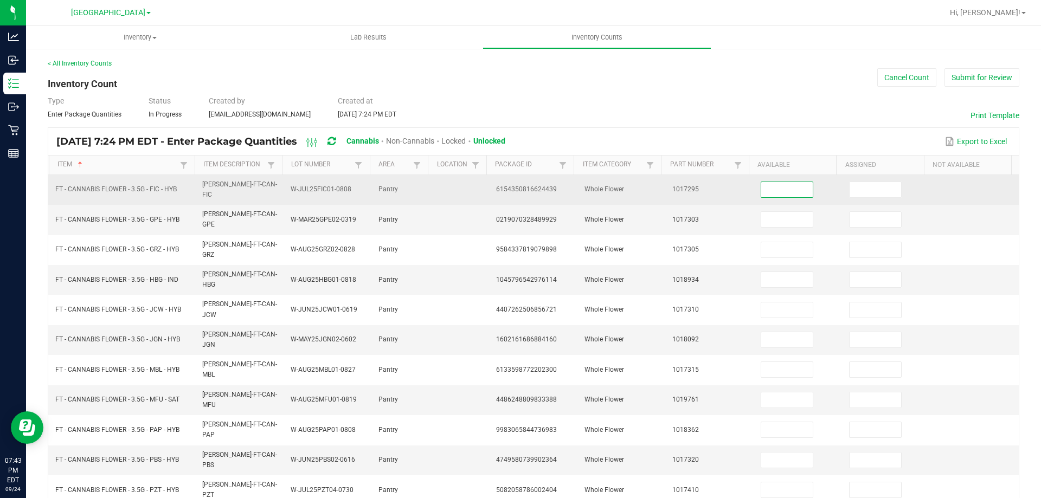
click at [768, 182] on input at bounding box center [786, 189] width 51 height 15
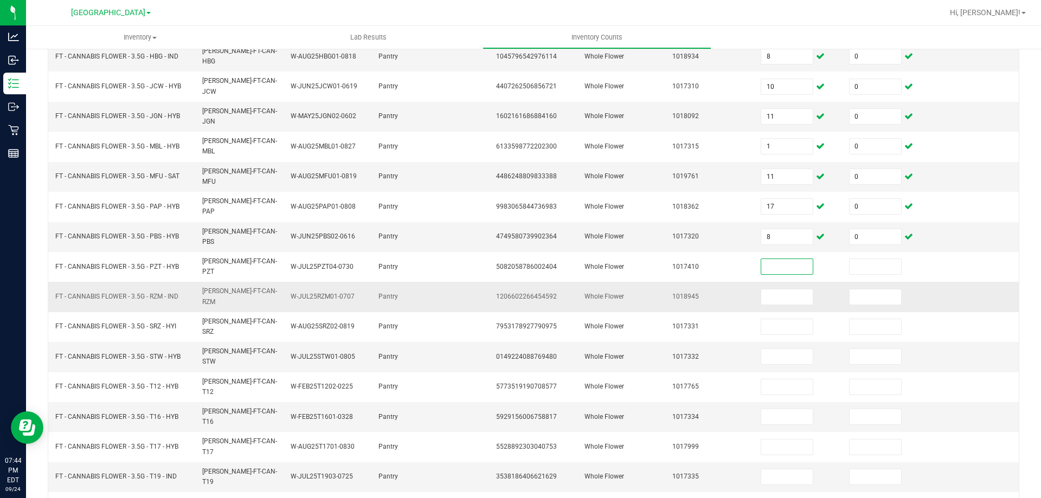
scroll to position [225, 0]
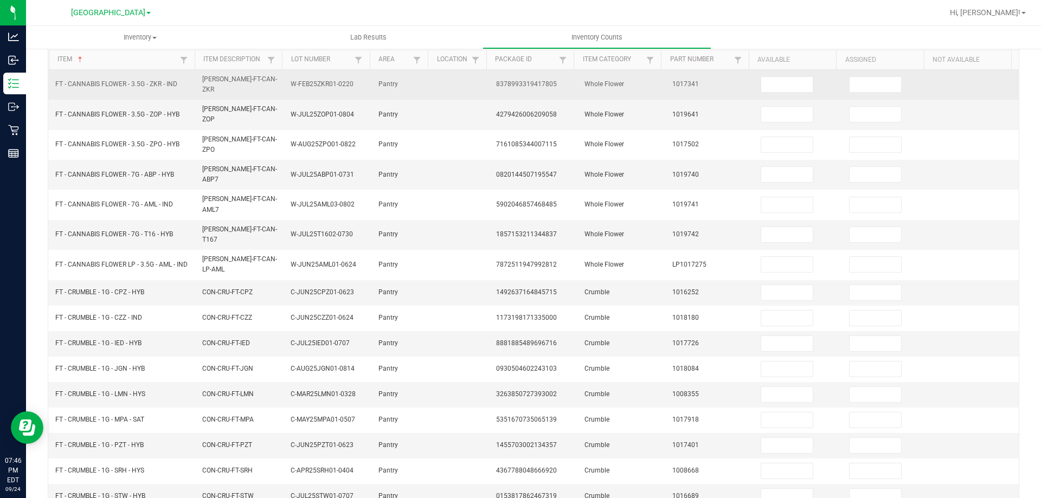
scroll to position [0, 0]
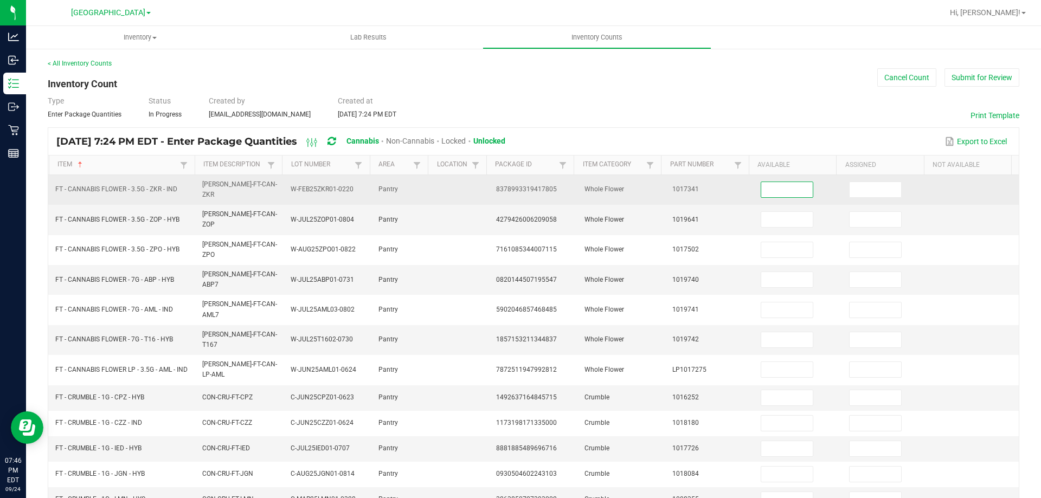
click at [766, 188] on input at bounding box center [786, 189] width 51 height 15
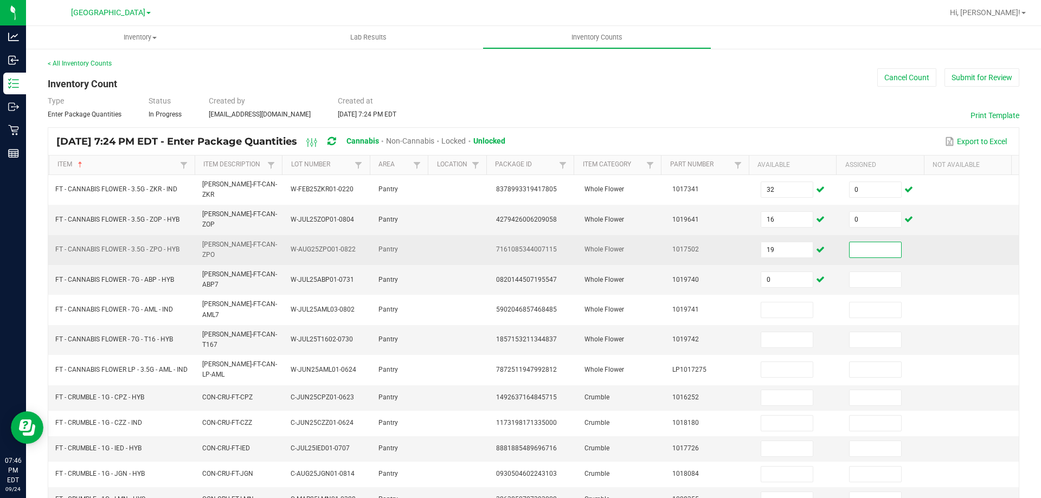
click at [864, 242] on input at bounding box center [874, 249] width 51 height 15
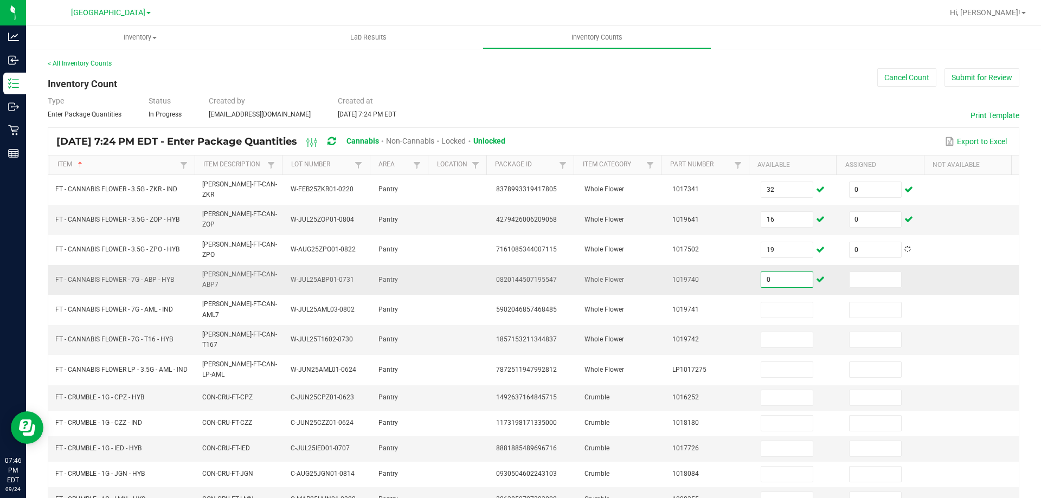
click at [764, 272] on input "0" at bounding box center [786, 279] width 51 height 15
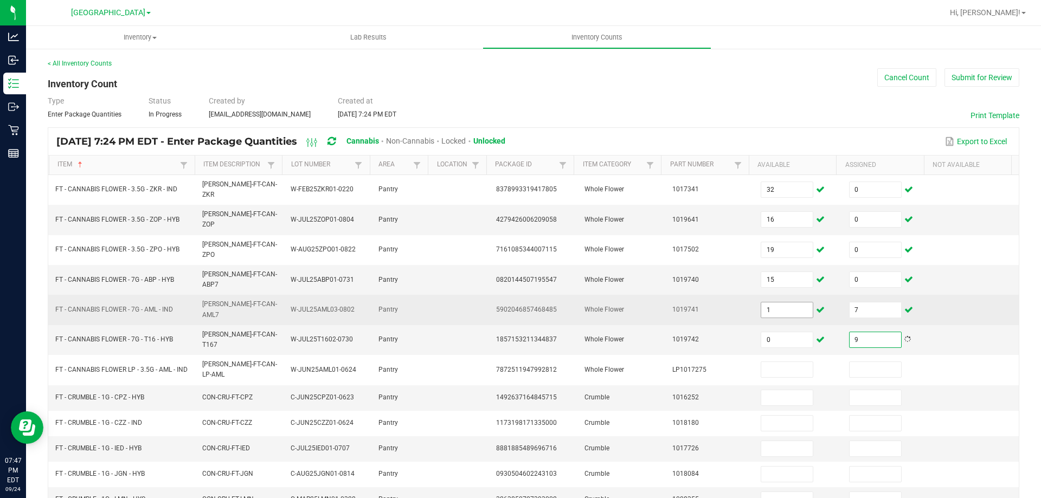
click at [765, 302] on input "1" at bounding box center [786, 309] width 51 height 15
click at [859, 302] on input "7" at bounding box center [874, 309] width 51 height 15
click at [778, 302] on input at bounding box center [786, 309] width 51 height 15
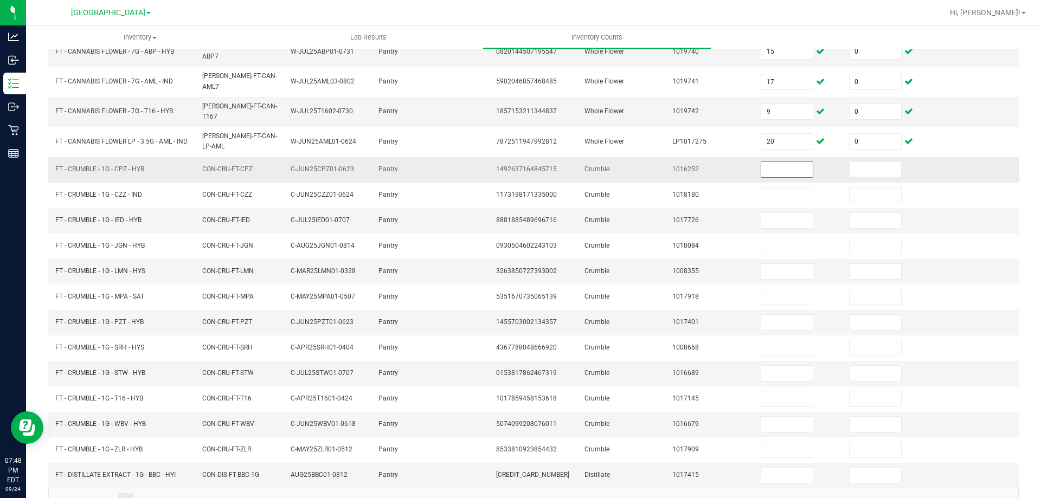
scroll to position [230, 0]
click at [778, 262] on input "3" at bounding box center [786, 269] width 51 height 15
click at [782, 313] on input "4" at bounding box center [786, 320] width 51 height 15
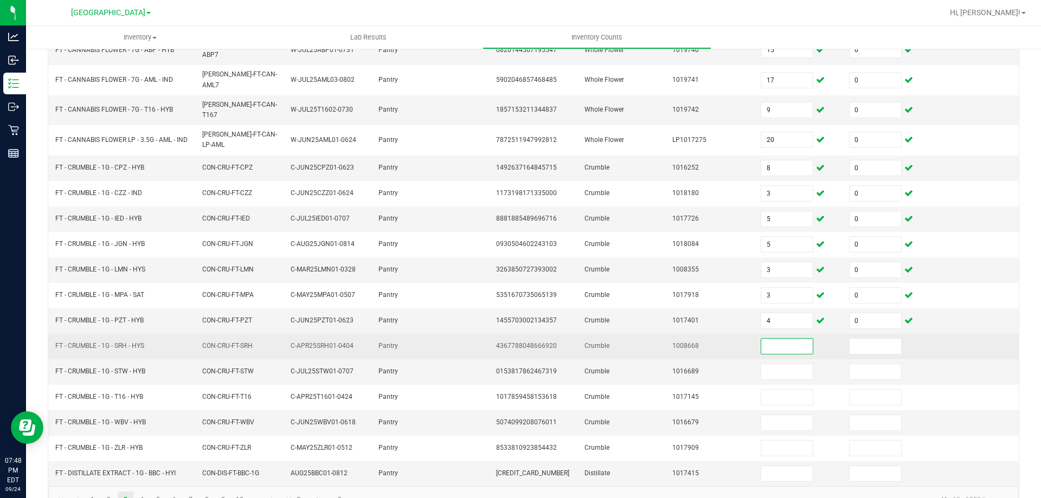
click at [788, 339] on input at bounding box center [786, 346] width 51 height 15
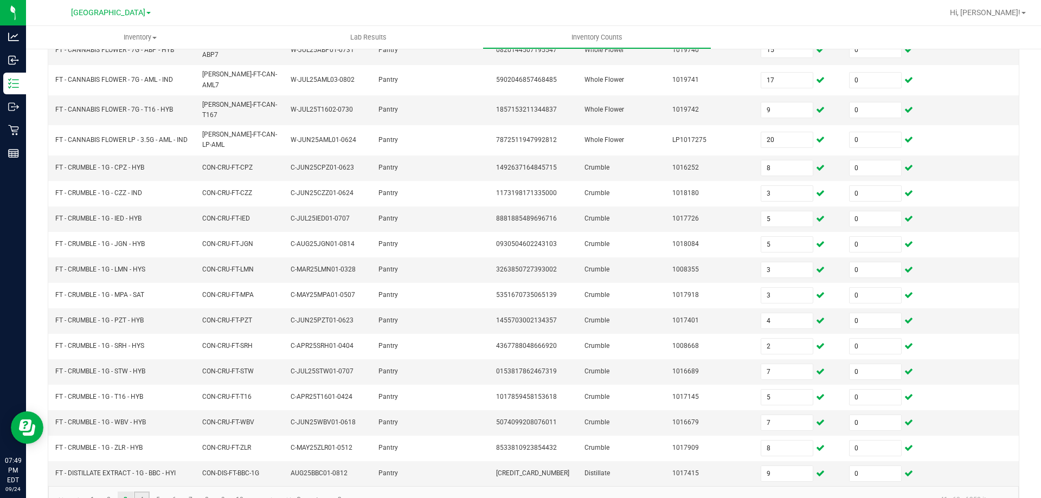
click at [135, 492] on link "4" at bounding box center [142, 500] width 16 height 16
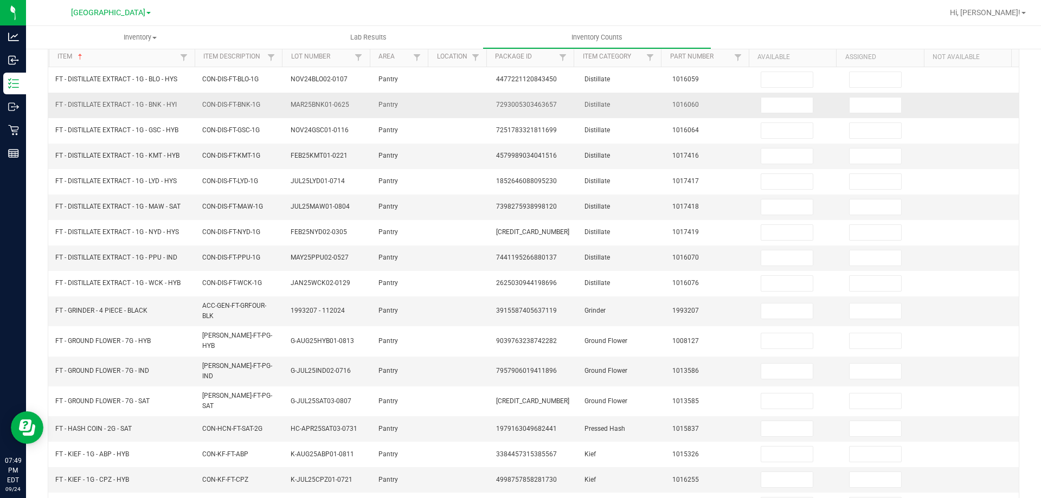
scroll to position [0, 0]
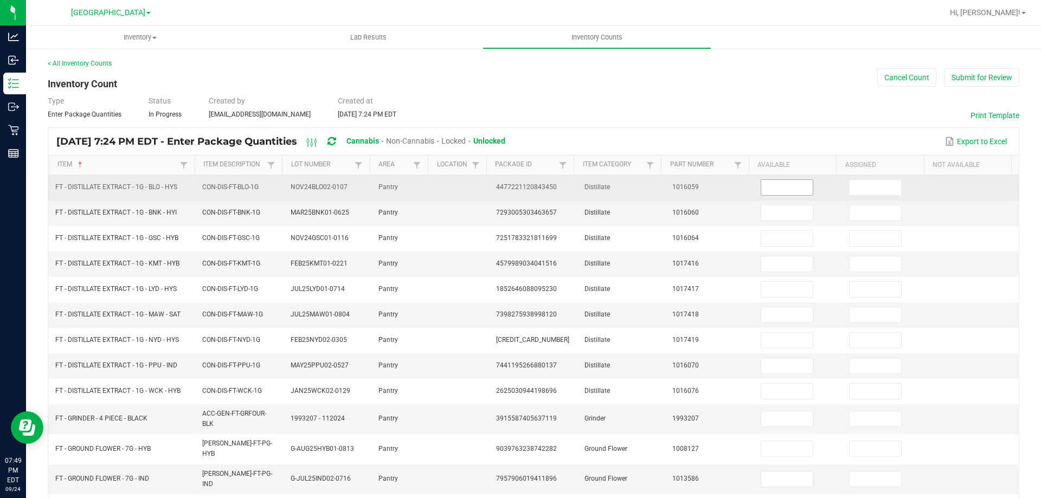
click at [761, 187] on input at bounding box center [786, 187] width 51 height 15
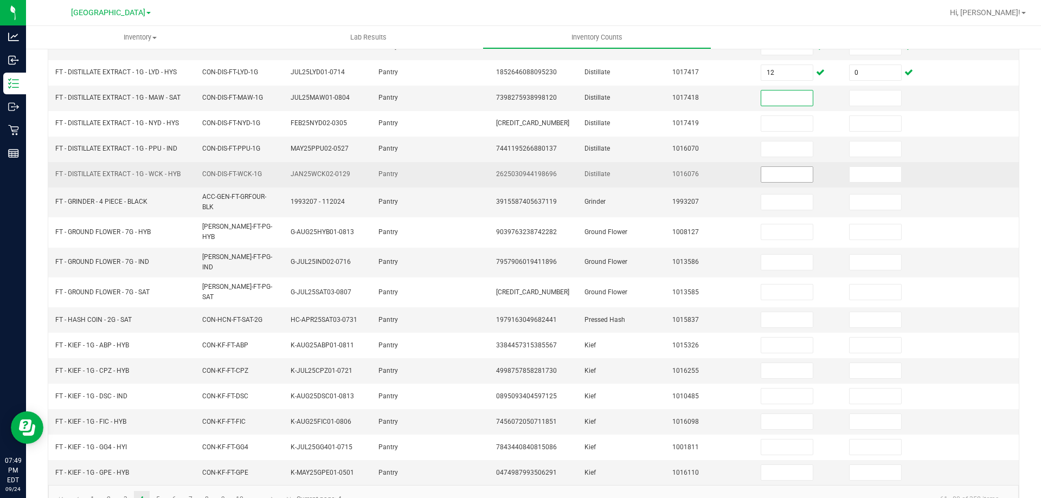
scroll to position [230, 0]
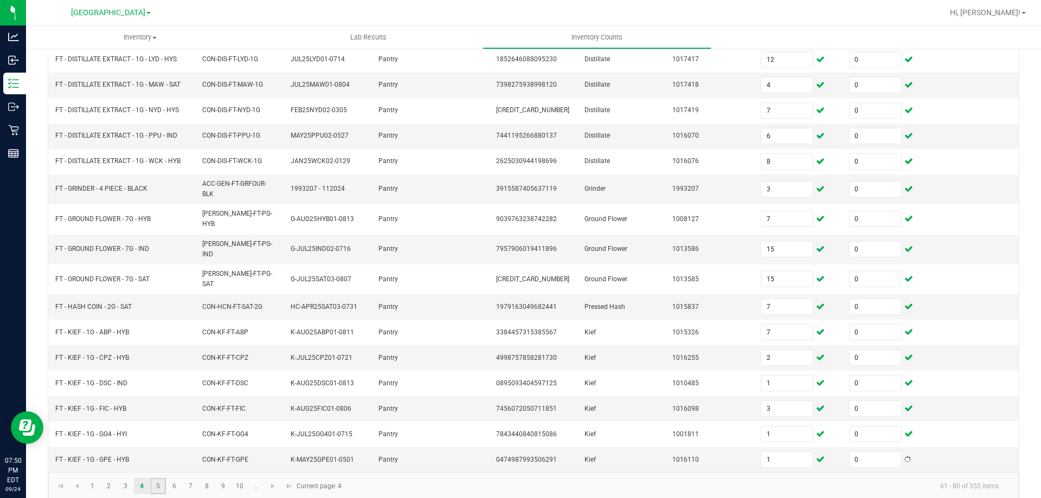
click at [159, 478] on link "5" at bounding box center [158, 486] width 16 height 16
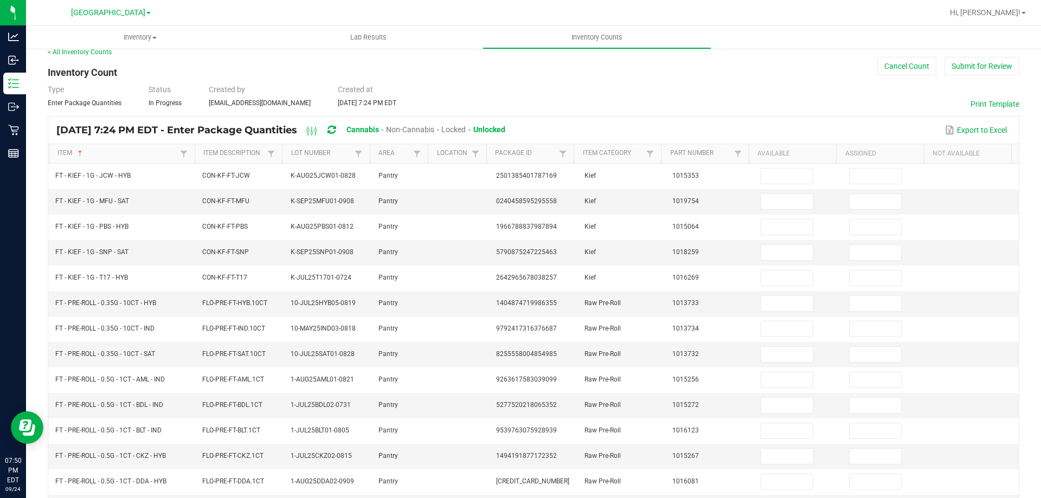
scroll to position [0, 0]
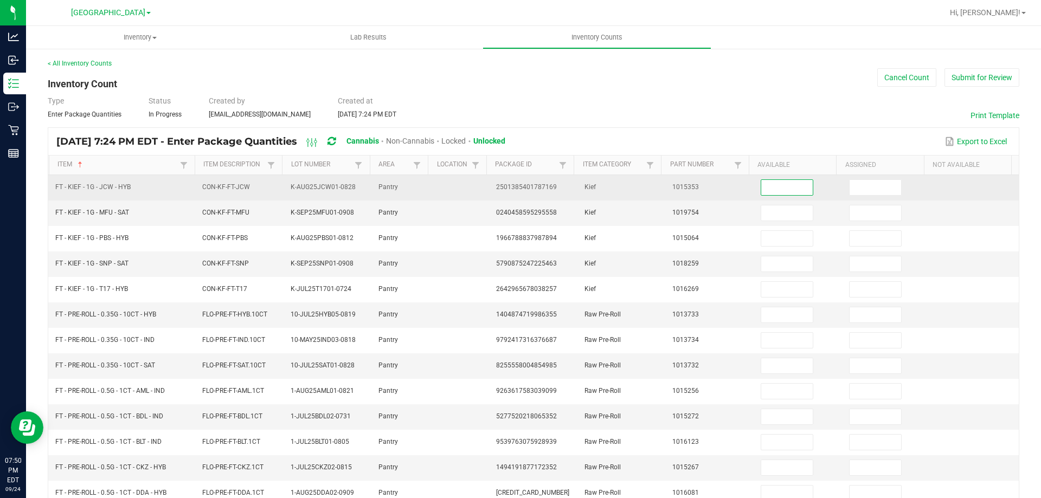
click at [770, 188] on input at bounding box center [786, 187] width 51 height 15
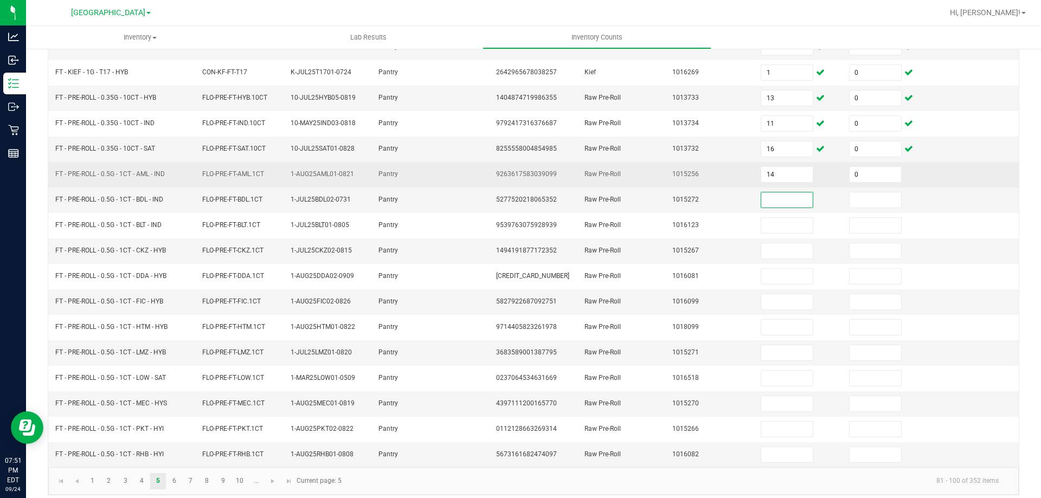
scroll to position [225, 0]
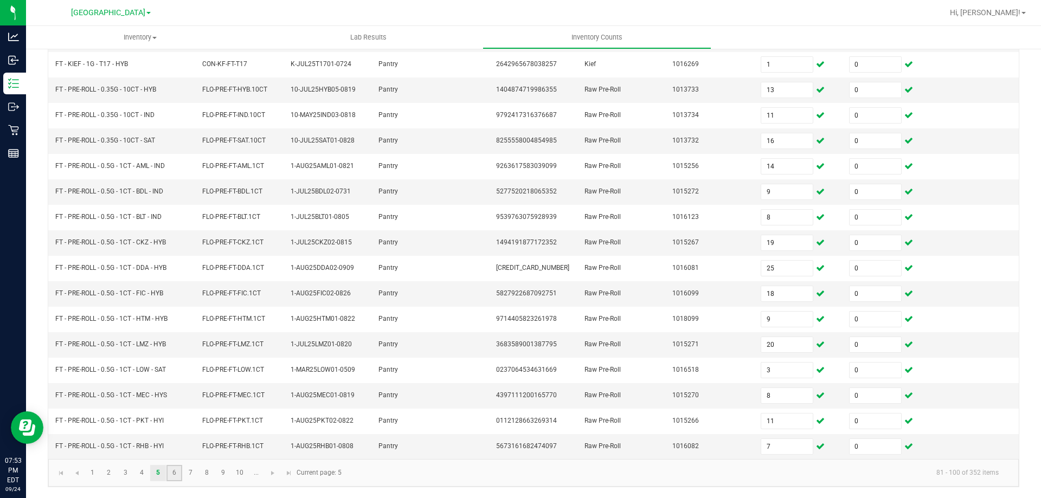
click at [179, 467] on link "6" at bounding box center [174, 473] width 16 height 16
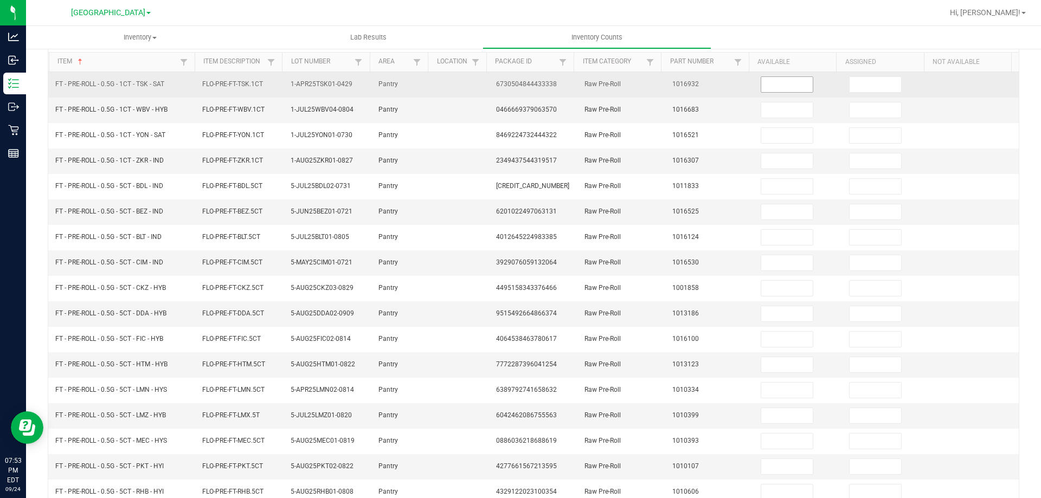
scroll to position [0, 0]
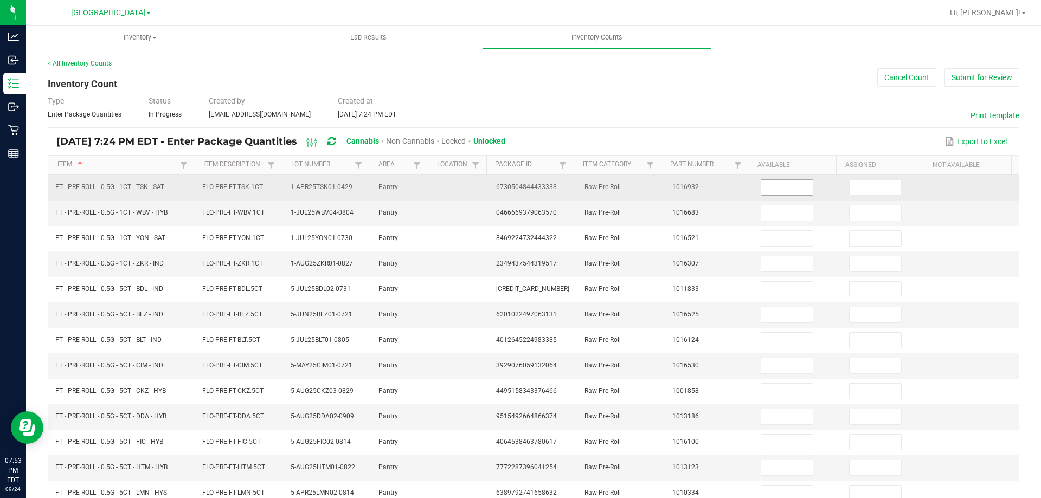
click at [785, 185] on input at bounding box center [786, 187] width 51 height 15
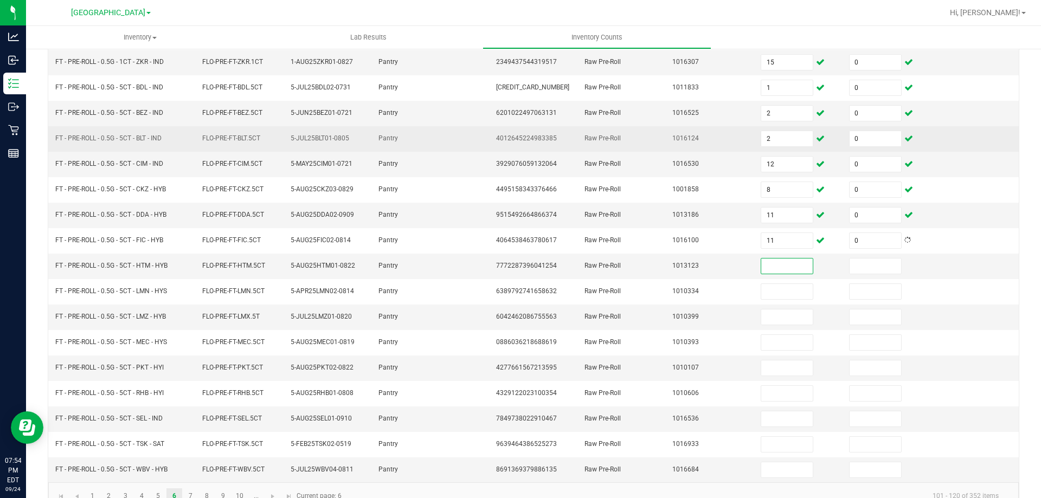
scroll to position [225, 0]
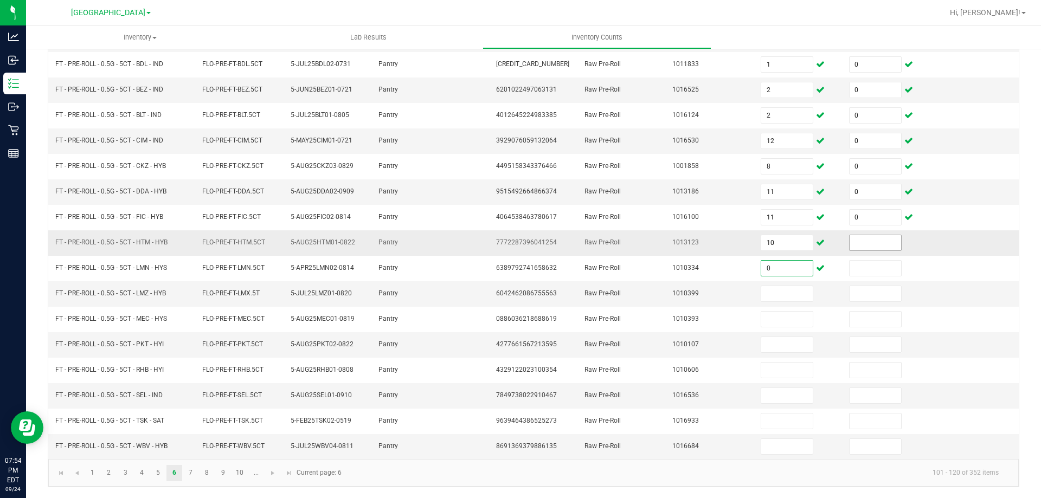
click at [855, 247] on input at bounding box center [874, 242] width 51 height 15
click at [189, 470] on link "7" at bounding box center [191, 473] width 16 height 16
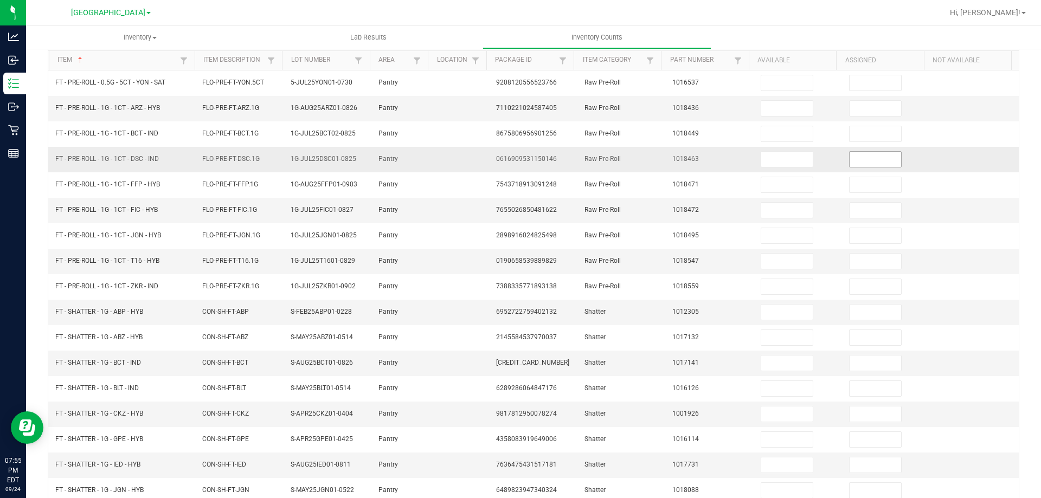
scroll to position [0, 0]
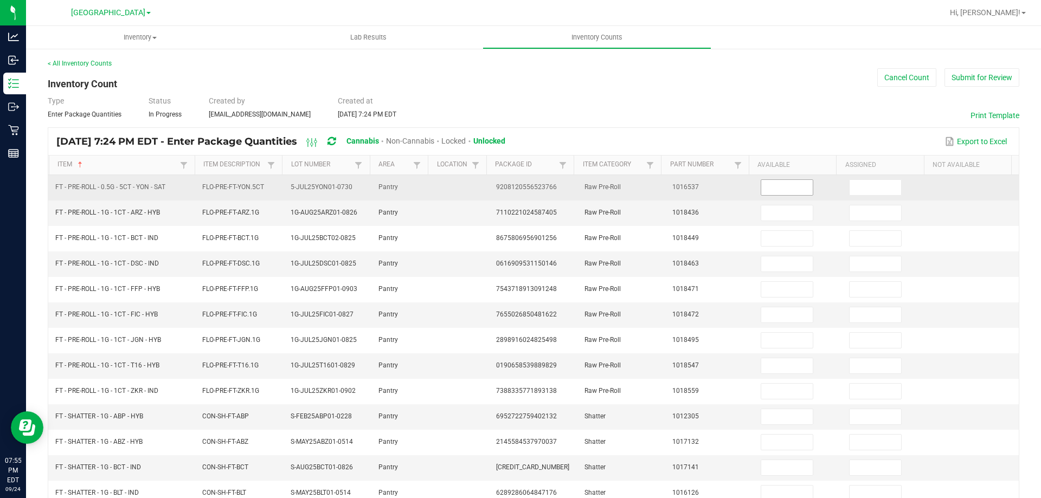
click at [777, 190] on input at bounding box center [786, 187] width 51 height 15
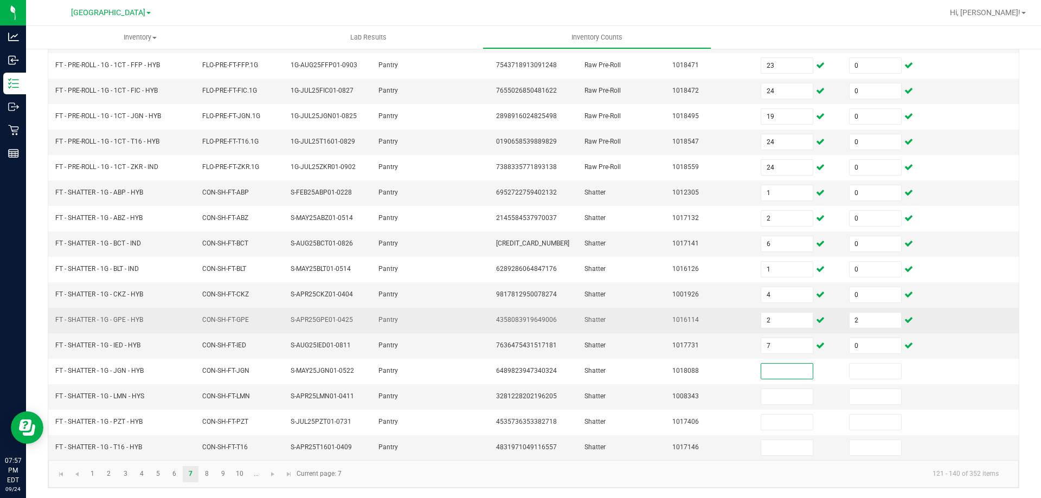
scroll to position [225, 0]
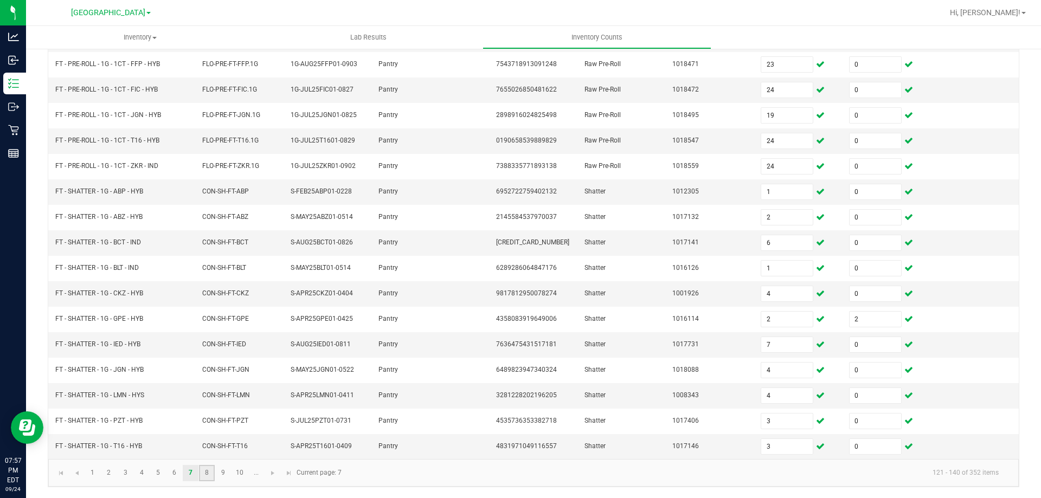
click at [207, 472] on link "8" at bounding box center [207, 473] width 16 height 16
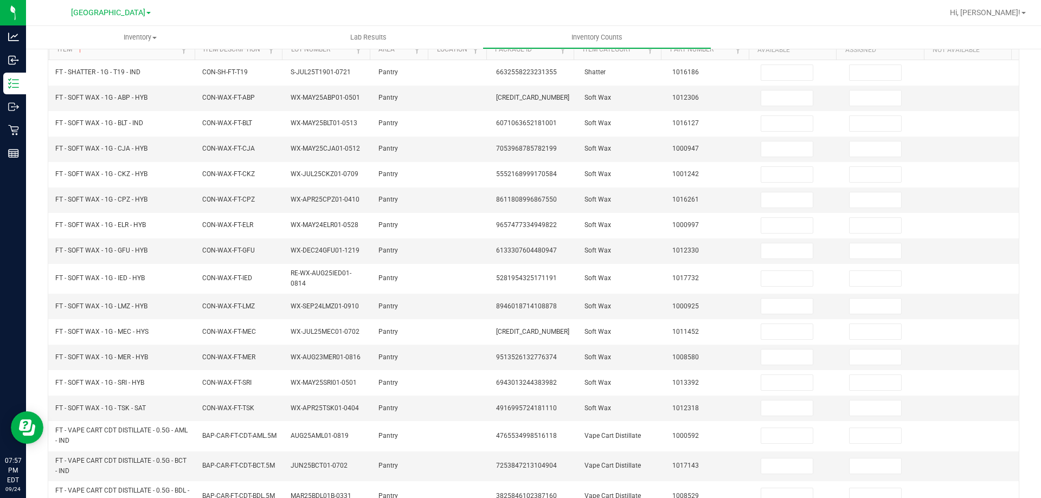
scroll to position [0, 0]
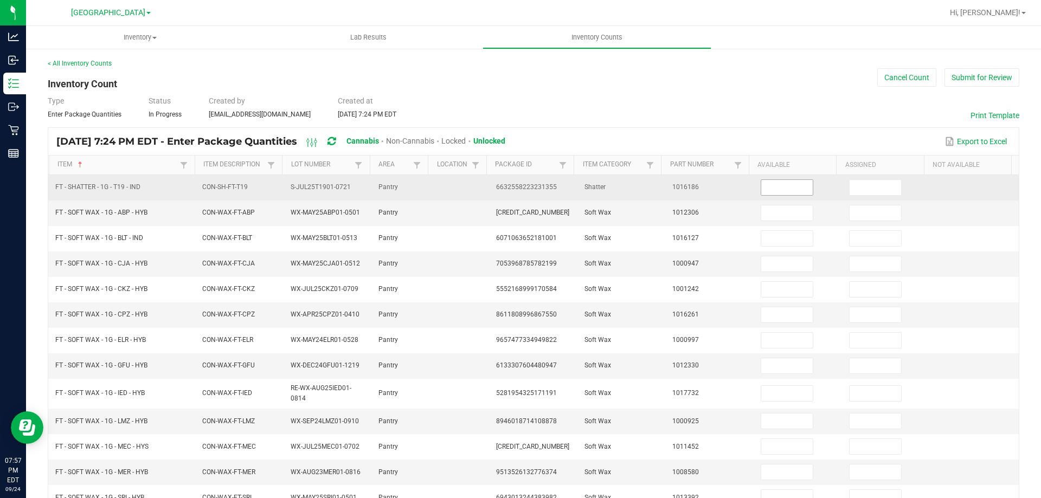
click at [771, 182] on input at bounding box center [786, 187] width 51 height 15
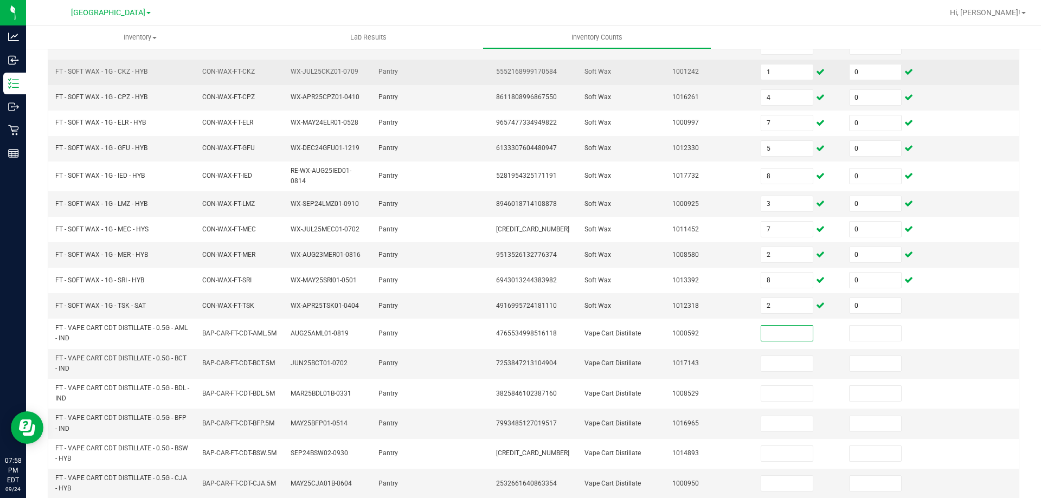
scroll to position [257, 0]
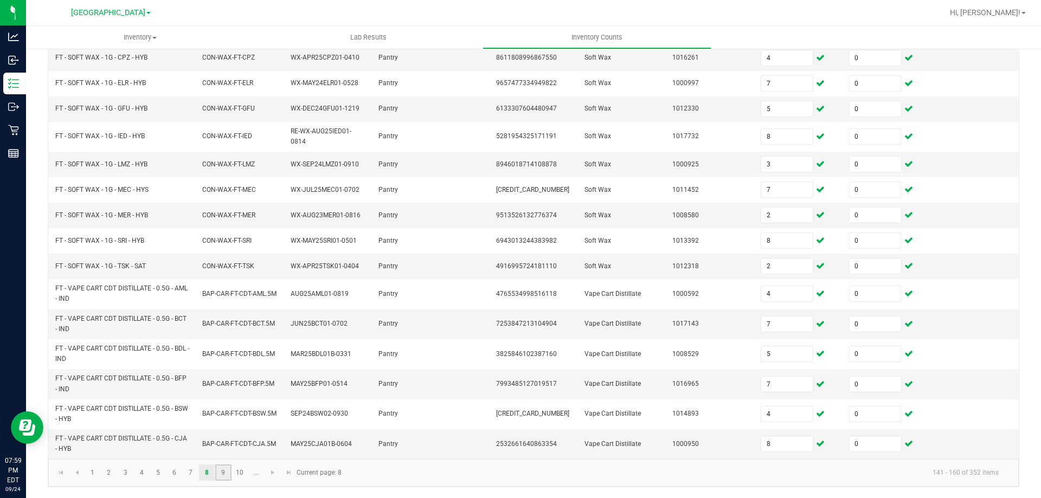
click at [225, 470] on link "9" at bounding box center [223, 472] width 16 height 16
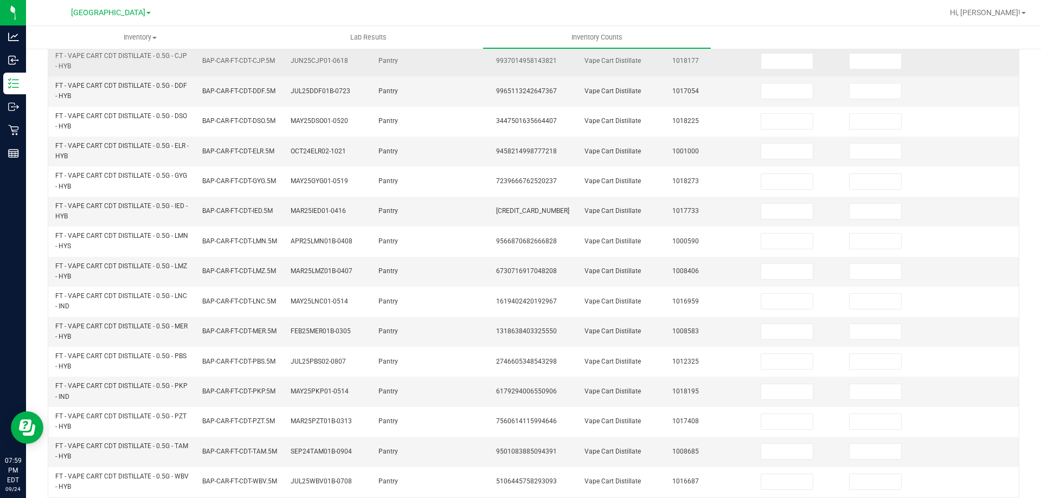
scroll to position [0, 0]
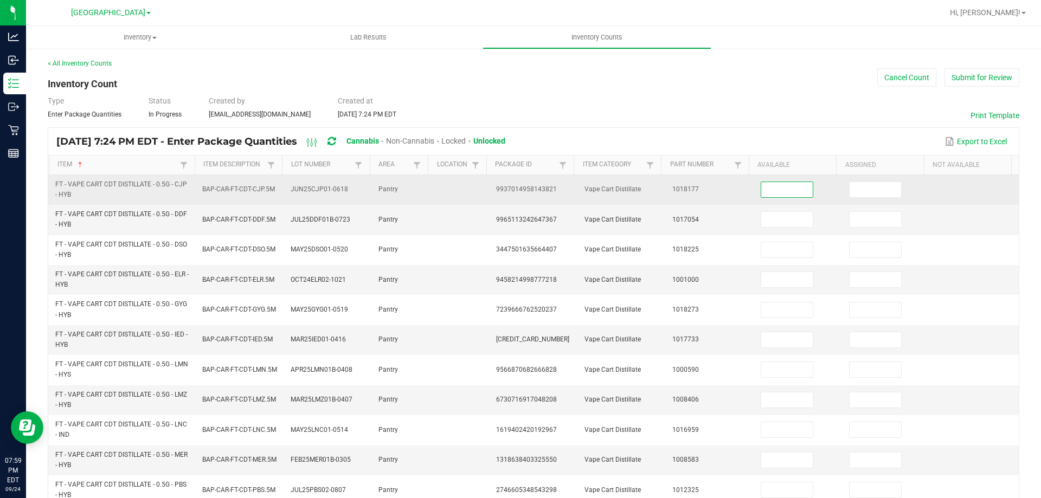
click at [773, 188] on input at bounding box center [786, 189] width 51 height 15
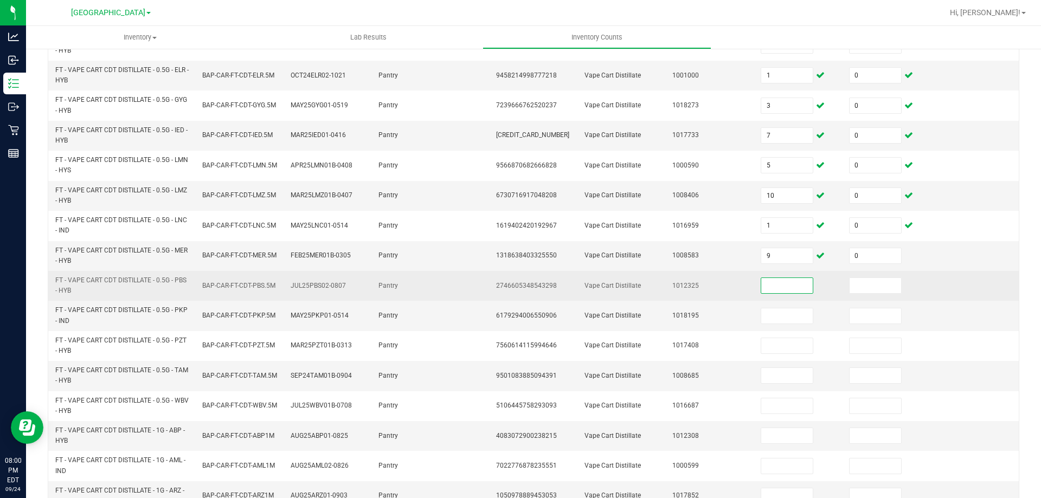
scroll to position [316, 0]
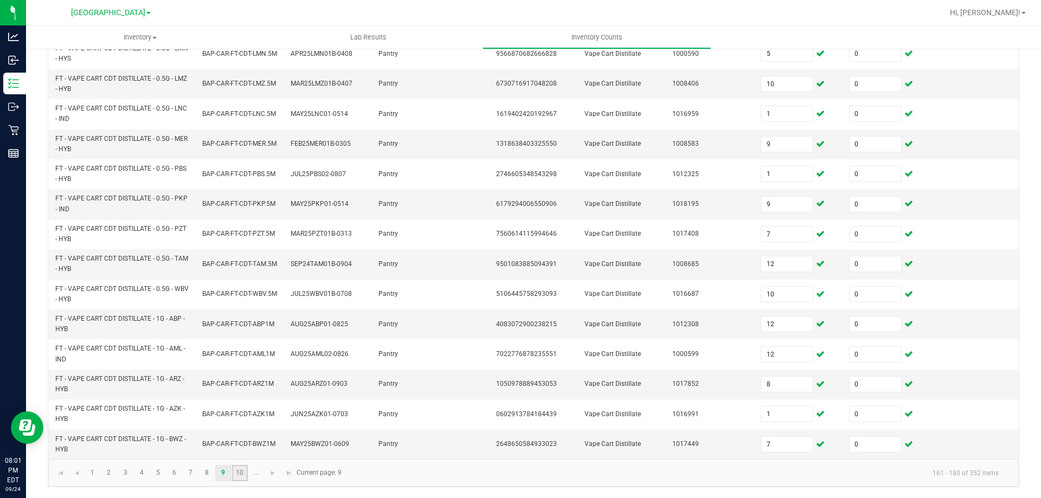
click at [238, 478] on link "10" at bounding box center [240, 473] width 16 height 16
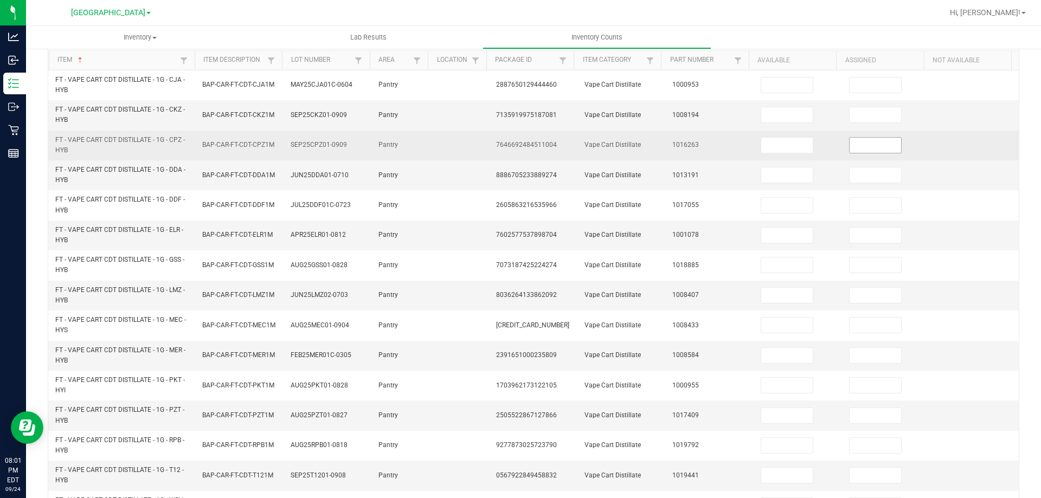
scroll to position [0, 0]
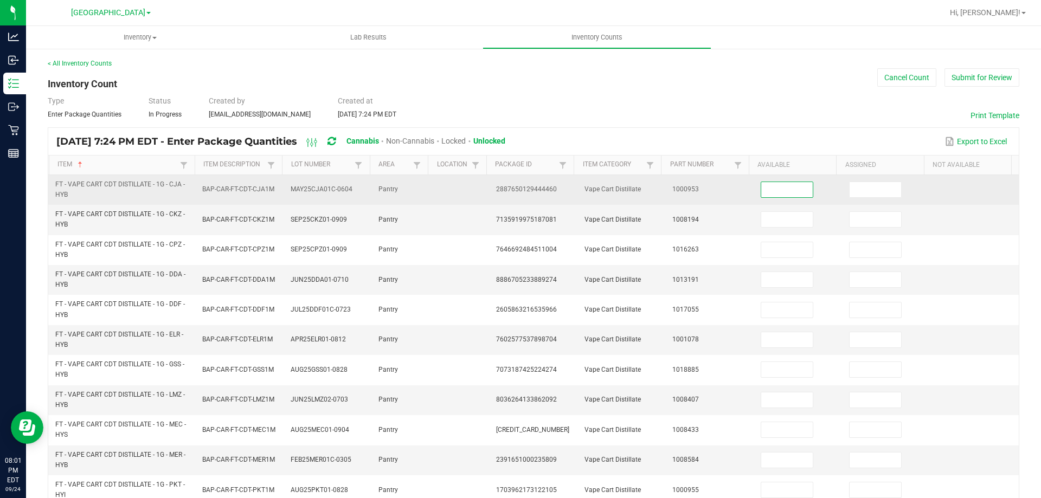
click at [761, 188] on input at bounding box center [786, 189] width 51 height 15
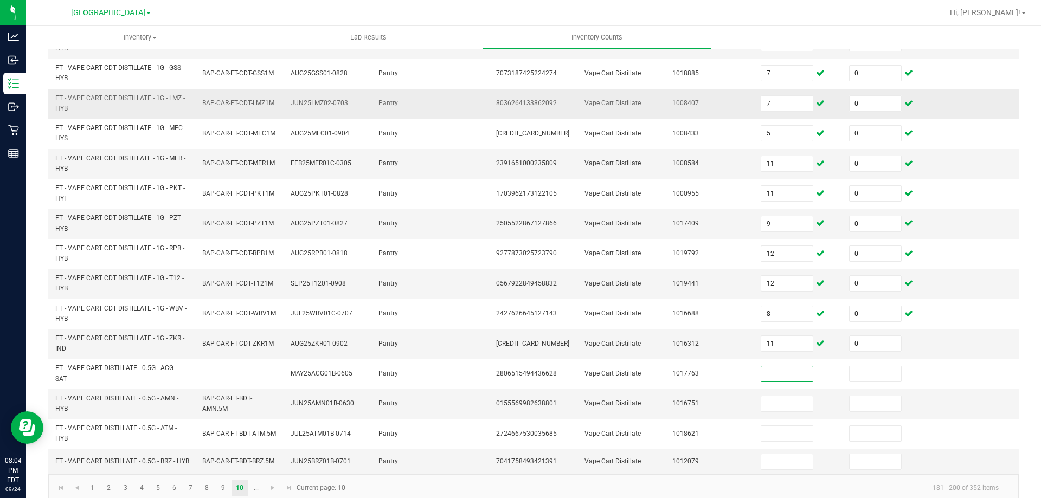
scroll to position [316, 0]
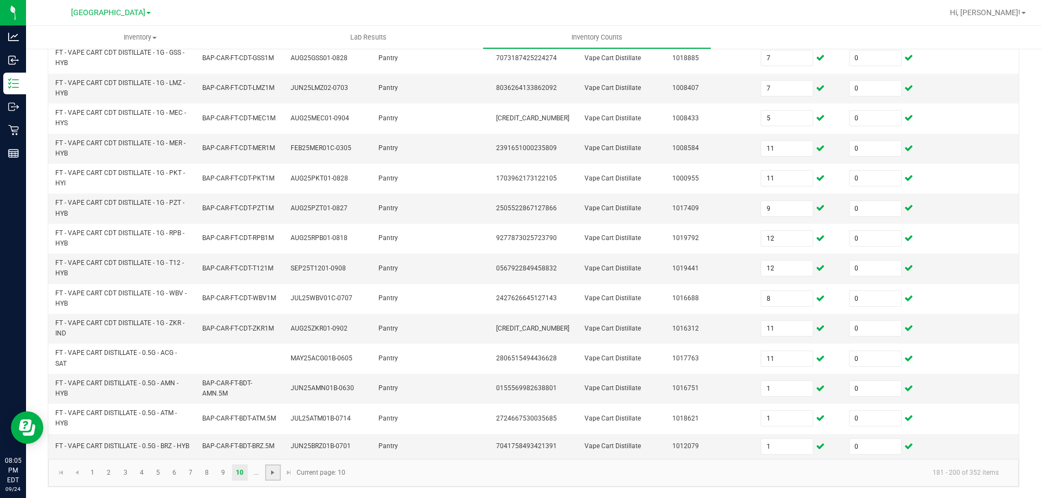
click at [275, 470] on span "Go to the next page" at bounding box center [272, 472] width 9 height 9
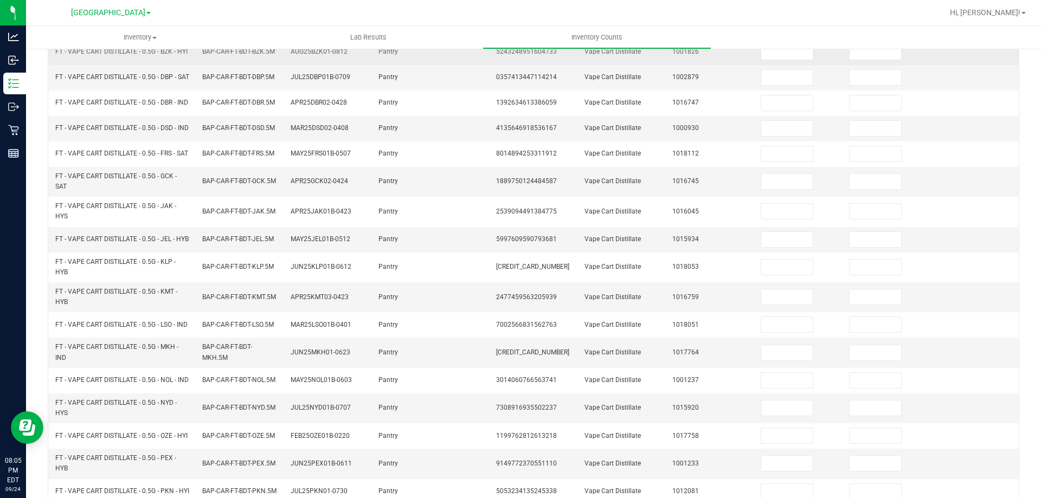
scroll to position [0, 0]
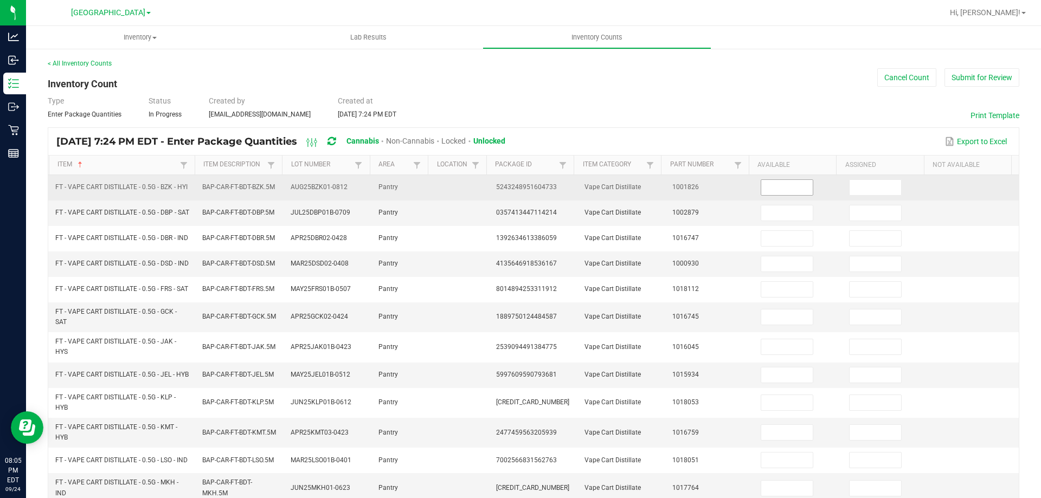
click at [766, 189] on input at bounding box center [786, 187] width 51 height 15
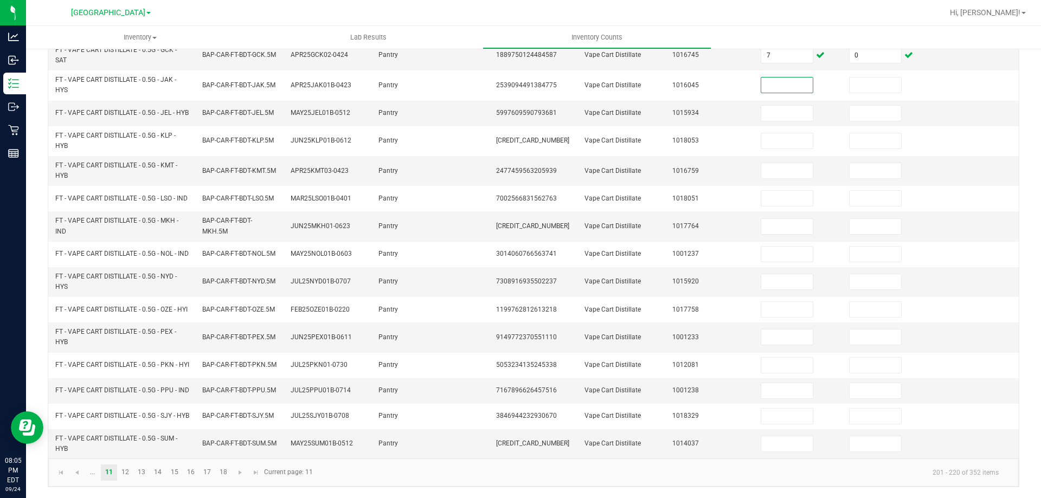
scroll to position [316, 0]
click at [128, 474] on link "12" at bounding box center [126, 472] width 16 height 16
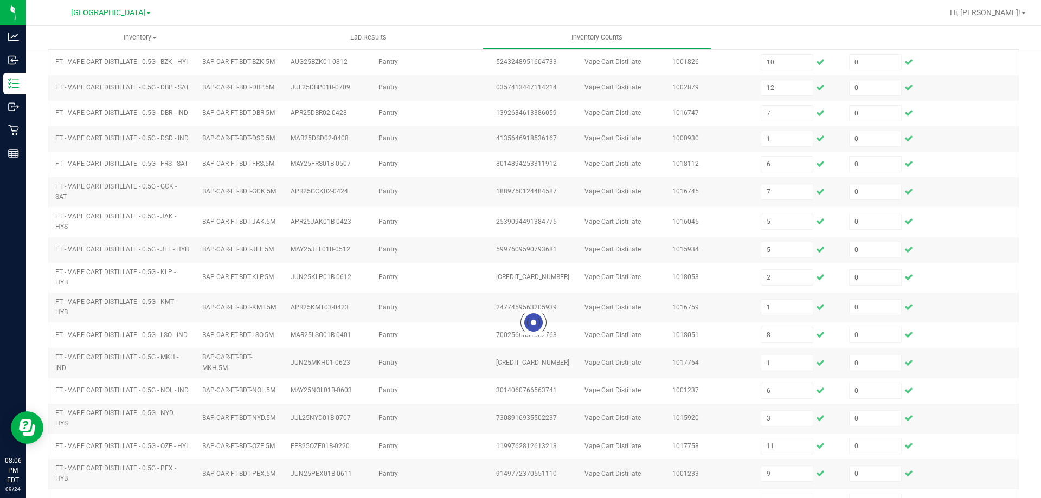
scroll to position [0, 0]
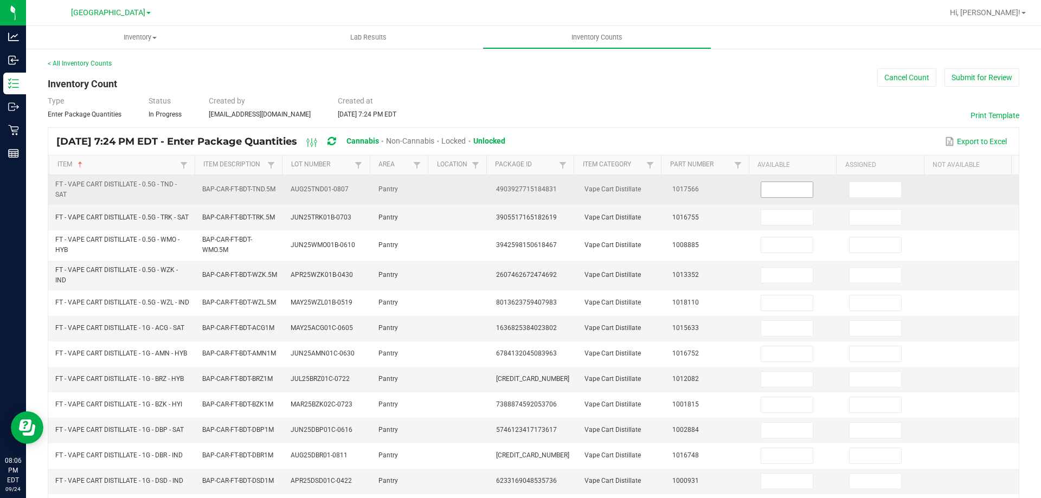
click at [767, 188] on input at bounding box center [786, 189] width 51 height 15
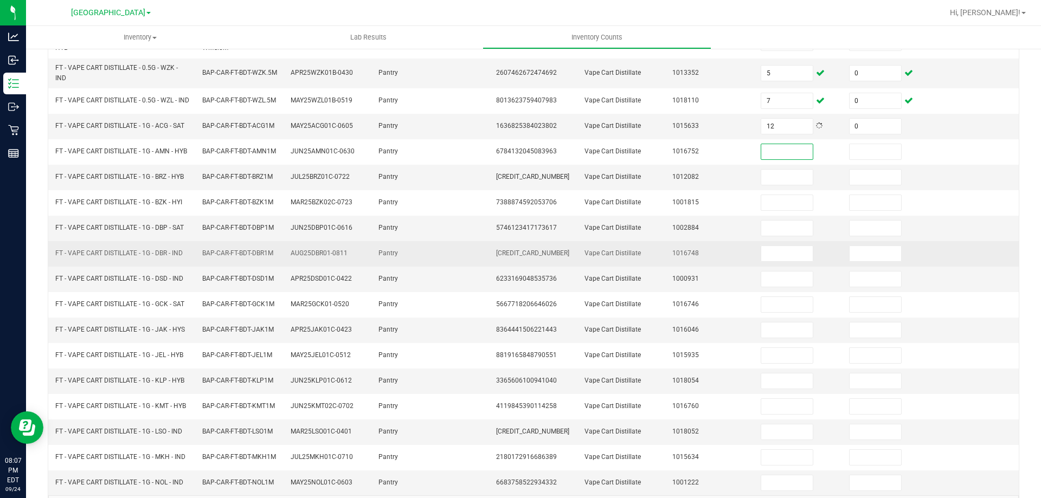
scroll to position [257, 0]
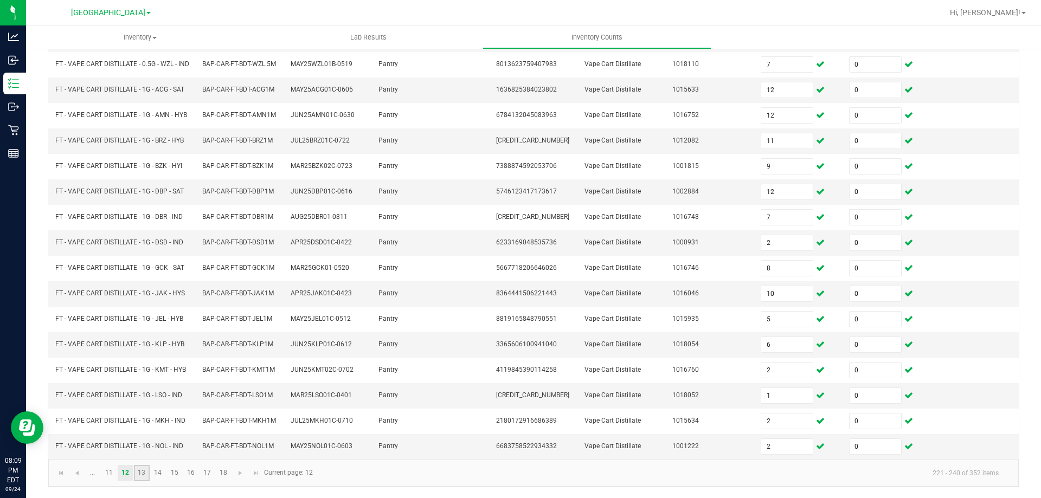
click at [144, 479] on link "13" at bounding box center [142, 473] width 16 height 16
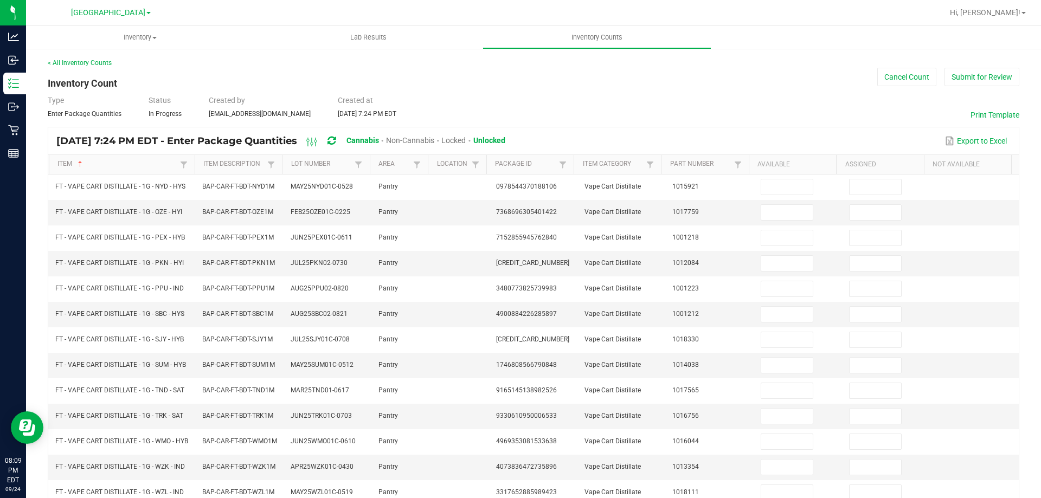
scroll to position [0, 0]
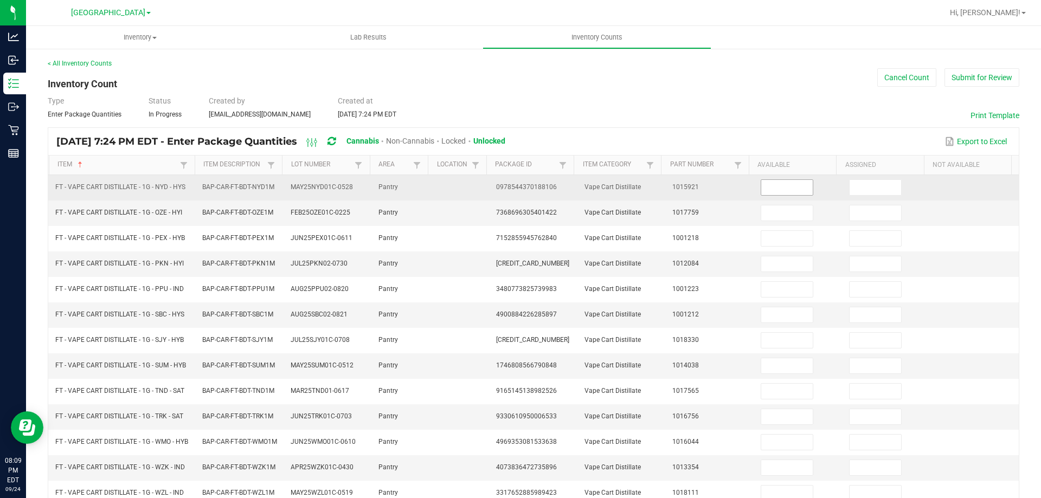
click at [791, 185] on input at bounding box center [786, 187] width 51 height 15
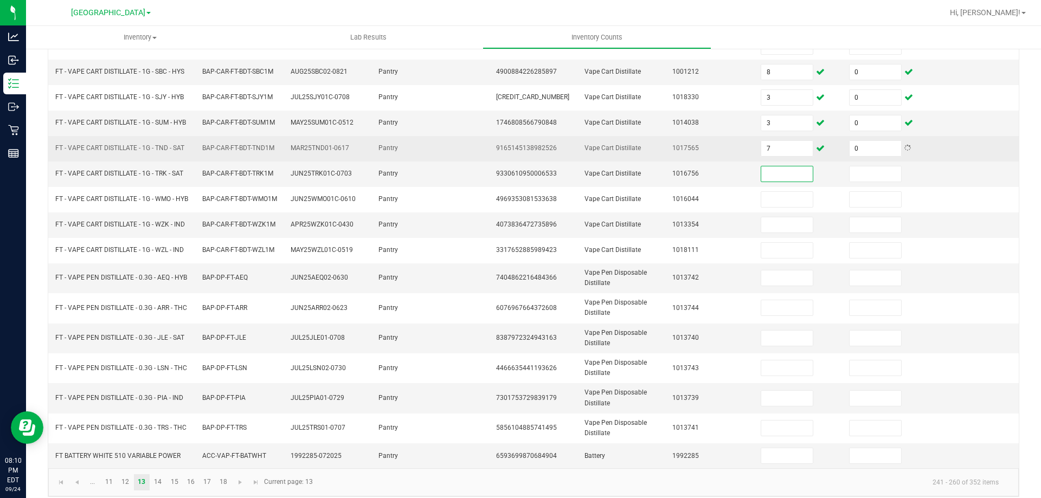
scroll to position [257, 0]
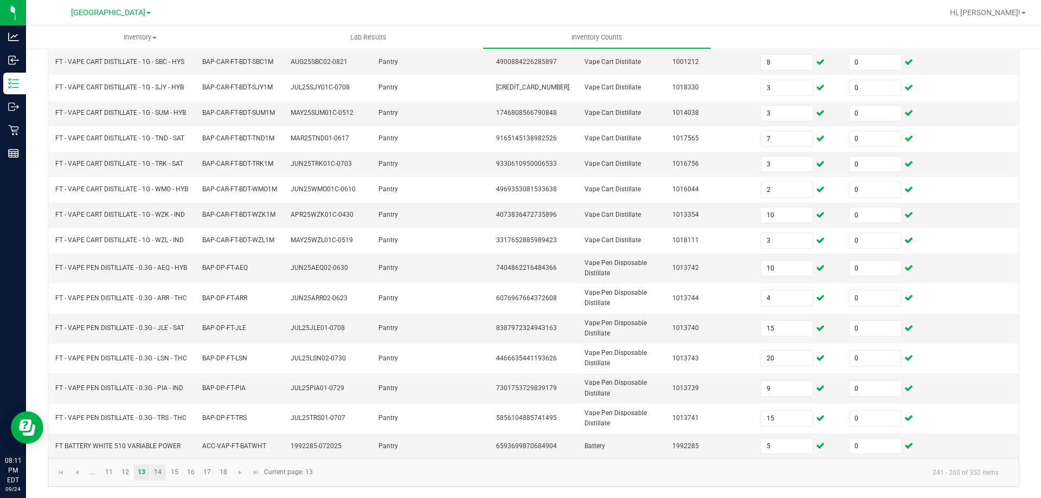
click at [158, 477] on link "14" at bounding box center [158, 472] width 16 height 16
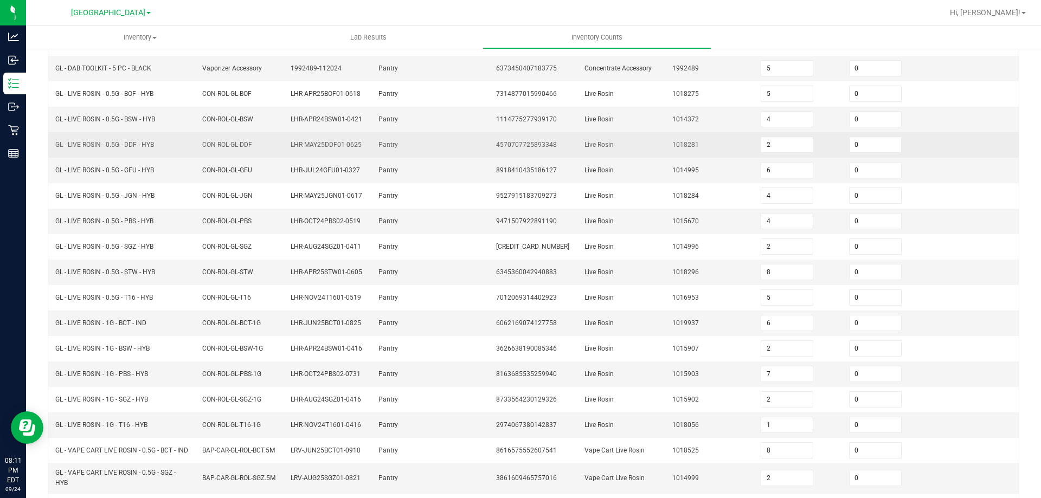
scroll to position [22, 0]
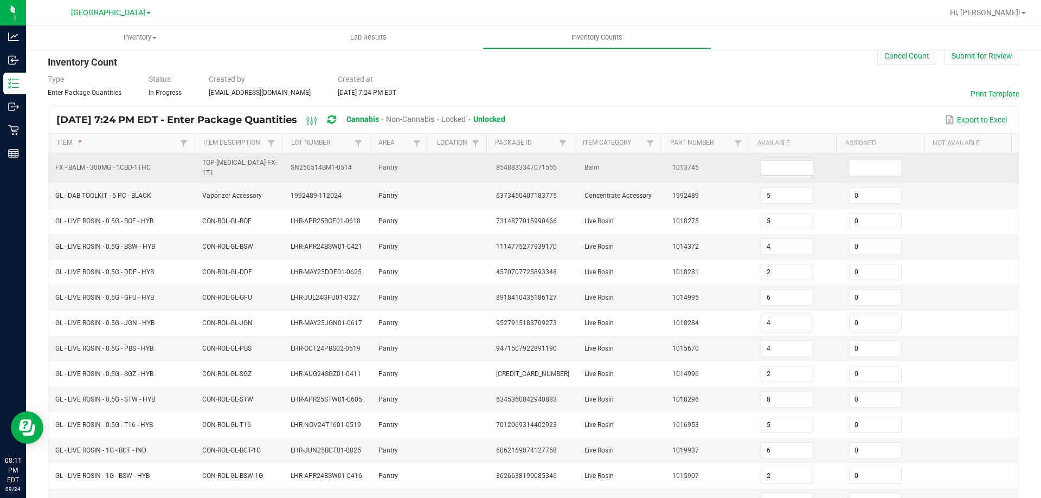
click at [773, 160] on input at bounding box center [786, 167] width 51 height 15
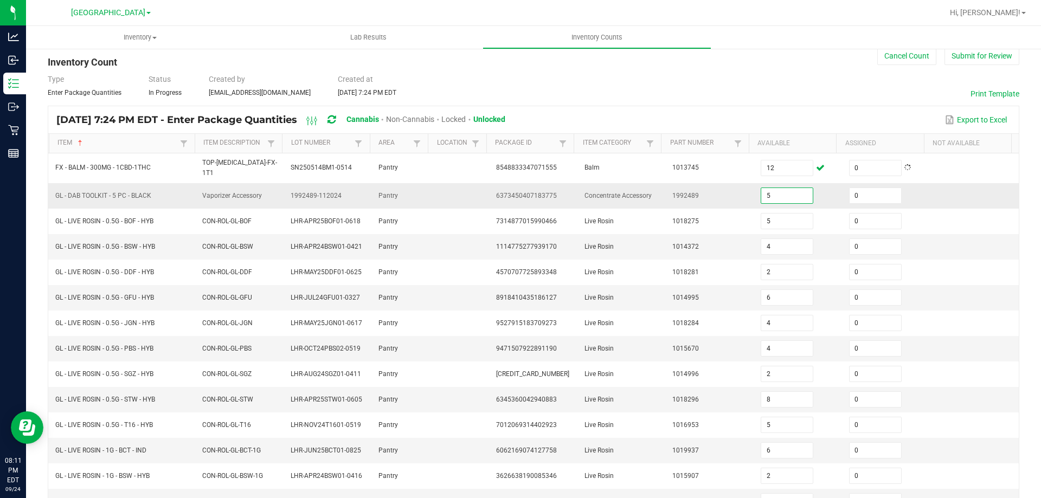
drag, startPoint x: 693, startPoint y: 182, endPoint x: 699, endPoint y: 185, distance: 7.3
click at [695, 185] on td "1992489" at bounding box center [710, 195] width 88 height 25
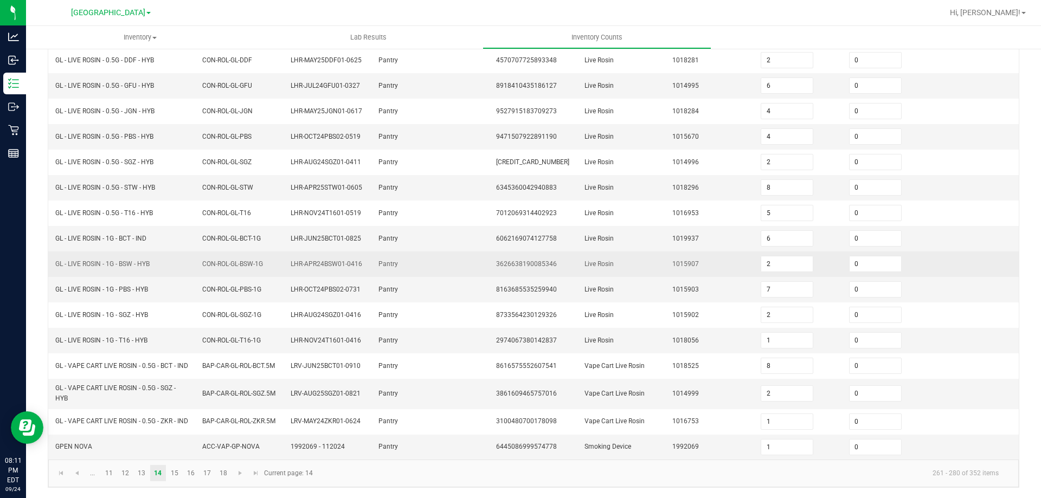
scroll to position [238, 0]
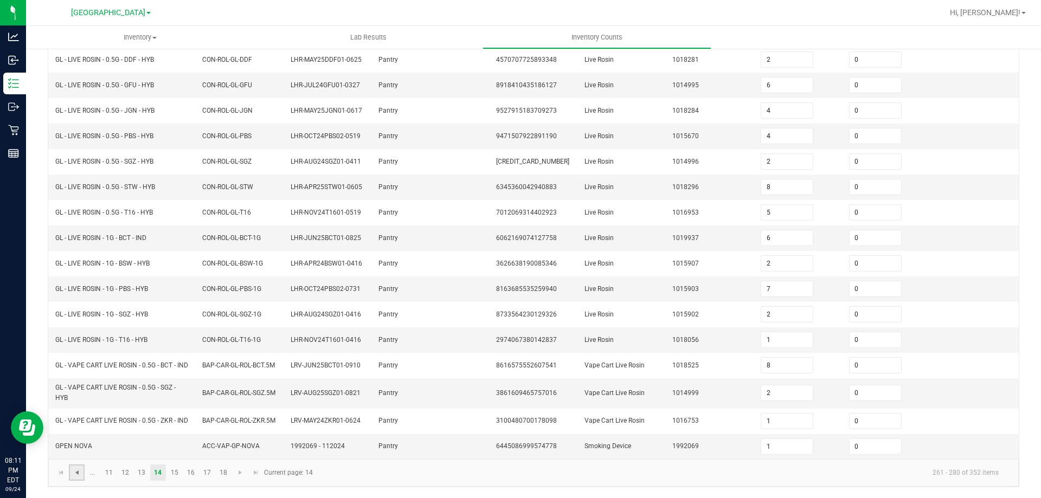
click at [74, 473] on span "Go to the previous page" at bounding box center [77, 472] width 9 height 9
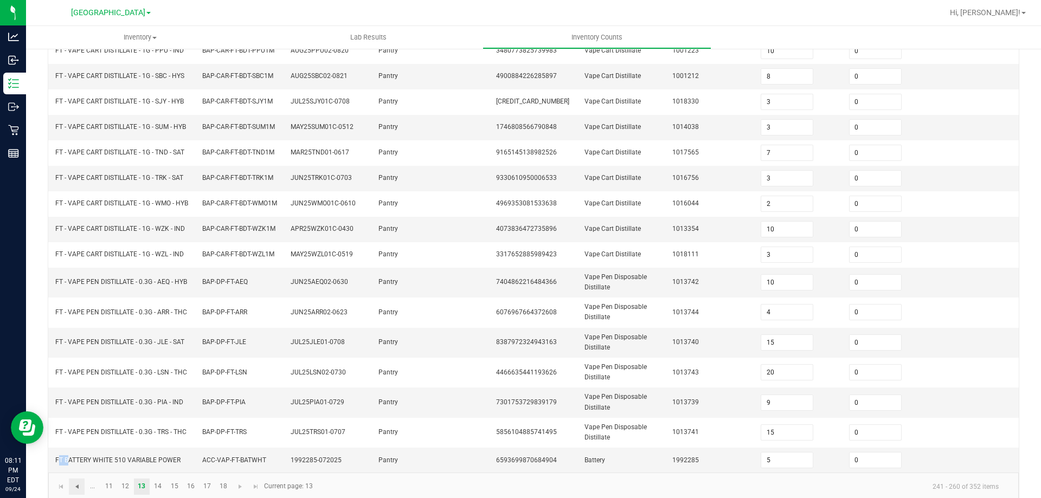
click at [74, 473] on td "FT BATTERY WHITE 510 VARIABLE POWER" at bounding box center [122, 460] width 147 height 25
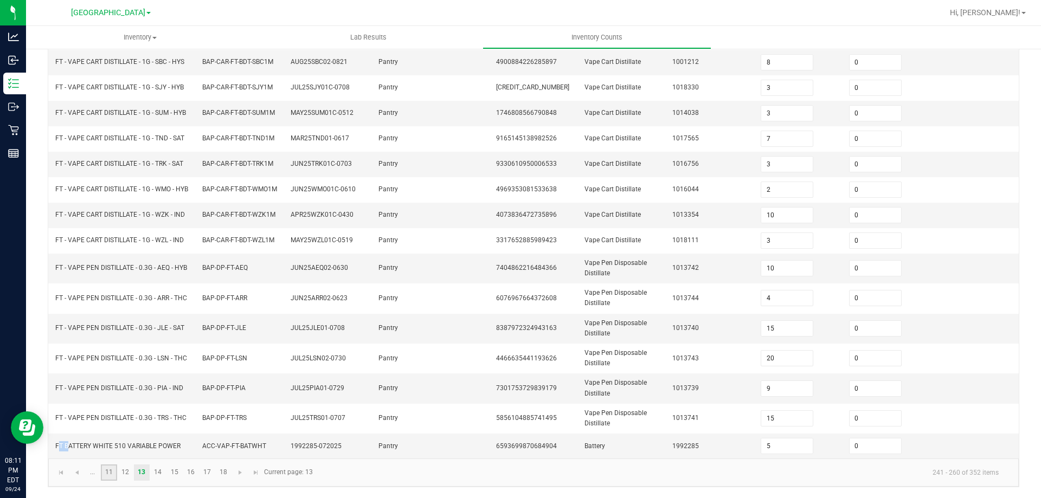
click at [106, 473] on link "11" at bounding box center [109, 472] width 16 height 16
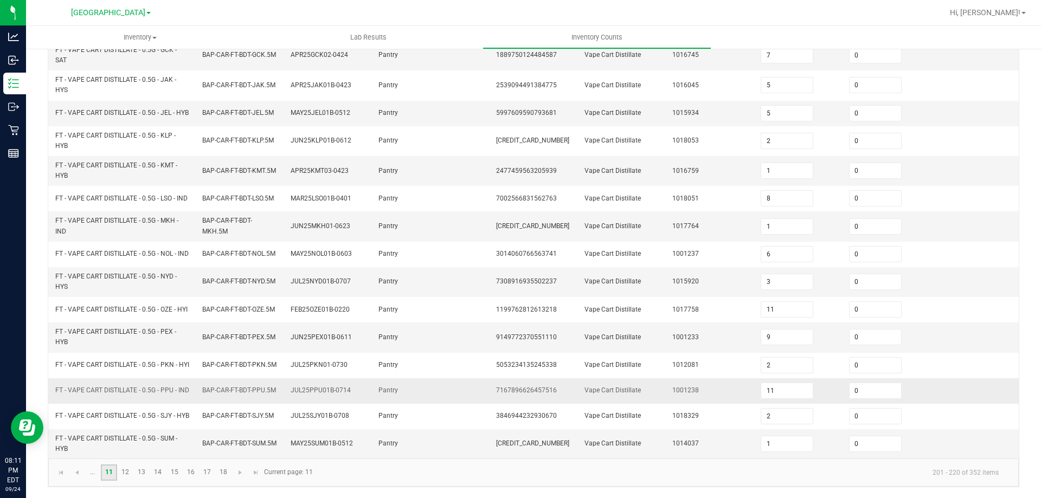
scroll to position [316, 0]
click at [77, 470] on span "Go to the previous page" at bounding box center [77, 472] width 9 height 9
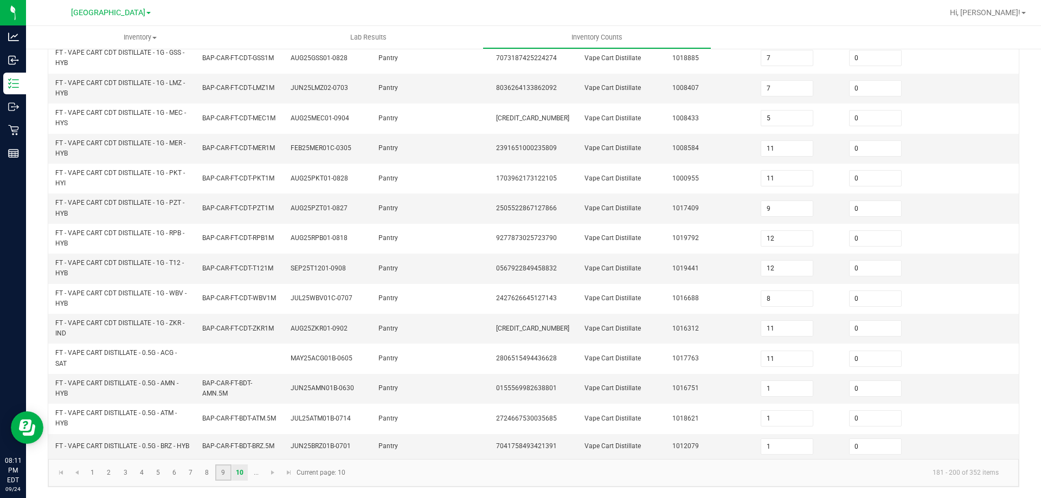
click at [220, 470] on link "9" at bounding box center [223, 472] width 16 height 16
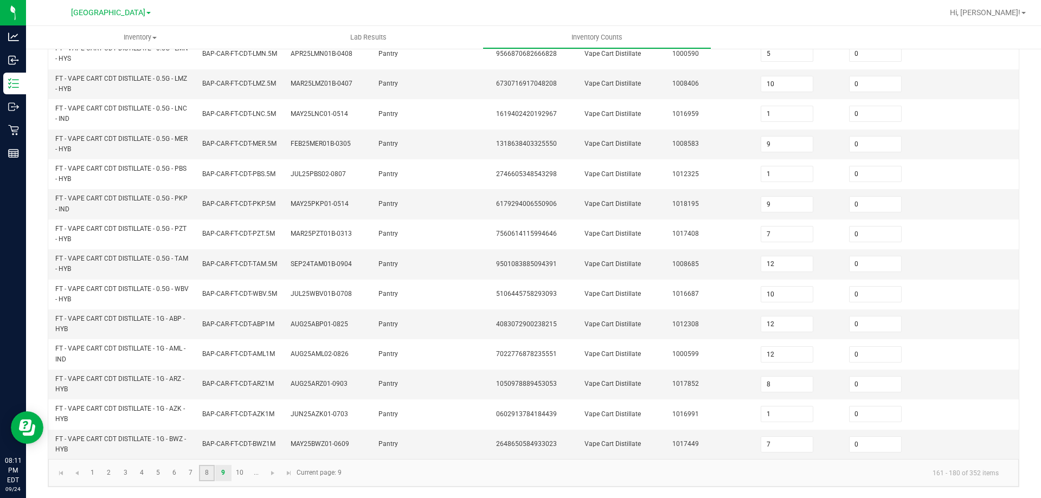
click at [212, 471] on link "8" at bounding box center [207, 473] width 16 height 16
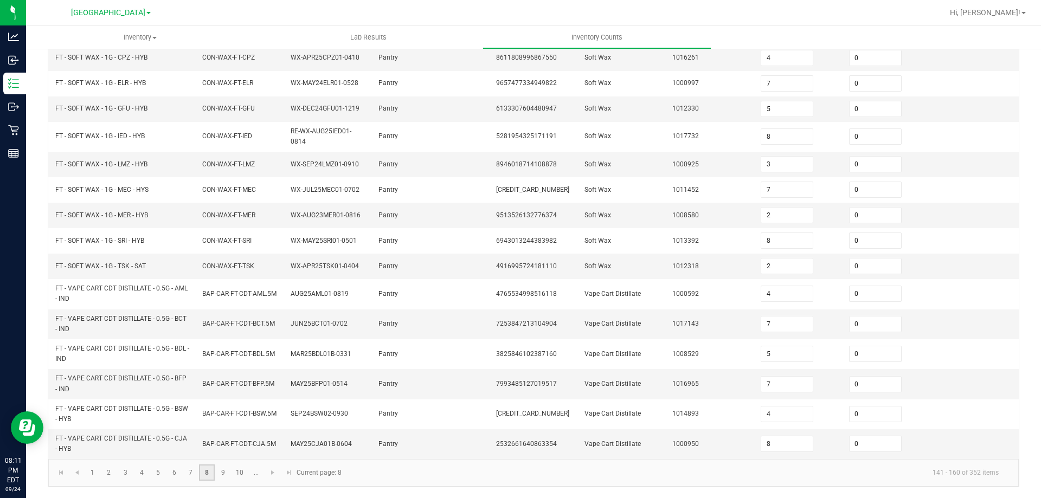
scroll to position [257, 0]
click at [197, 475] on link "7" at bounding box center [191, 472] width 16 height 16
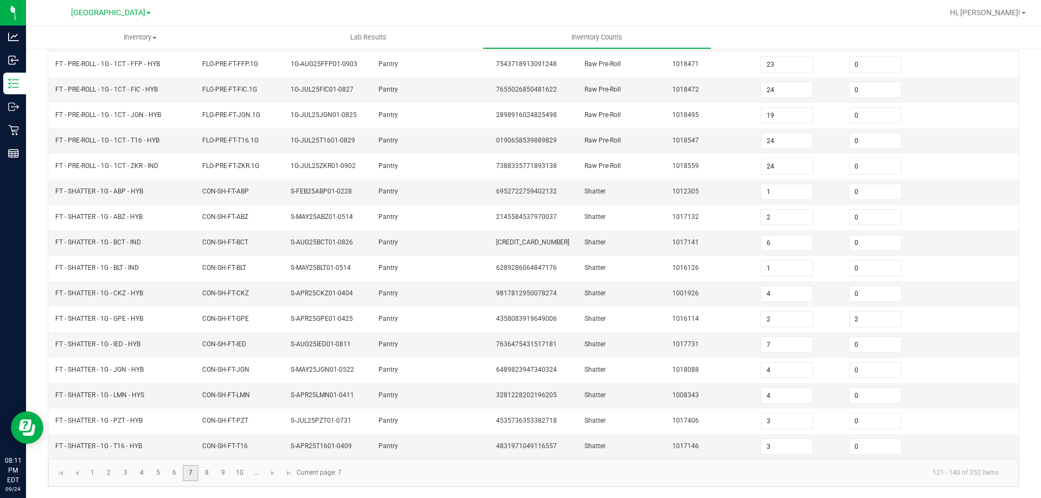
scroll to position [225, 0]
click at [175, 475] on link "6" at bounding box center [174, 473] width 16 height 16
click at [166, 472] on link "6" at bounding box center [174, 473] width 16 height 16
click at [162, 472] on link "5" at bounding box center [158, 473] width 16 height 16
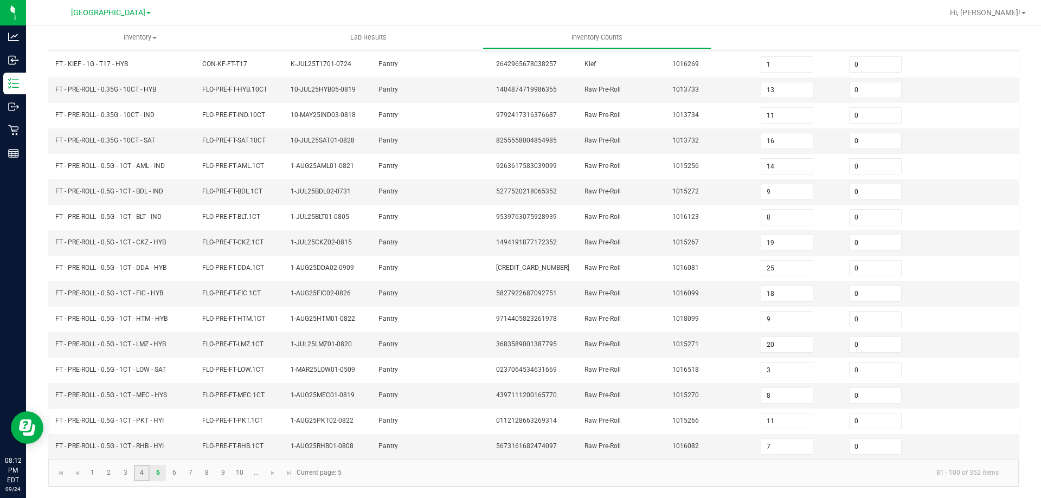
click at [143, 472] on link "4" at bounding box center [142, 473] width 16 height 16
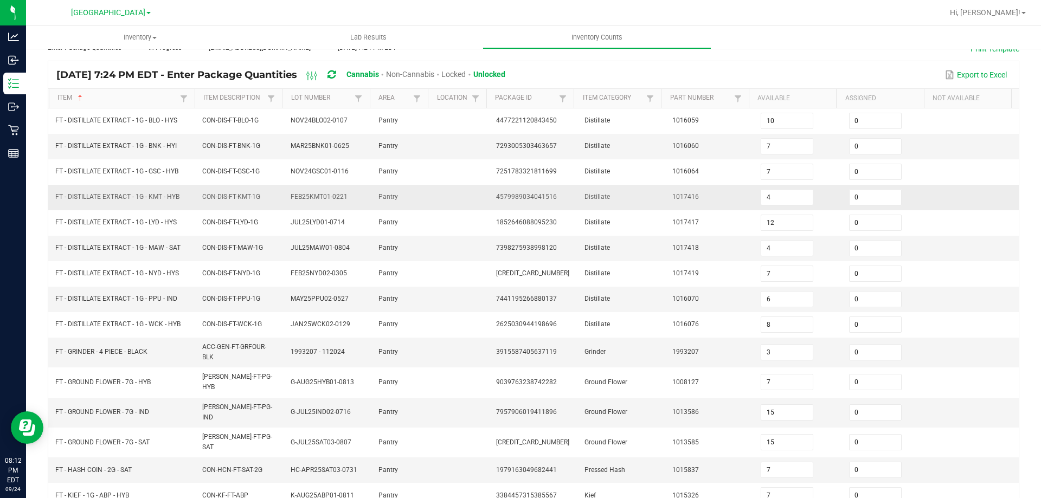
scroll to position [62, 0]
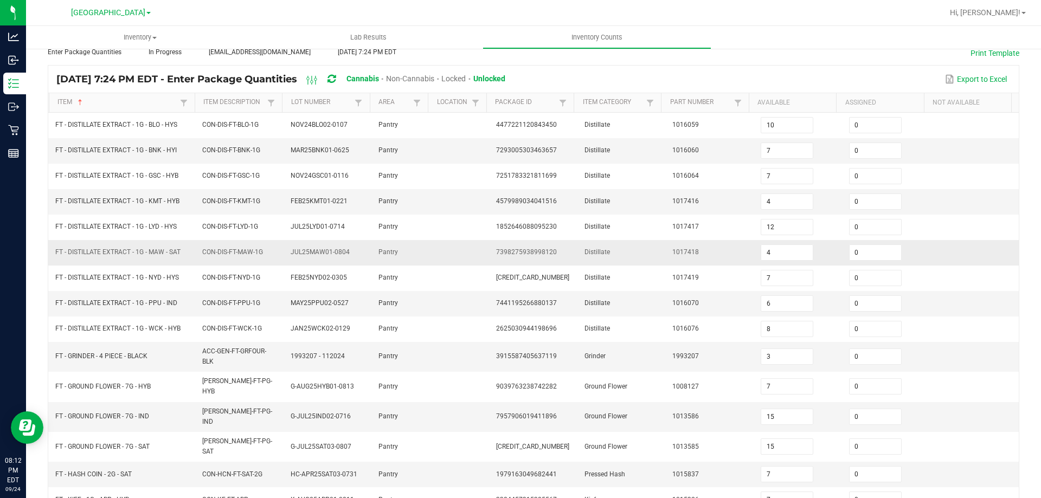
click at [812, 253] on td "4" at bounding box center [798, 252] width 88 height 25
click at [765, 255] on input "4" at bounding box center [786, 252] width 51 height 15
click at [710, 247] on td "1017418" at bounding box center [710, 252] width 88 height 25
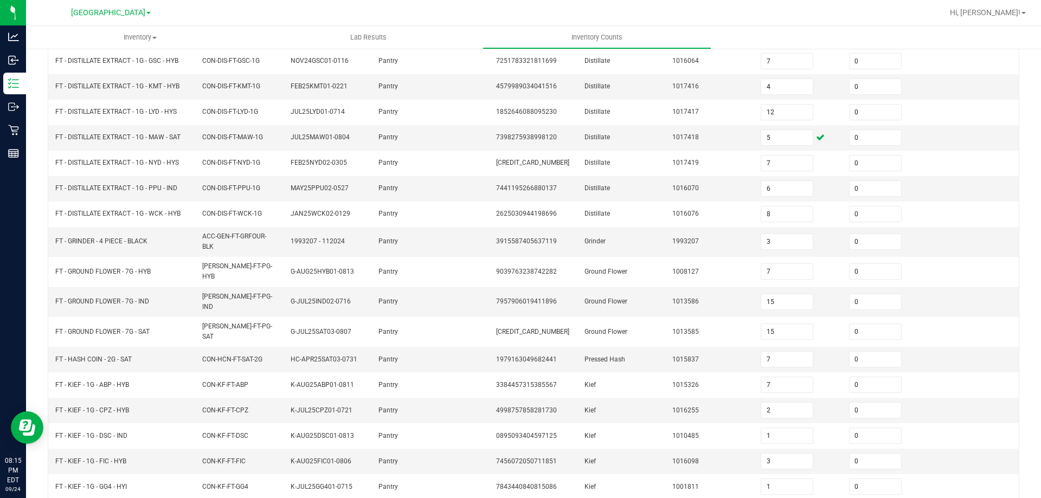
scroll to position [230, 0]
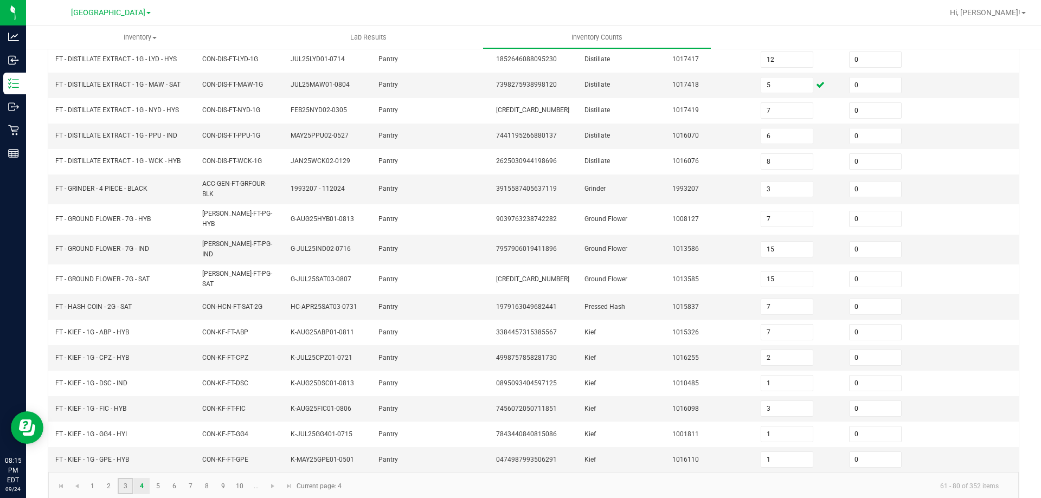
click at [127, 478] on link "3" at bounding box center [126, 486] width 16 height 16
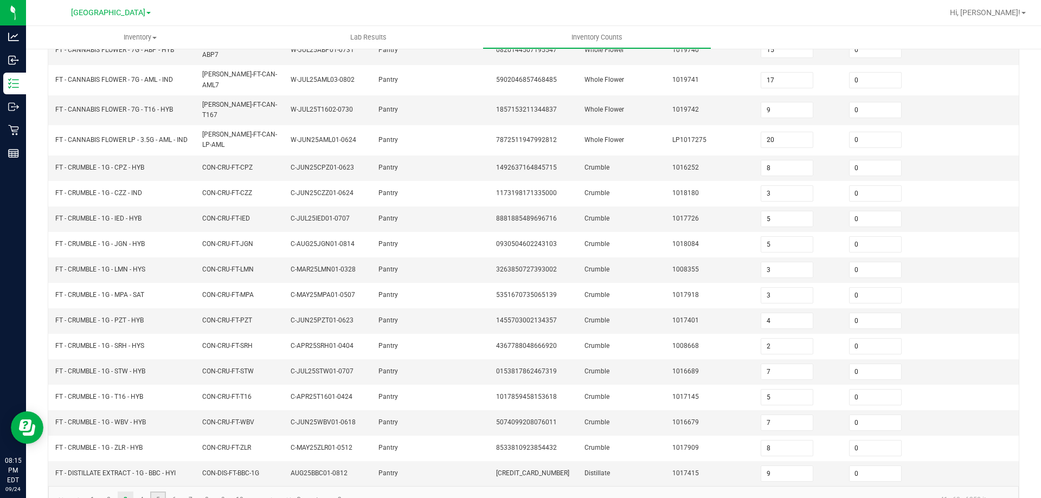
click at [160, 492] on link "5" at bounding box center [158, 500] width 16 height 16
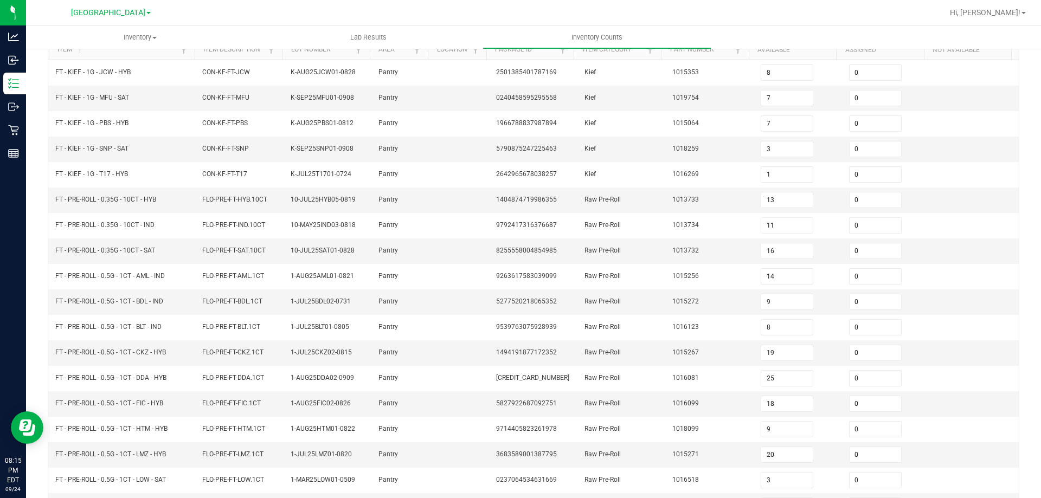
scroll to position [225, 0]
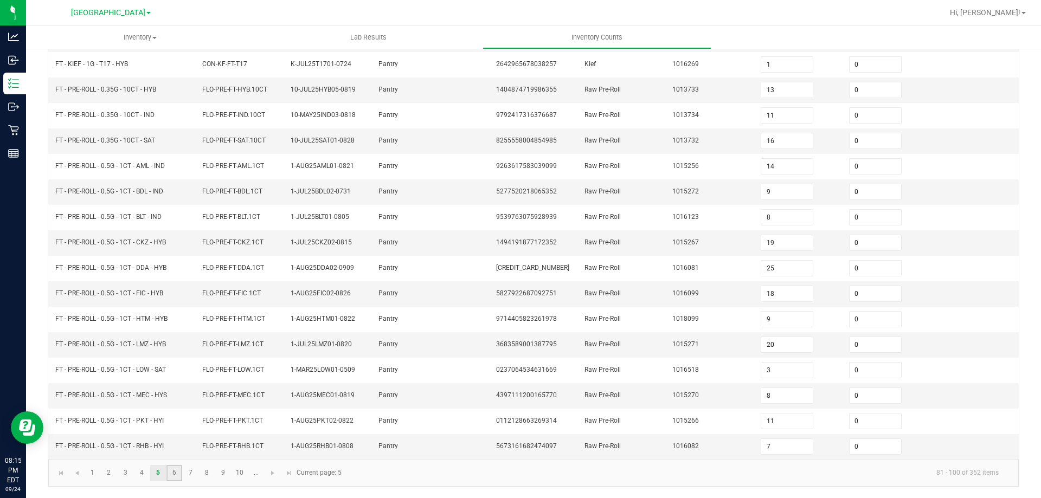
click at [169, 475] on link "6" at bounding box center [174, 473] width 16 height 16
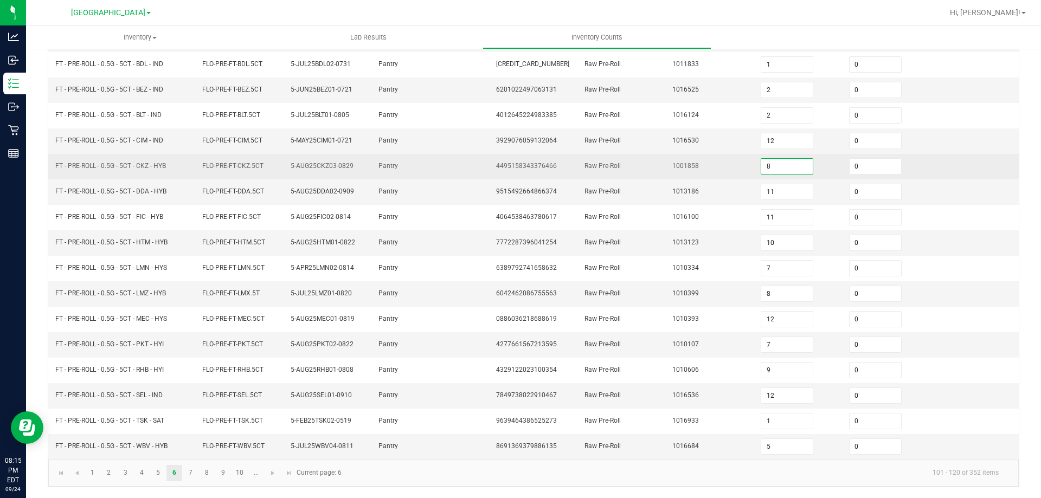
click at [777, 165] on input "8" at bounding box center [786, 166] width 51 height 15
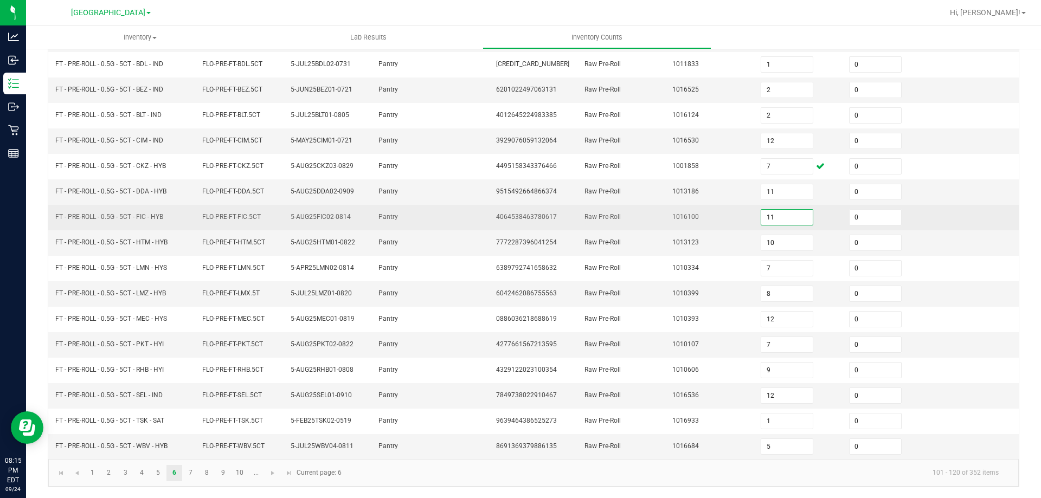
click at [791, 217] on input "11" at bounding box center [786, 217] width 51 height 15
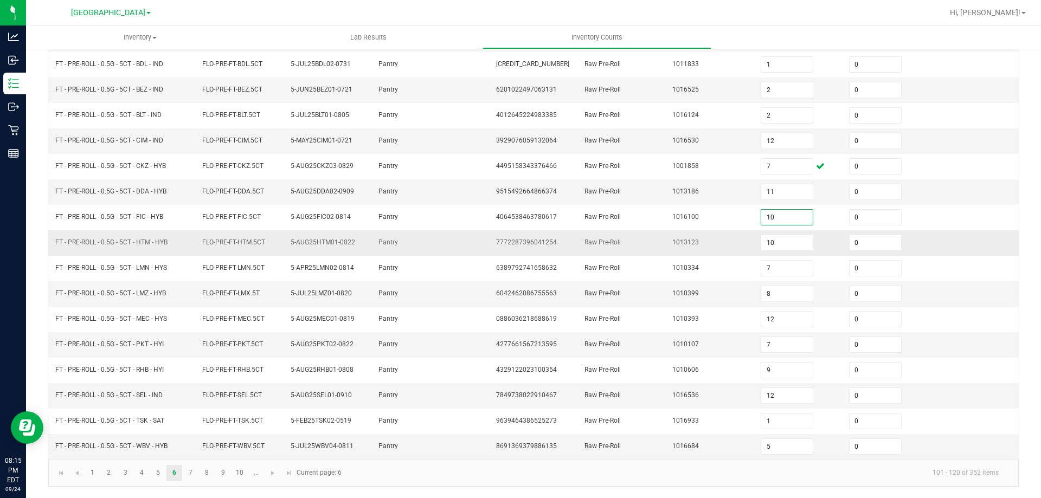
drag, startPoint x: 902, startPoint y: 251, endPoint x: 899, endPoint y: 245, distance: 7.3
click at [902, 250] on td "0" at bounding box center [886, 242] width 88 height 25
click at [212, 474] on link "8" at bounding box center [207, 473] width 16 height 16
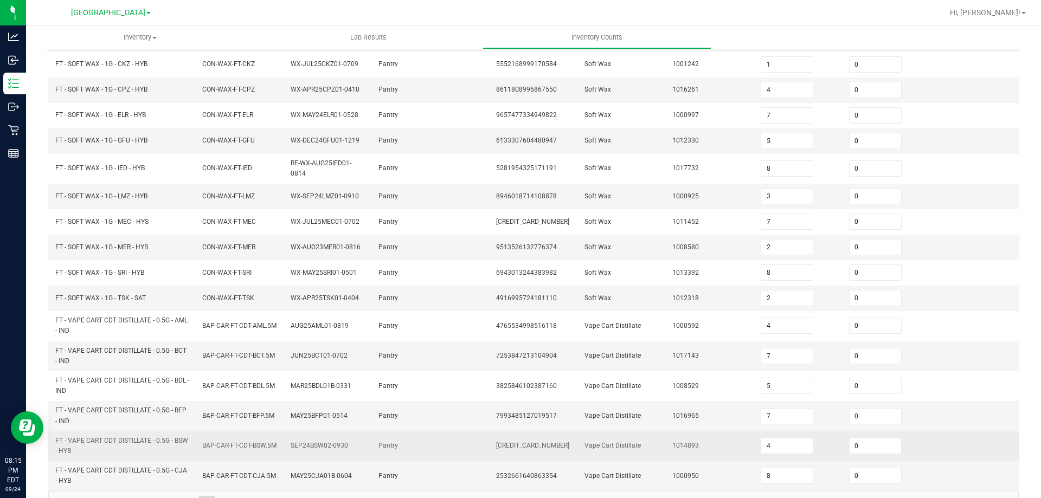
scroll to position [257, 0]
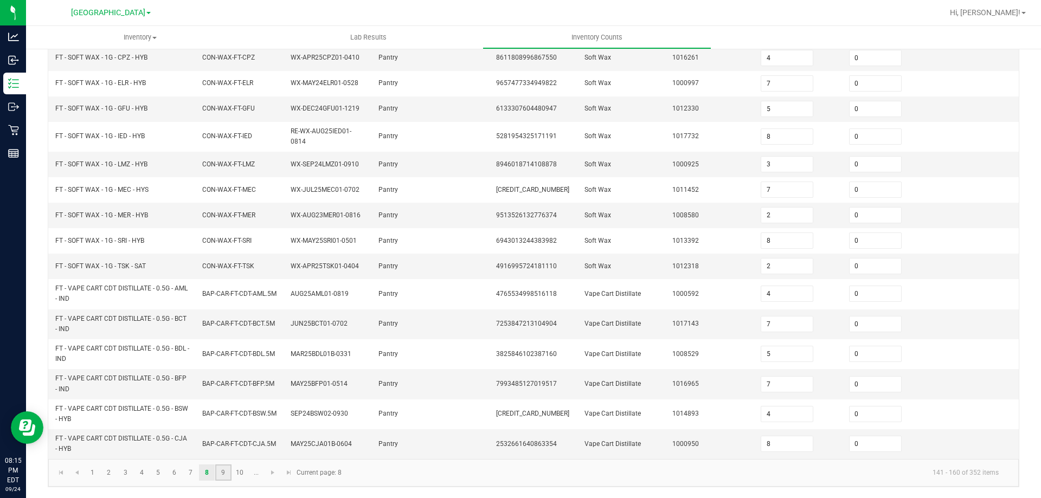
click at [229, 476] on link "9" at bounding box center [223, 472] width 16 height 16
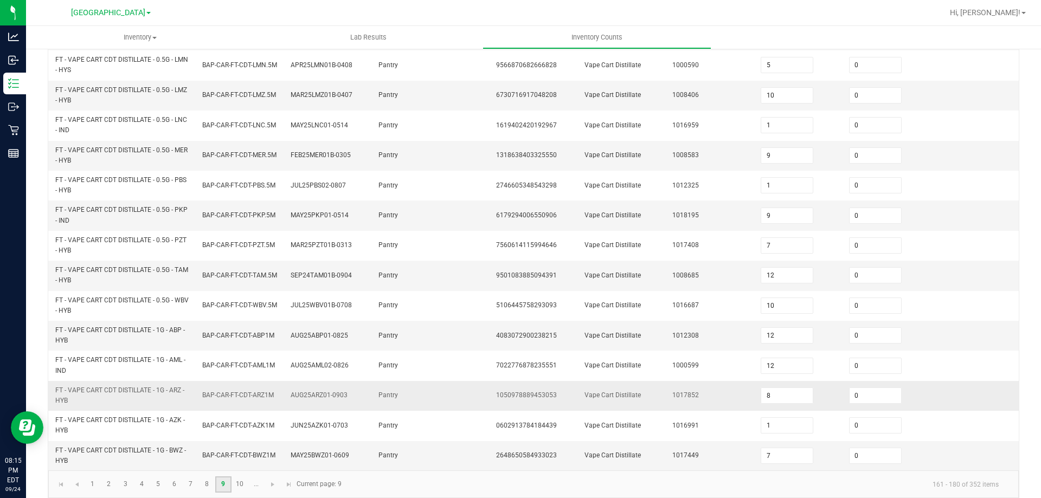
scroll to position [316, 0]
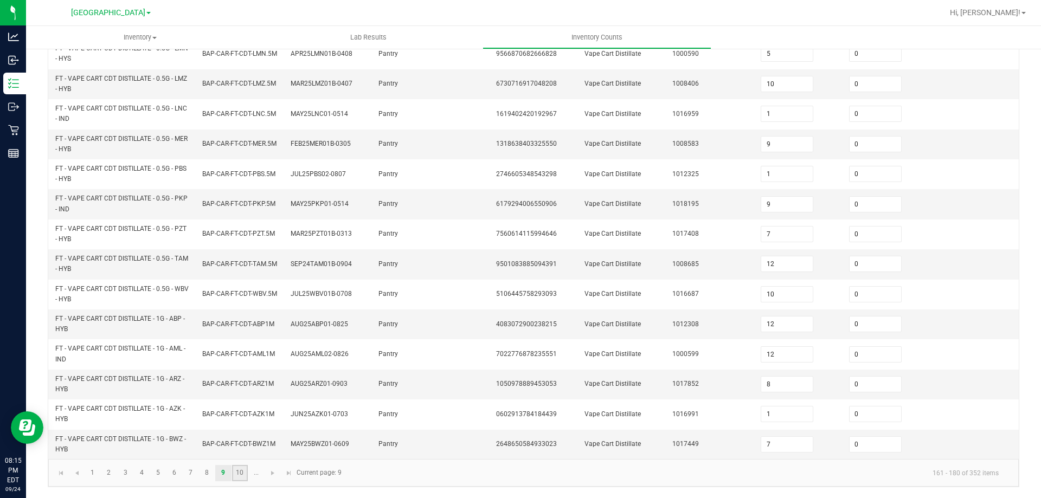
click at [243, 474] on link "10" at bounding box center [240, 473] width 16 height 16
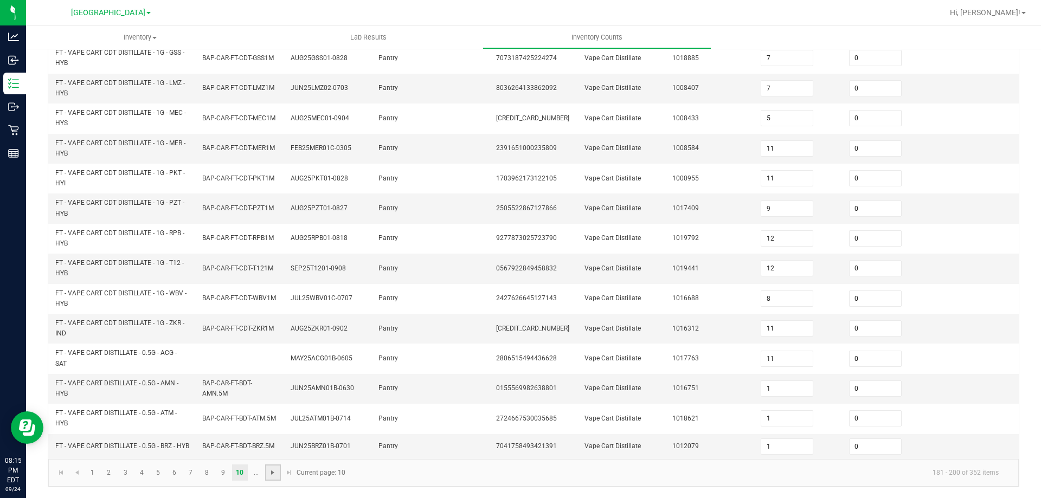
click at [271, 476] on span "Go to the next page" at bounding box center [272, 472] width 9 height 9
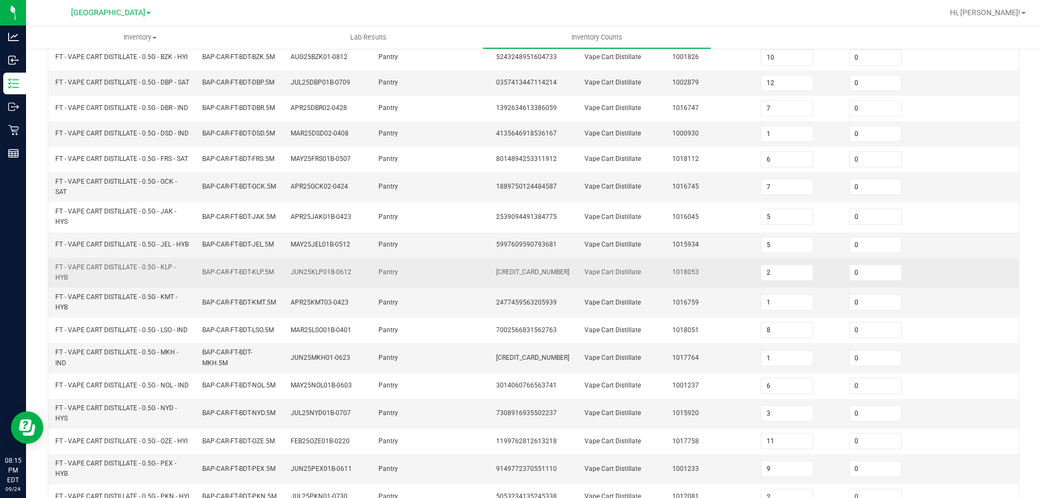
scroll to position [45, 0]
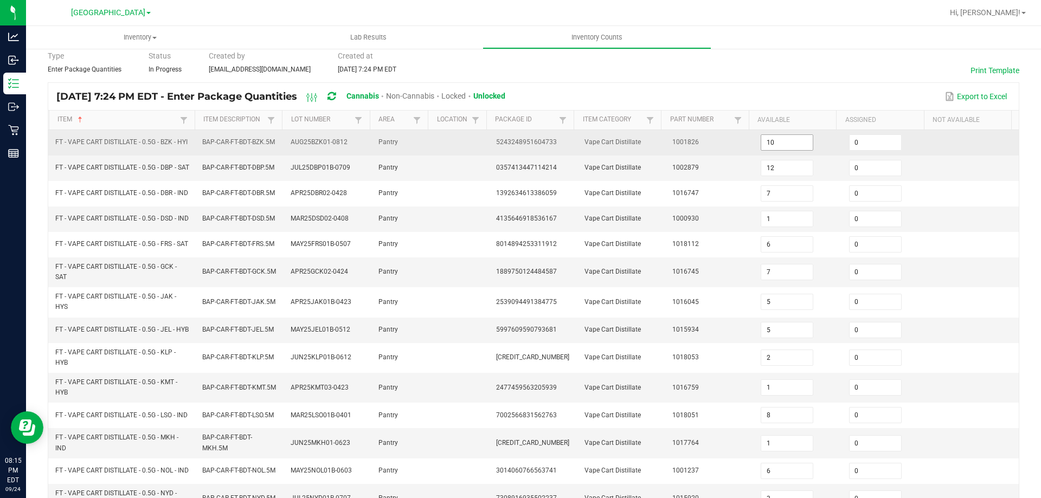
click at [786, 144] on input "10" at bounding box center [786, 142] width 51 height 15
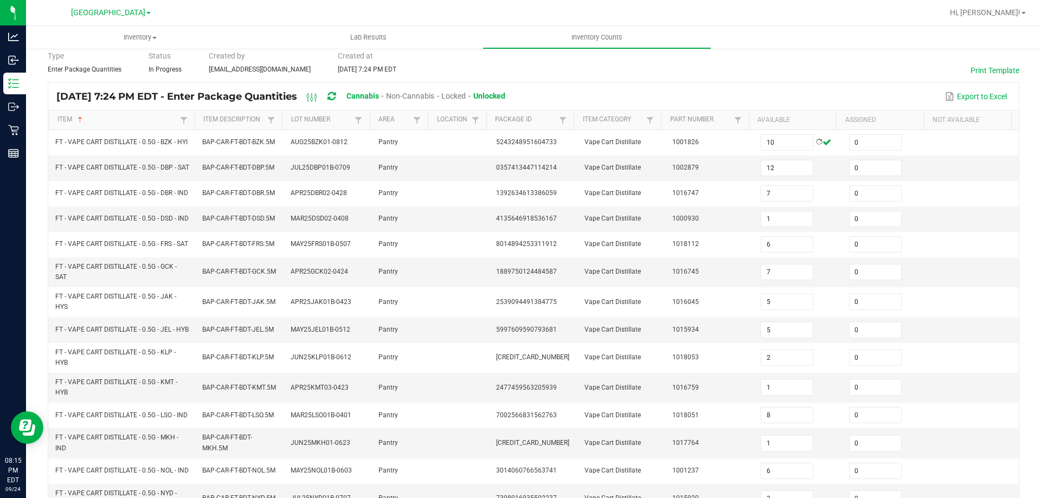
click at [806, 105] on div "Export to Excel" at bounding box center [761, 96] width 497 height 18
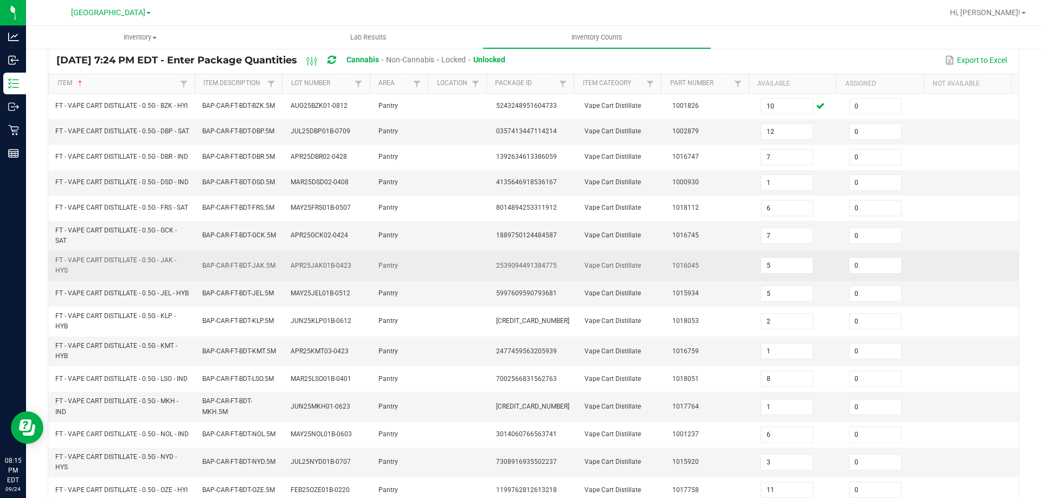
scroll to position [99, 0]
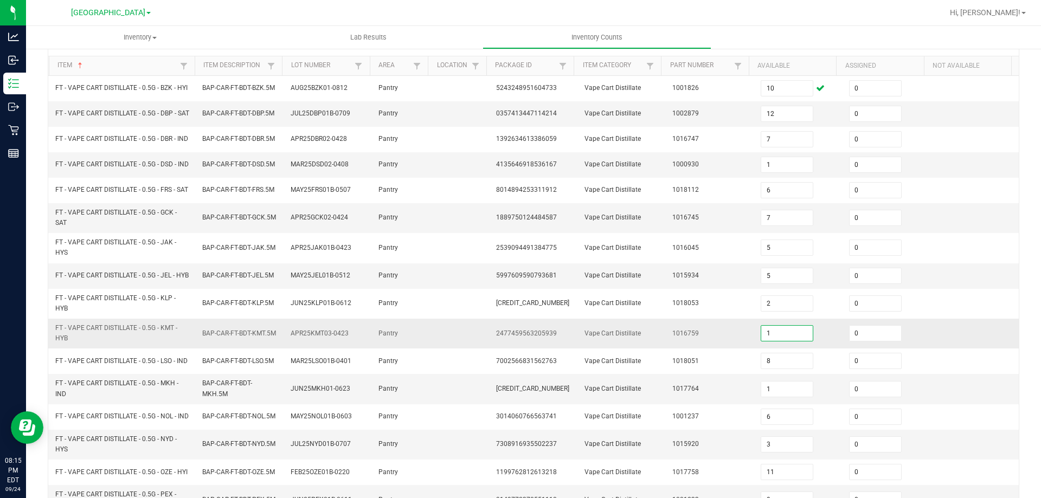
click at [776, 341] on input "1" at bounding box center [786, 333] width 51 height 15
click at [936, 349] on td at bounding box center [974, 334] width 88 height 30
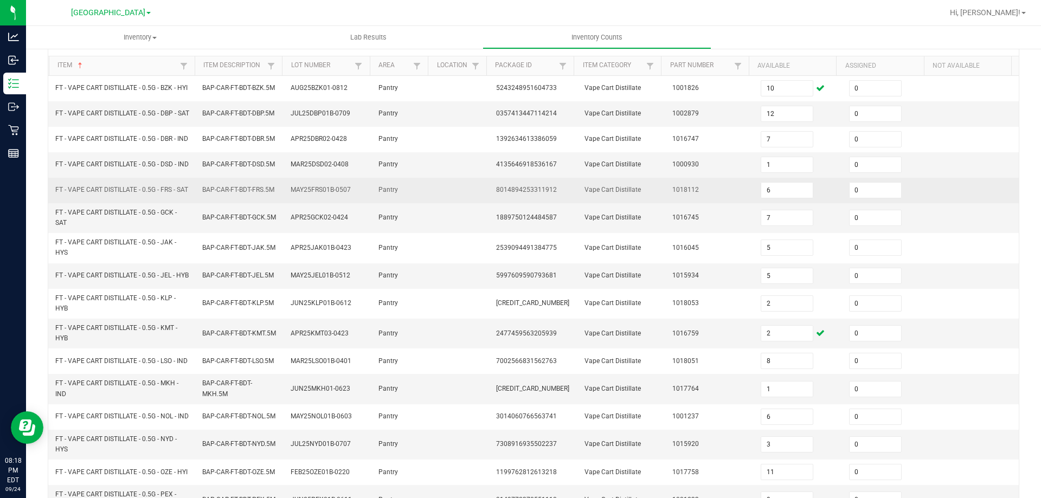
click at [911, 201] on td "0" at bounding box center [886, 190] width 88 height 25
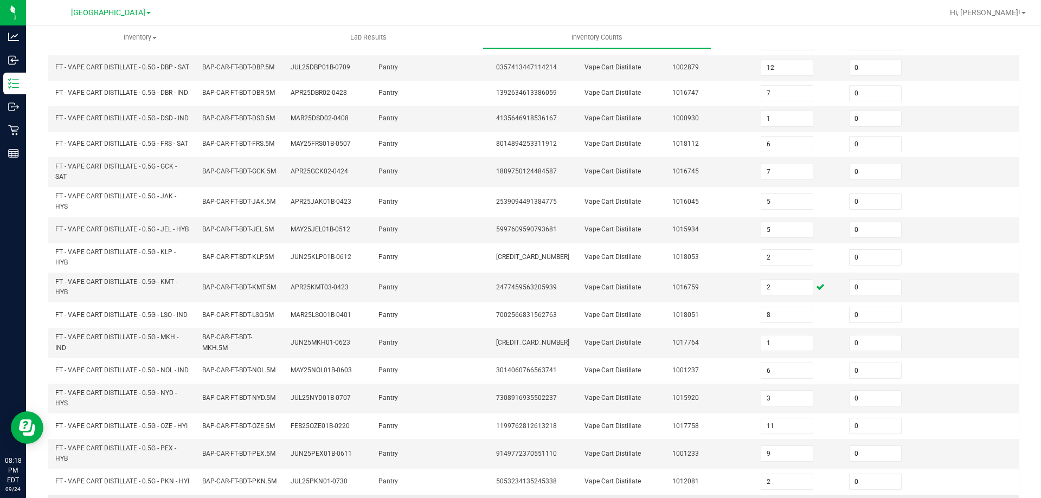
scroll to position [316, 0]
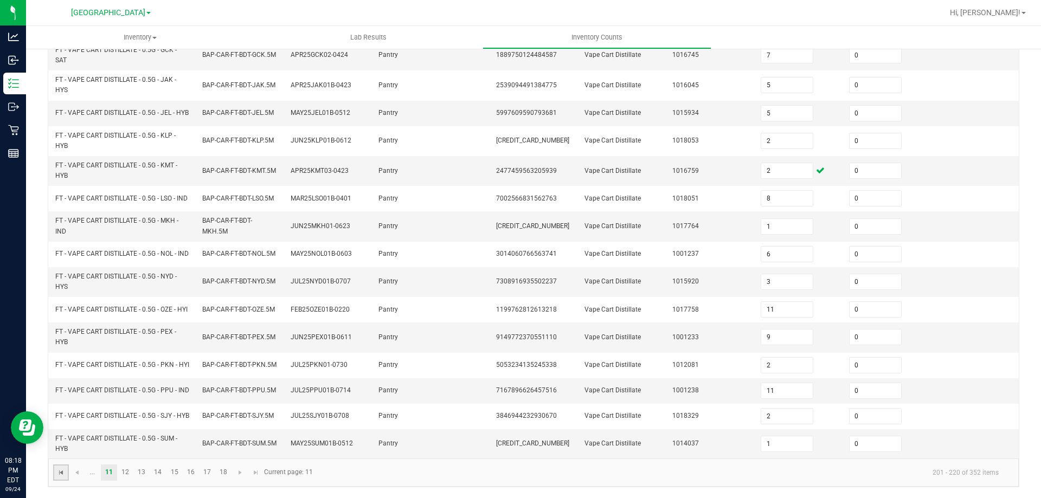
click at [61, 468] on span "Go to the first page" at bounding box center [61, 472] width 9 height 9
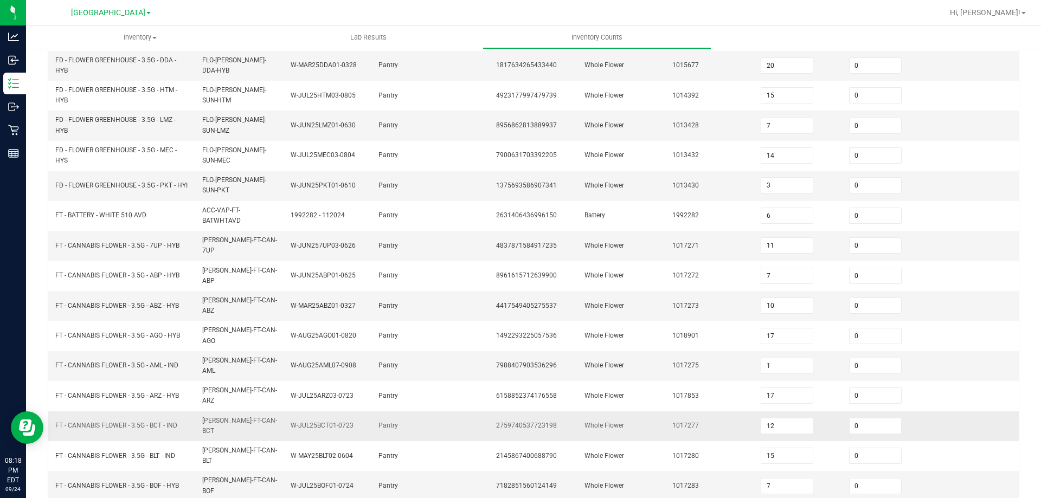
scroll to position [257, 0]
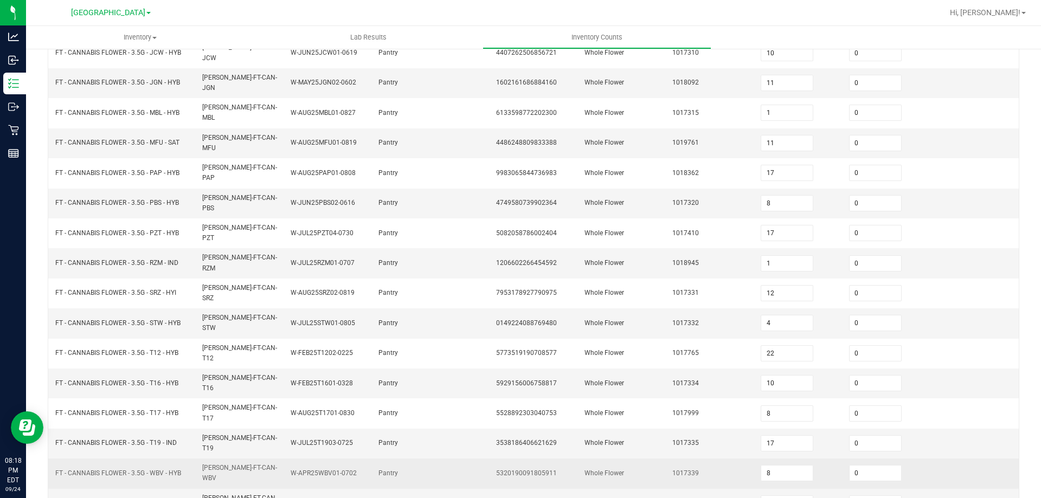
scroll to position [225, 0]
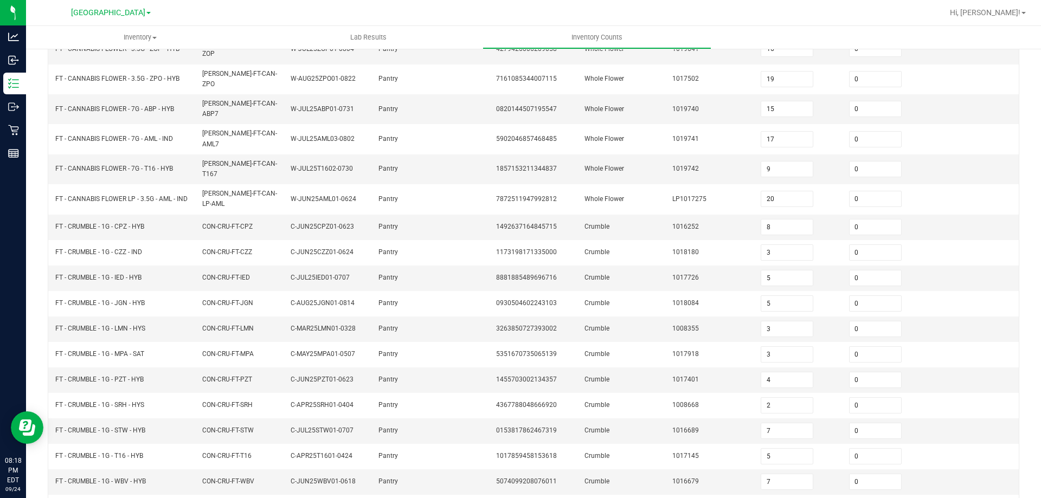
scroll to position [230, 0]
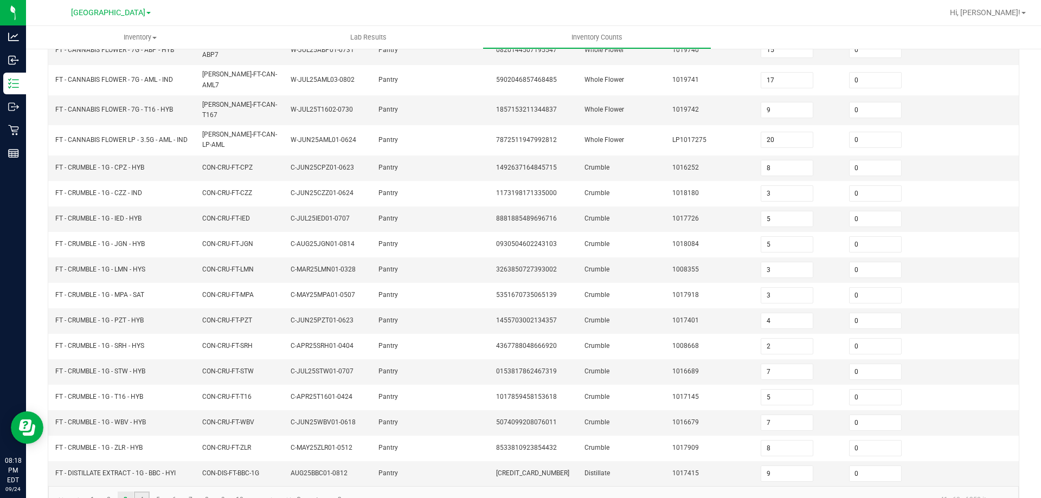
click at [145, 492] on link "4" at bounding box center [142, 500] width 16 height 16
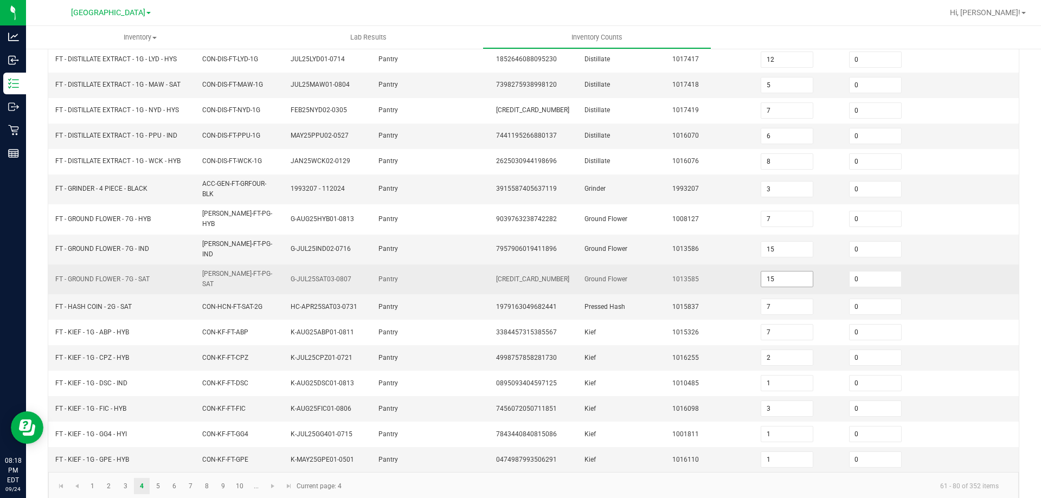
click at [796, 272] on input "15" at bounding box center [786, 279] width 51 height 15
click at [954, 264] on td at bounding box center [974, 279] width 88 height 30
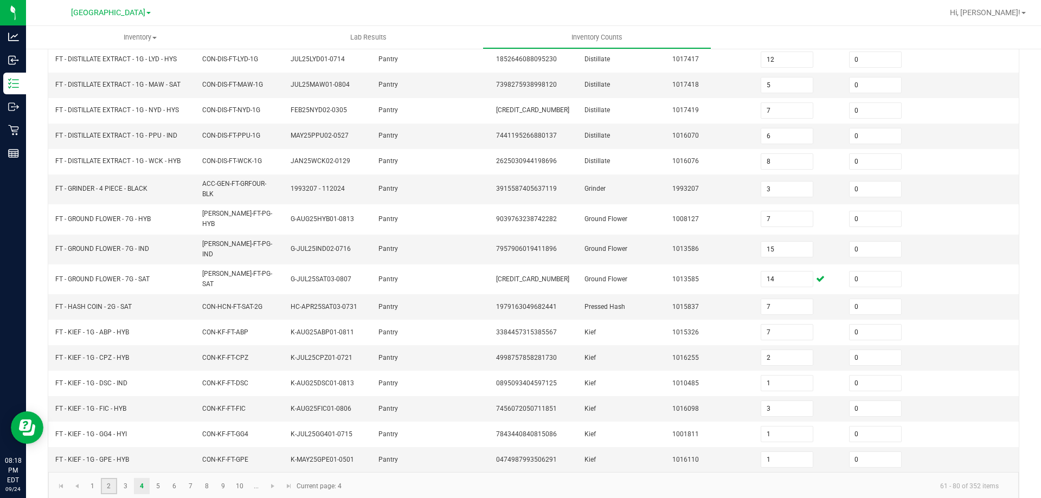
click at [109, 478] on link "2" at bounding box center [109, 486] width 16 height 16
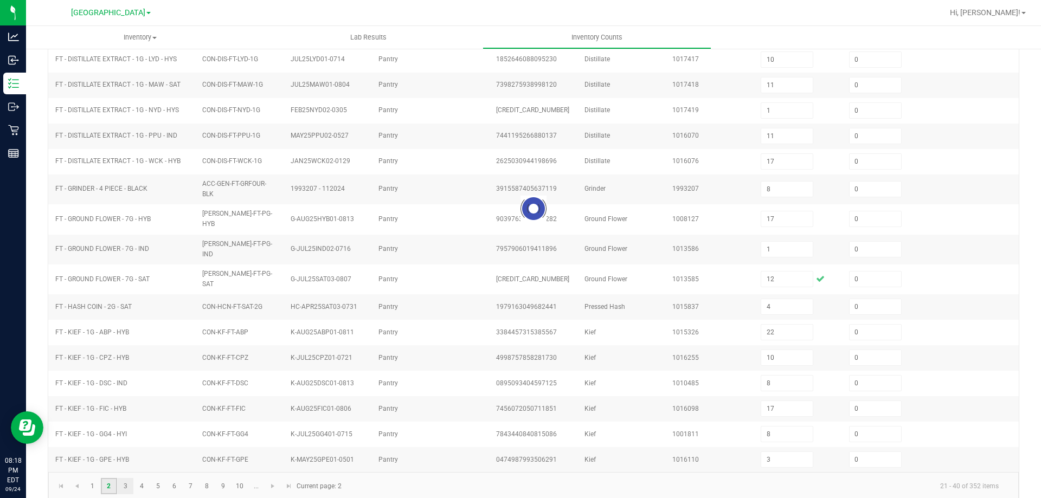
scroll to position [225, 0]
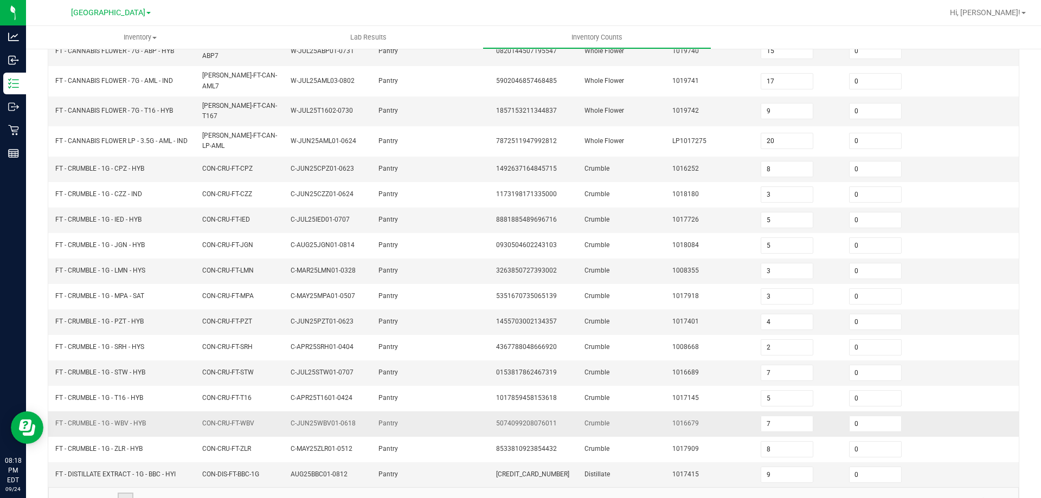
scroll to position [230, 0]
click at [197, 492] on link "7" at bounding box center [191, 500] width 16 height 16
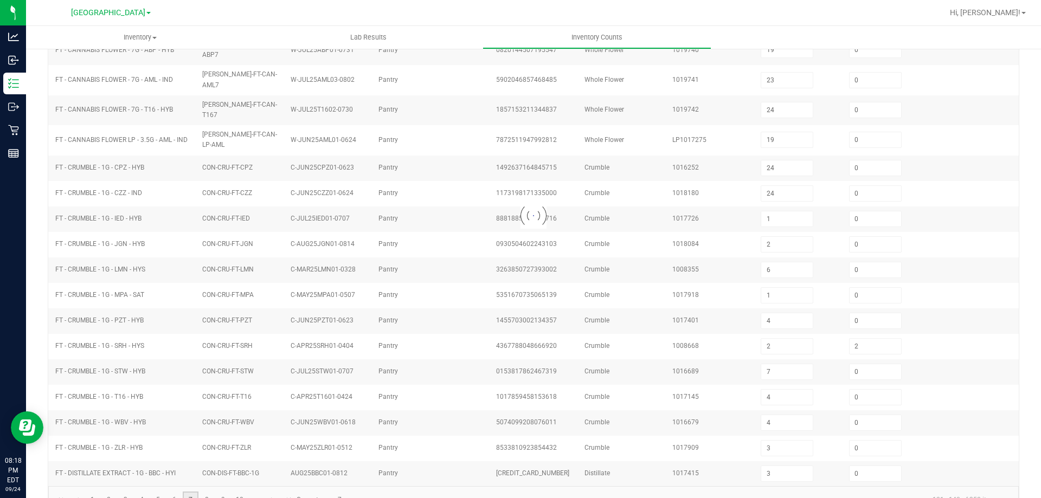
scroll to position [225, 0]
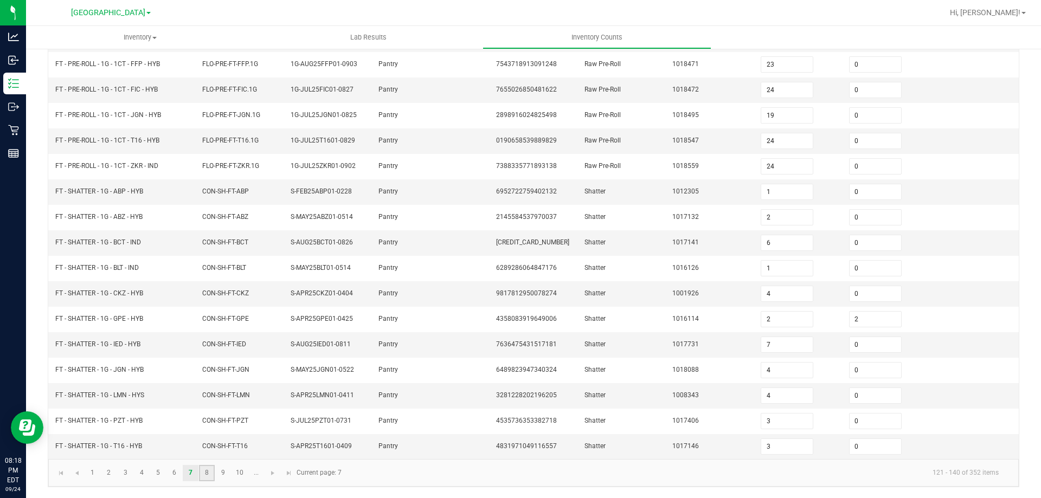
click at [209, 475] on link "8" at bounding box center [207, 473] width 16 height 16
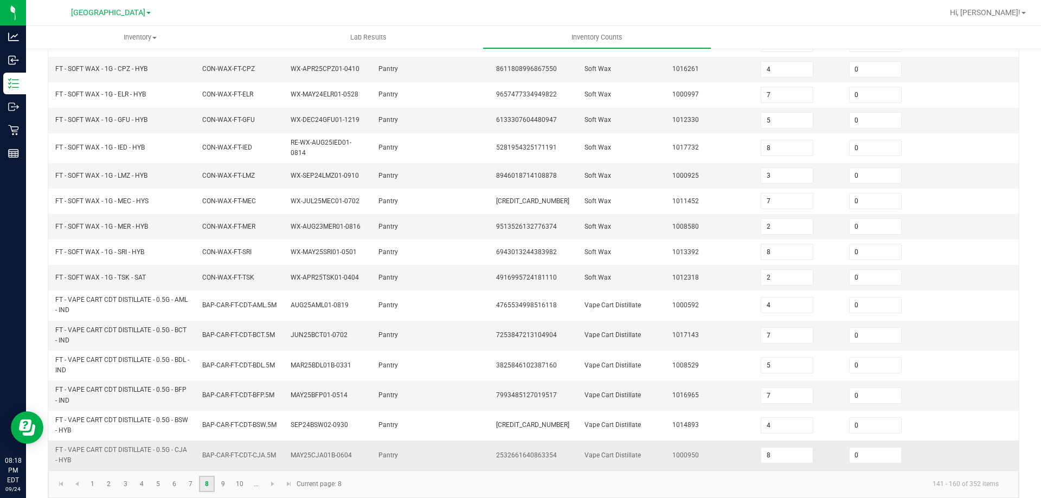
scroll to position [257, 0]
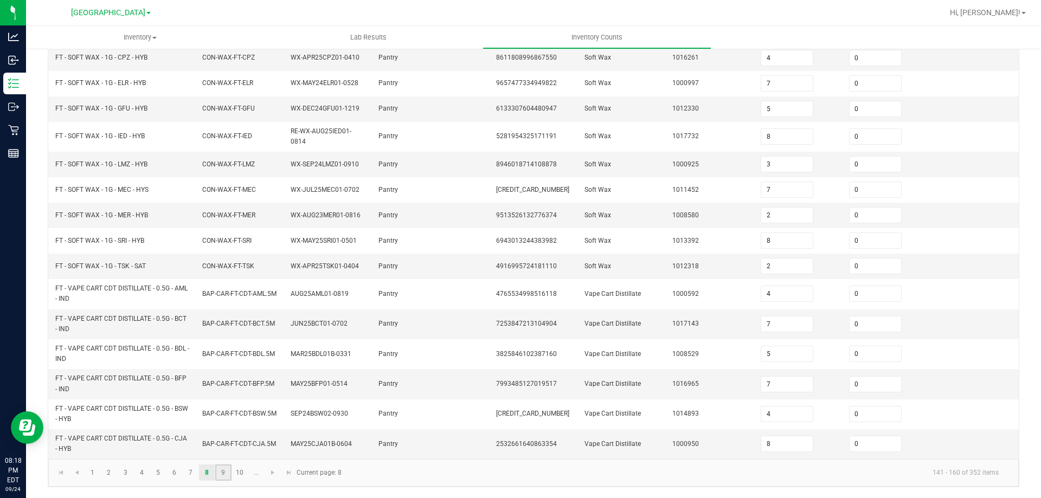
click at [228, 472] on link "9" at bounding box center [223, 472] width 16 height 16
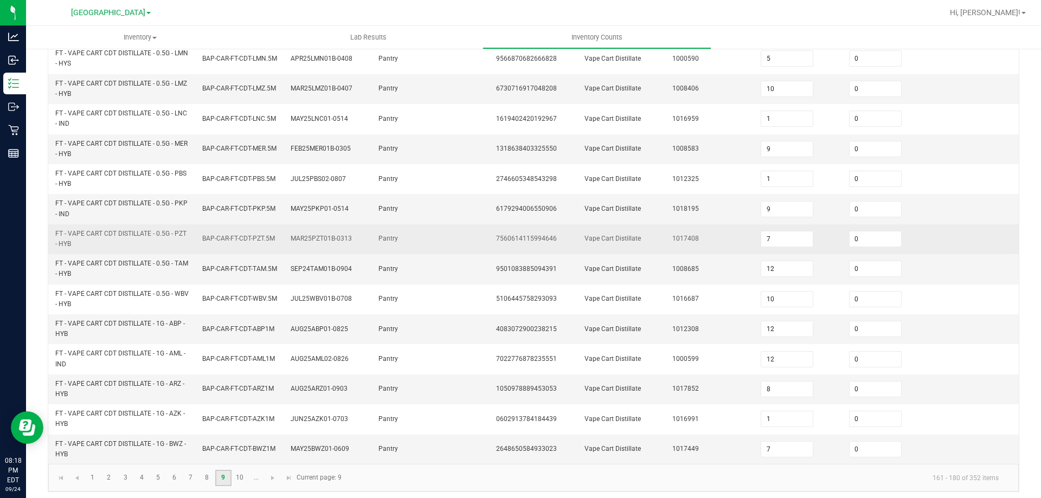
scroll to position [316, 0]
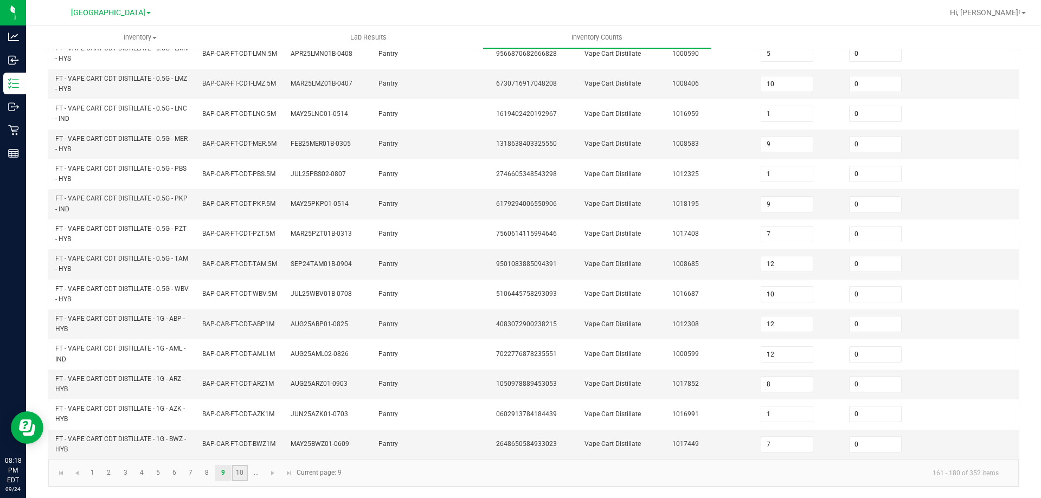
click at [244, 474] on link "10" at bounding box center [240, 473] width 16 height 16
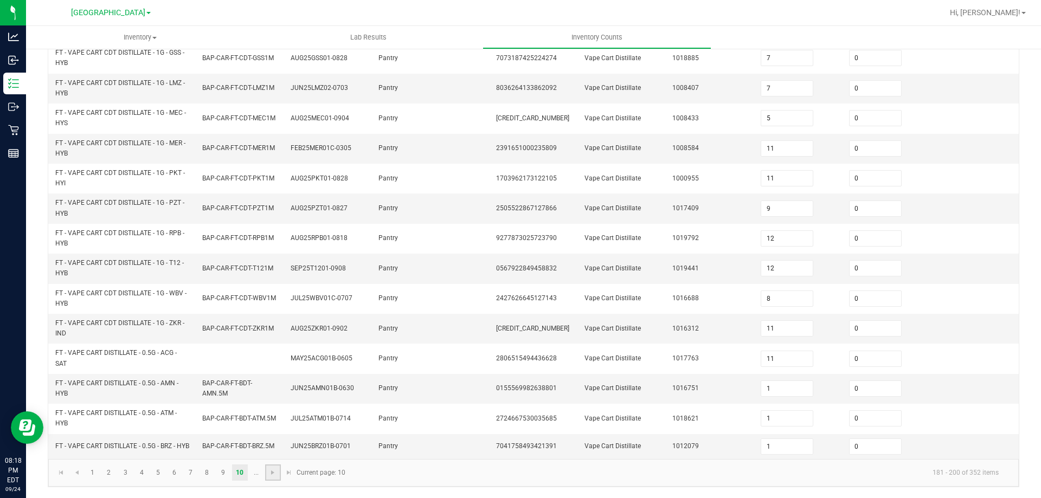
click at [273, 479] on link at bounding box center [273, 472] width 16 height 16
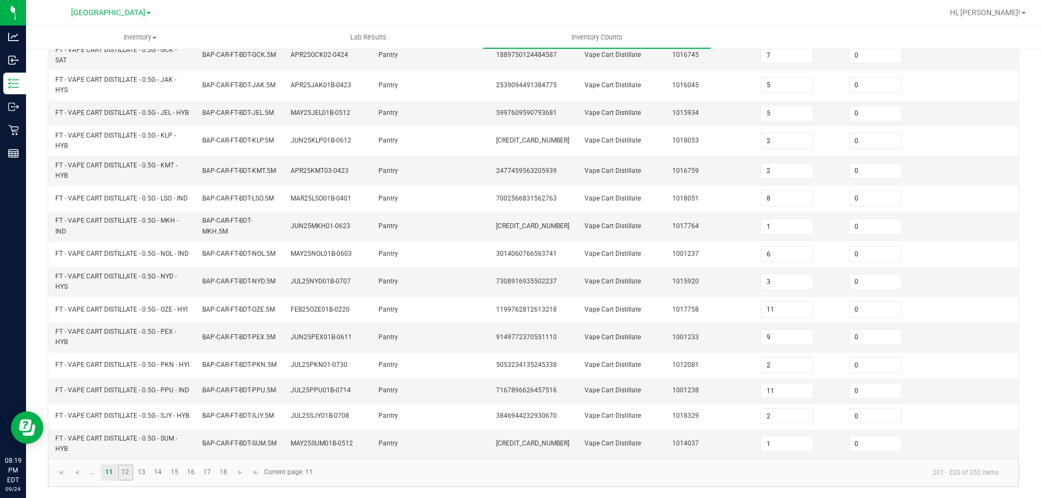
click at [127, 474] on link "12" at bounding box center [126, 472] width 16 height 16
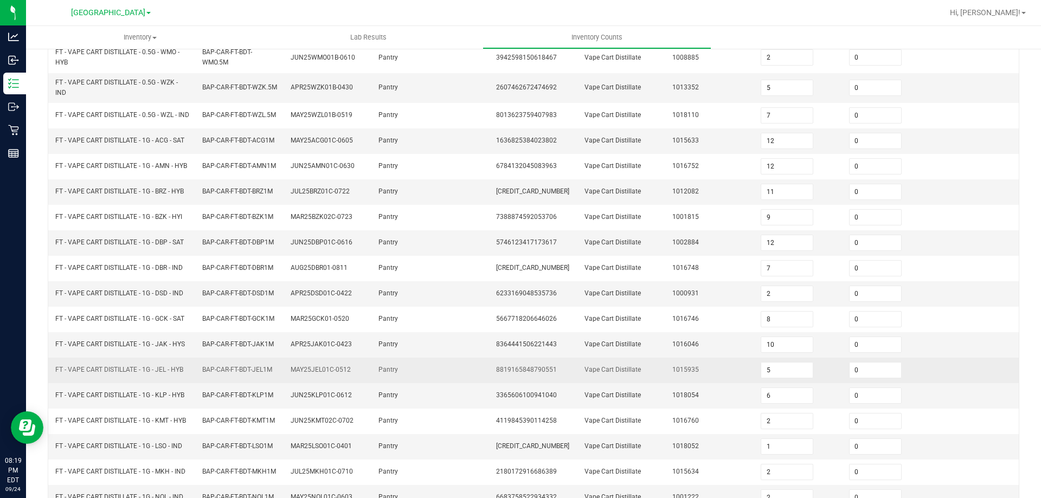
scroll to position [94, 0]
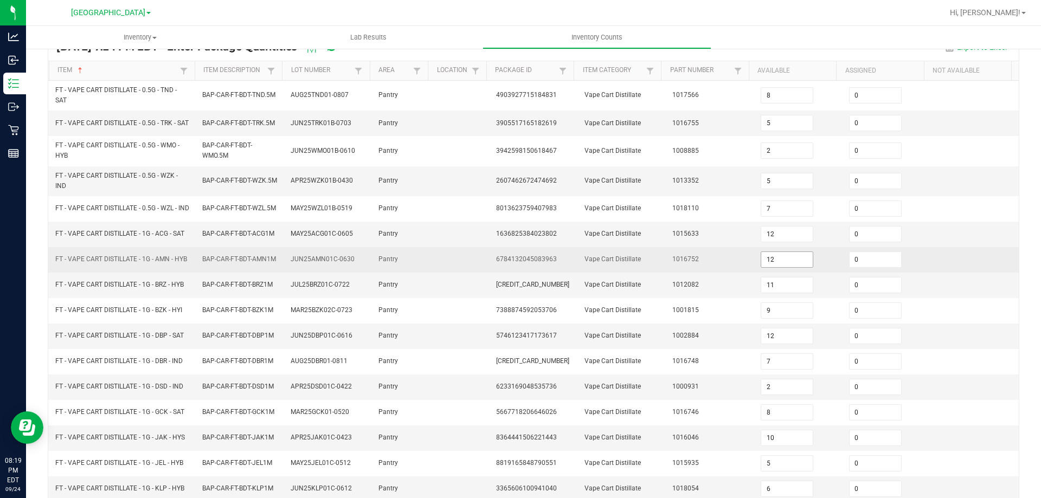
click at [796, 267] on input "12" at bounding box center [786, 259] width 51 height 15
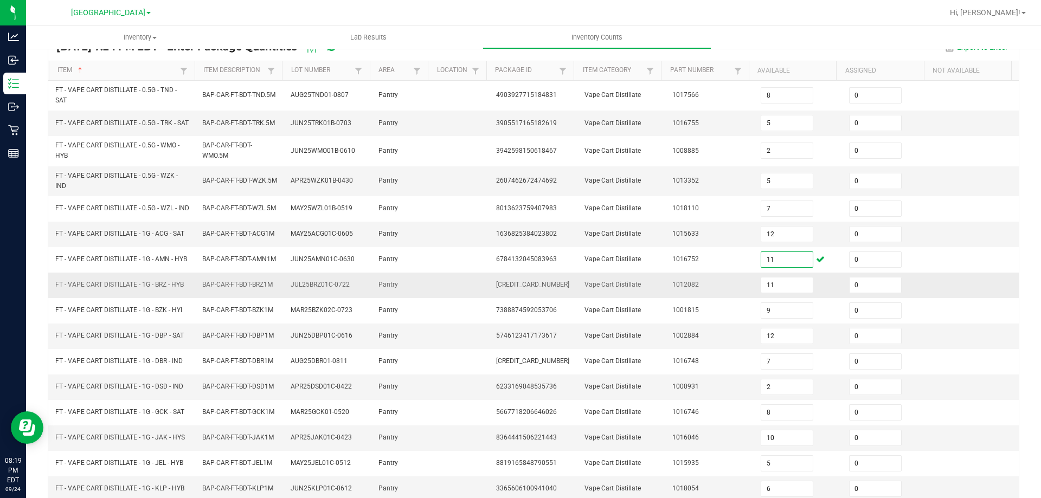
click at [930, 289] on td at bounding box center [974, 285] width 88 height 25
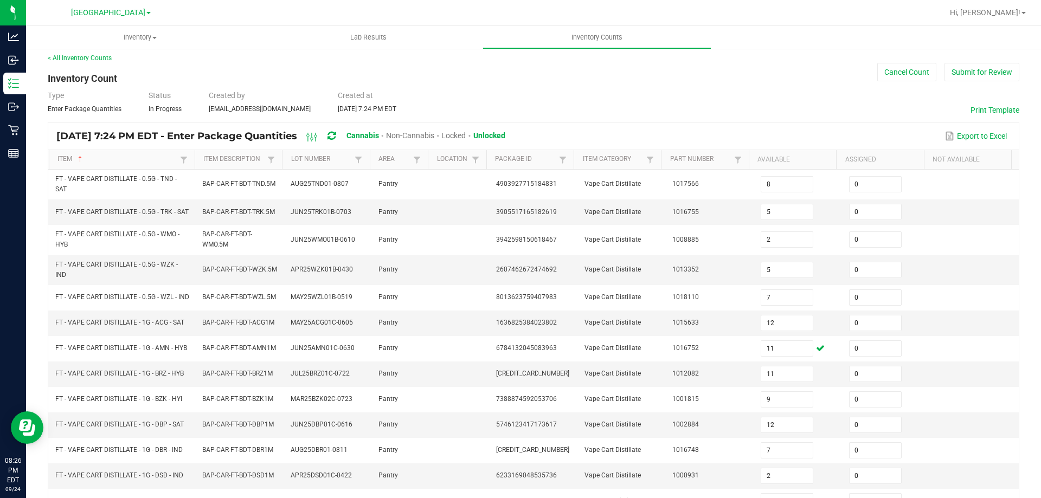
scroll to position [0, 0]
